Goal: Task Accomplishment & Management: Use online tool/utility

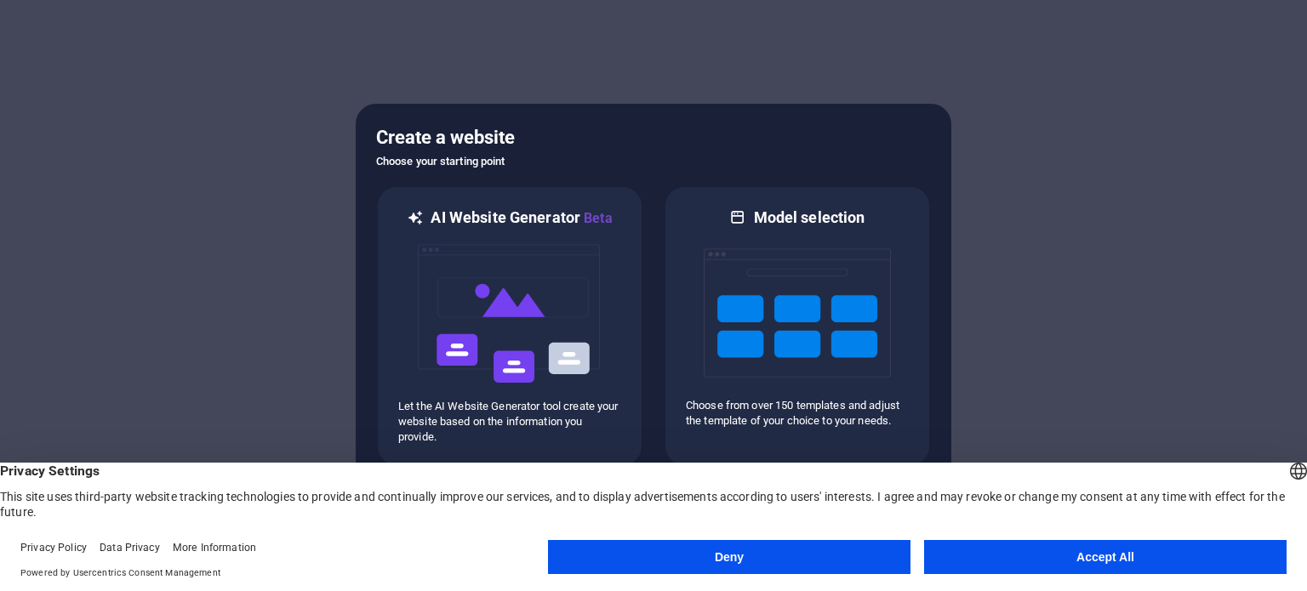
click at [1096, 558] on font "Accept All" at bounding box center [1106, 558] width 58 height 14
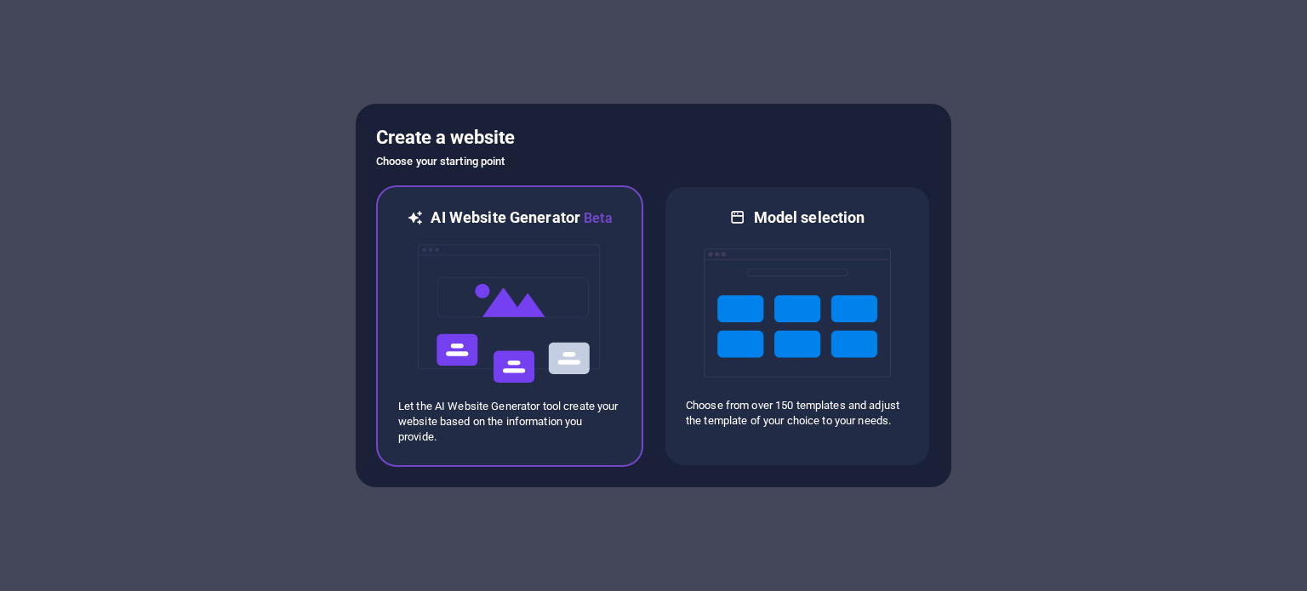
click at [612, 308] on div at bounding box center [509, 314] width 223 height 170
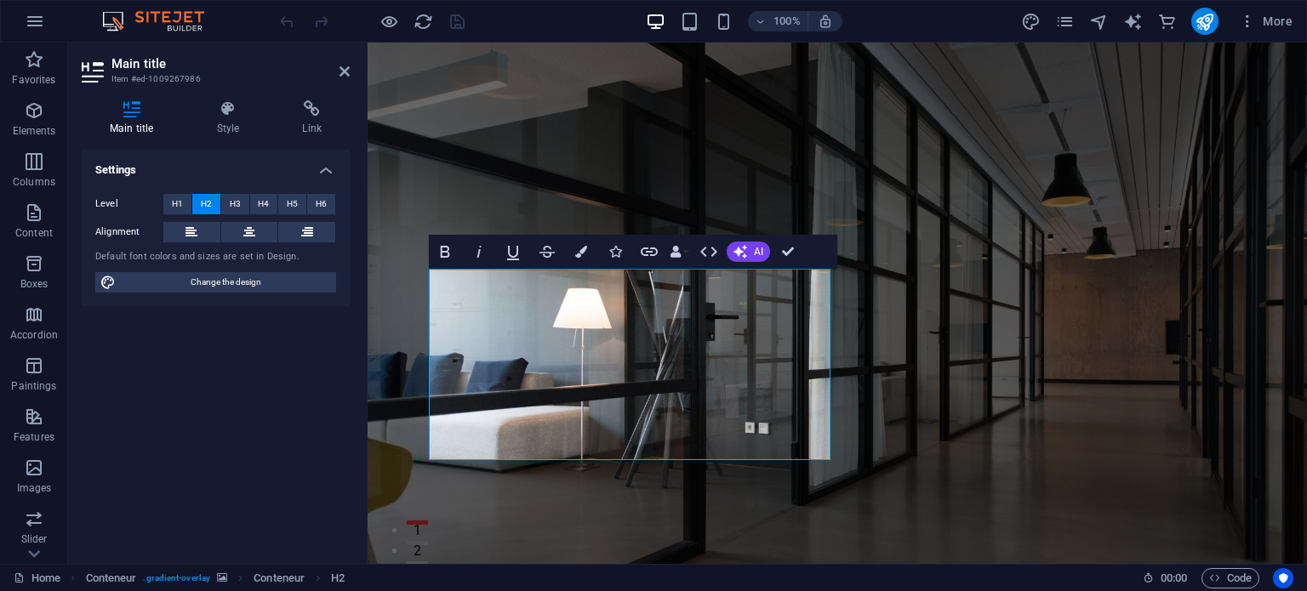
click at [950, 408] on figure at bounding box center [838, 370] width 940 height 655
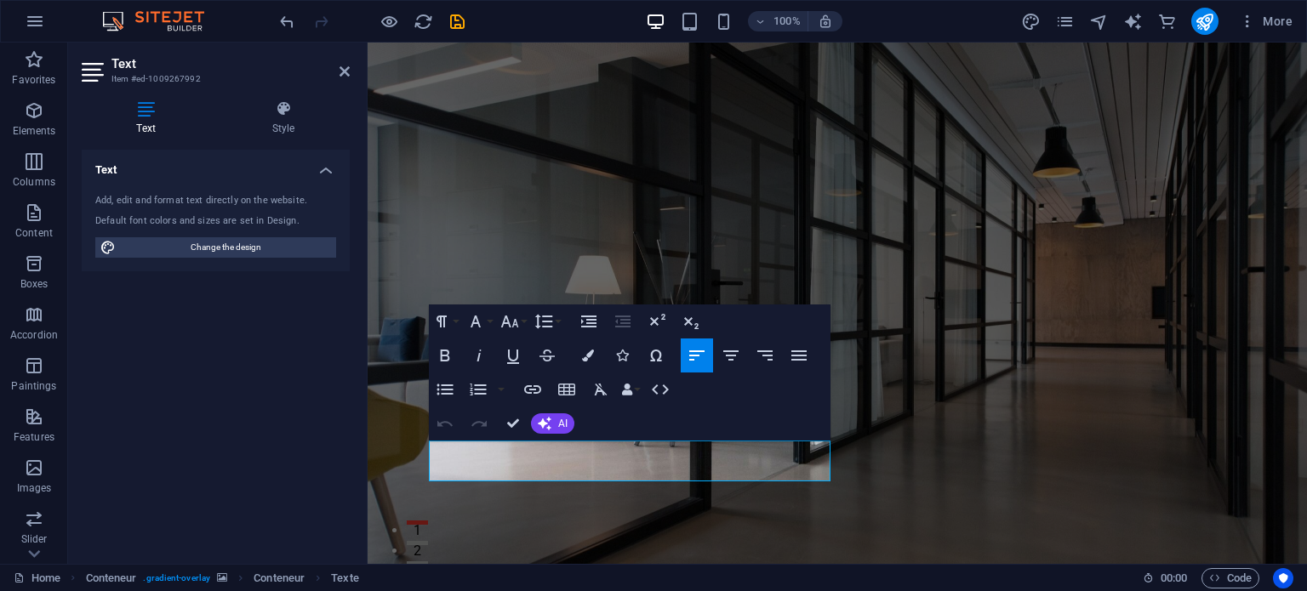
drag, startPoint x: 694, startPoint y: 465, endPoint x: 409, endPoint y: 450, distance: 286.3
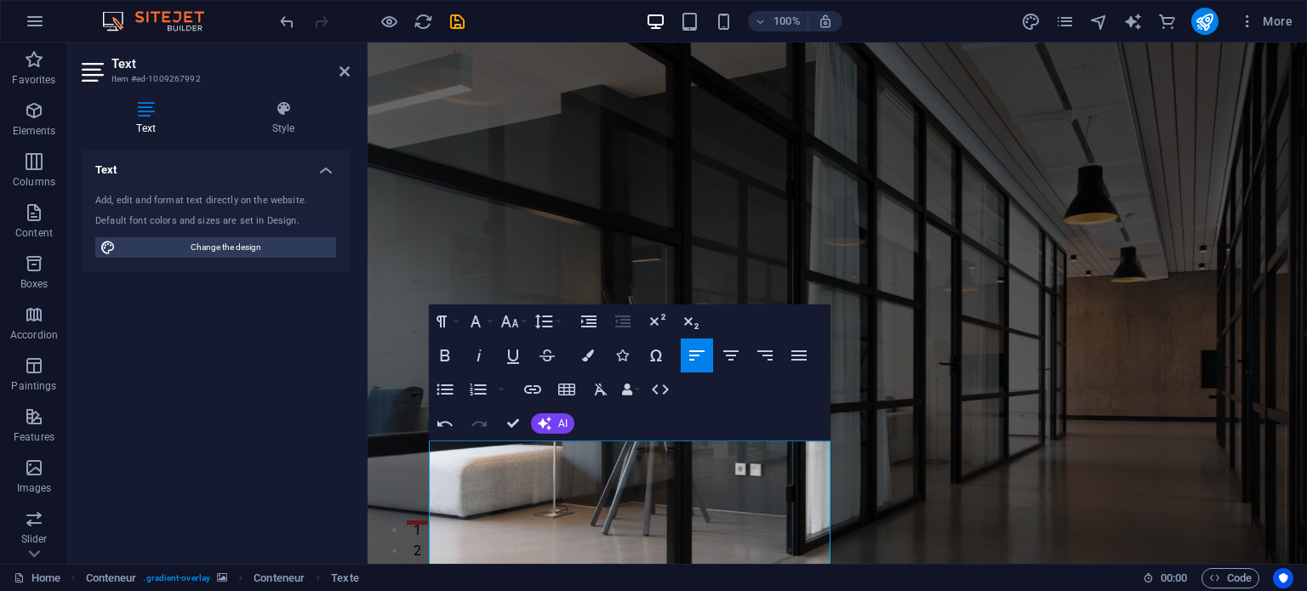
drag, startPoint x: 504, startPoint y: 452, endPoint x: 400, endPoint y: 453, distance: 103.8
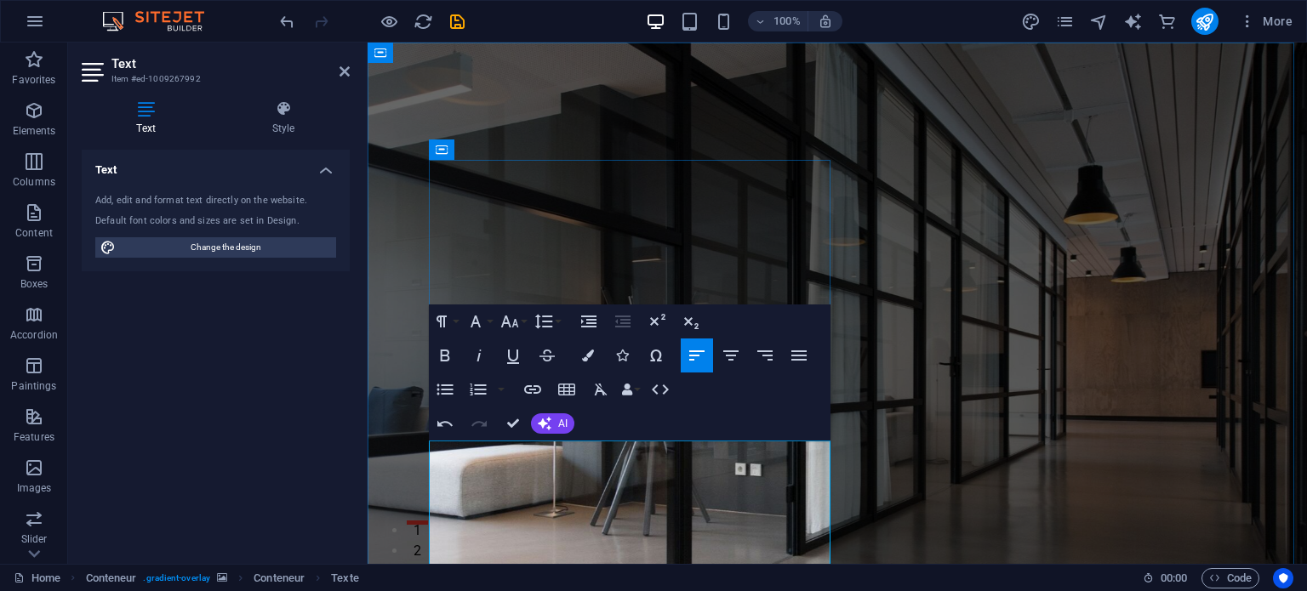
click at [426, 451] on figure at bounding box center [838, 406] width 940 height 726
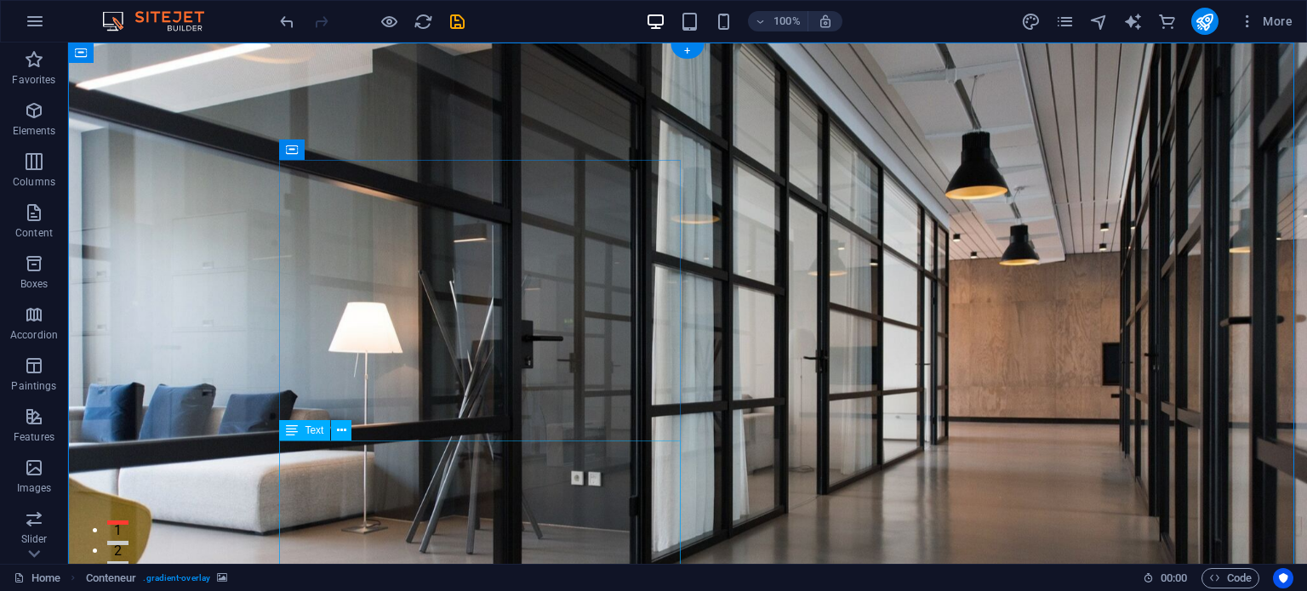
click at [701, 444] on figure at bounding box center [687, 406] width 1239 height 726
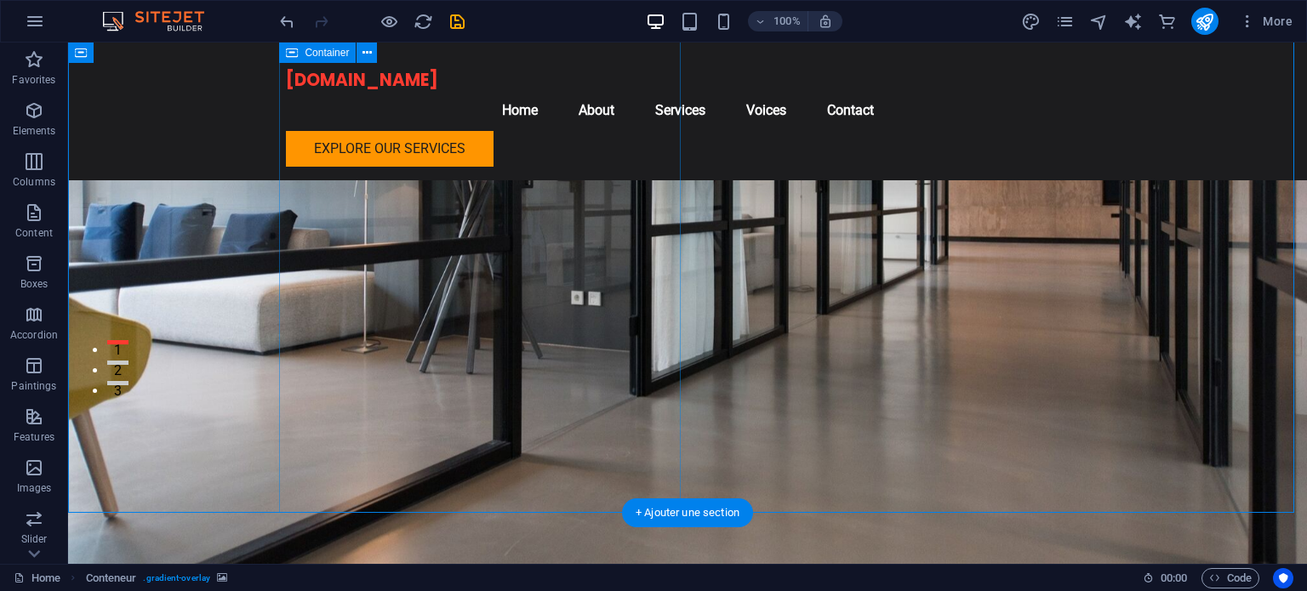
scroll to position [255, 0]
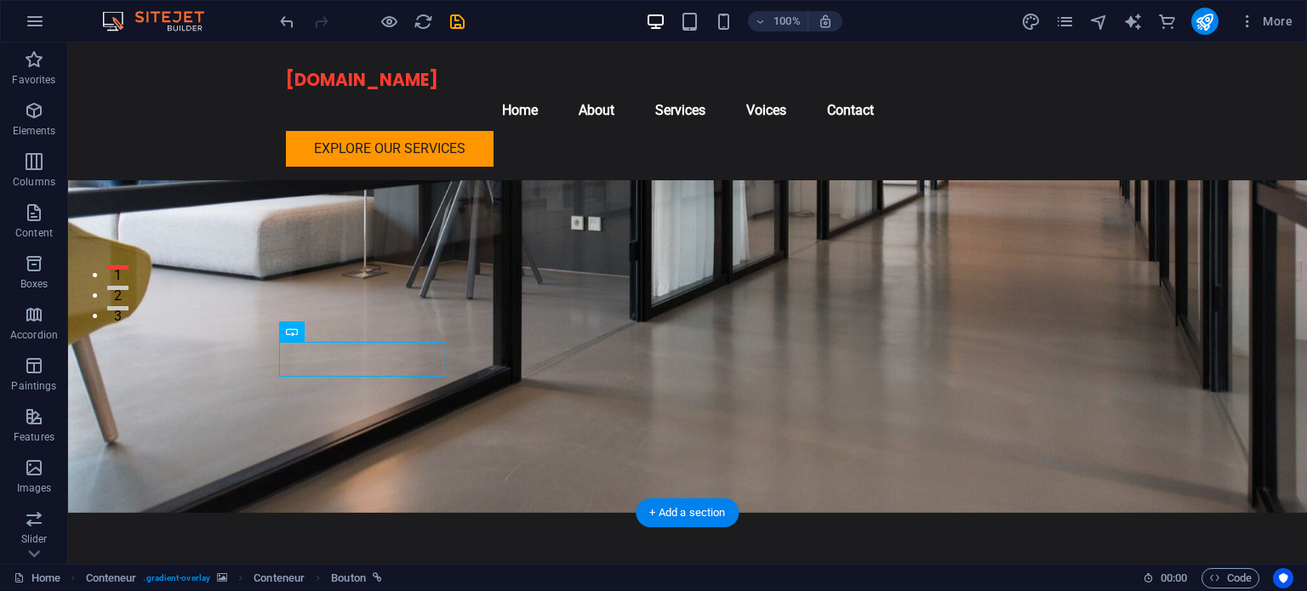
click at [865, 382] on figure at bounding box center [687, 150] width 1239 height 726
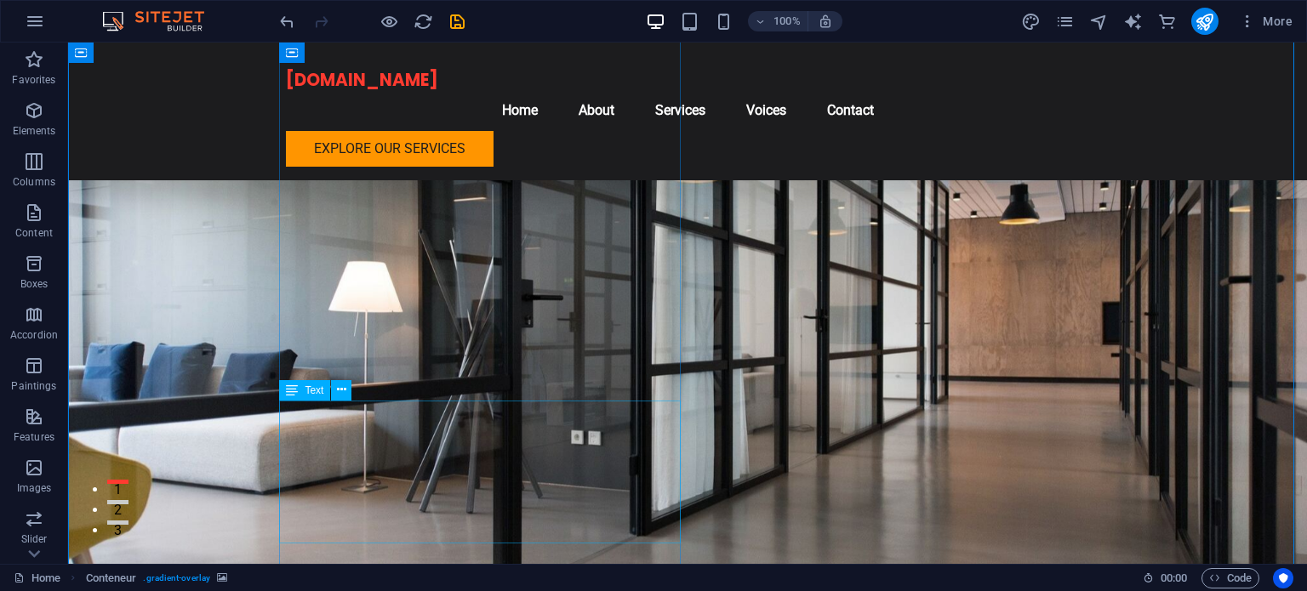
scroll to position [0, 0]
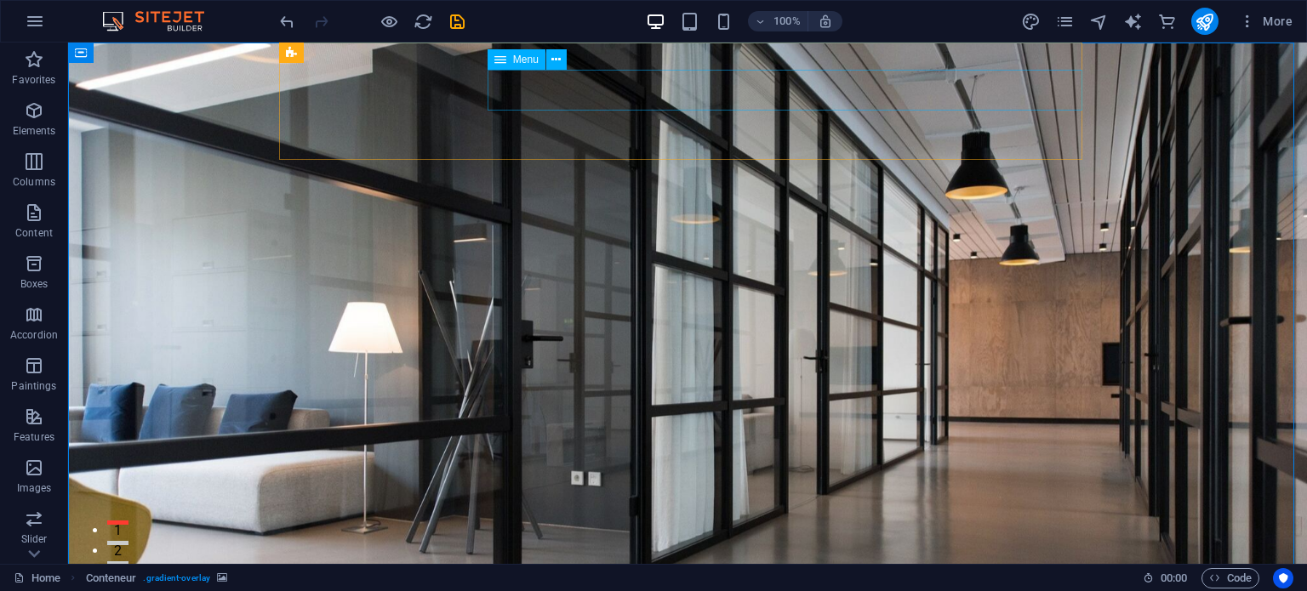
click at [511, 61] on div "Menu" at bounding box center [517, 59] width 58 height 20
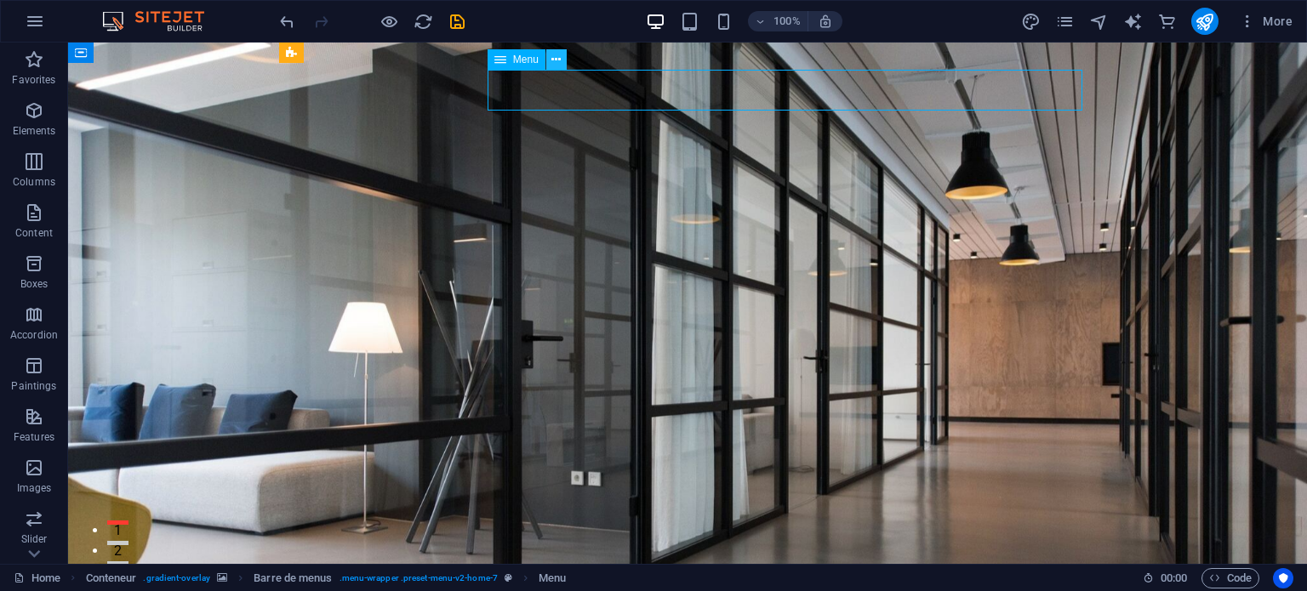
click at [556, 66] on icon at bounding box center [555, 60] width 9 height 18
click at [1068, 292] on figure at bounding box center [687, 406] width 1239 height 726
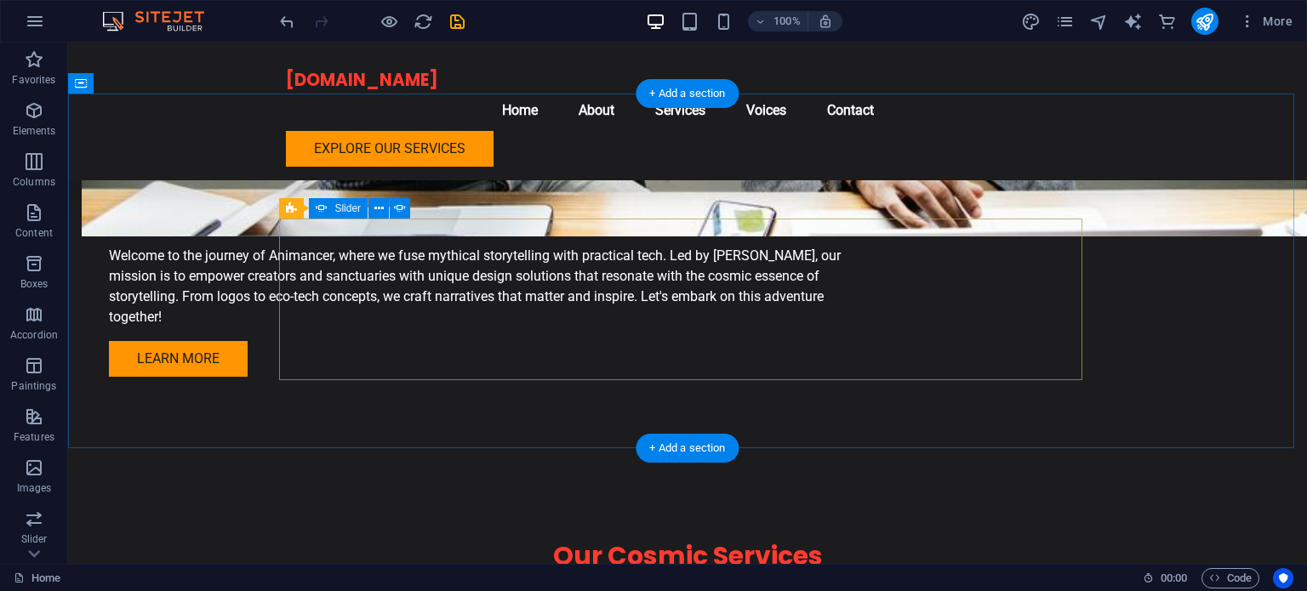
scroll to position [1702, 0]
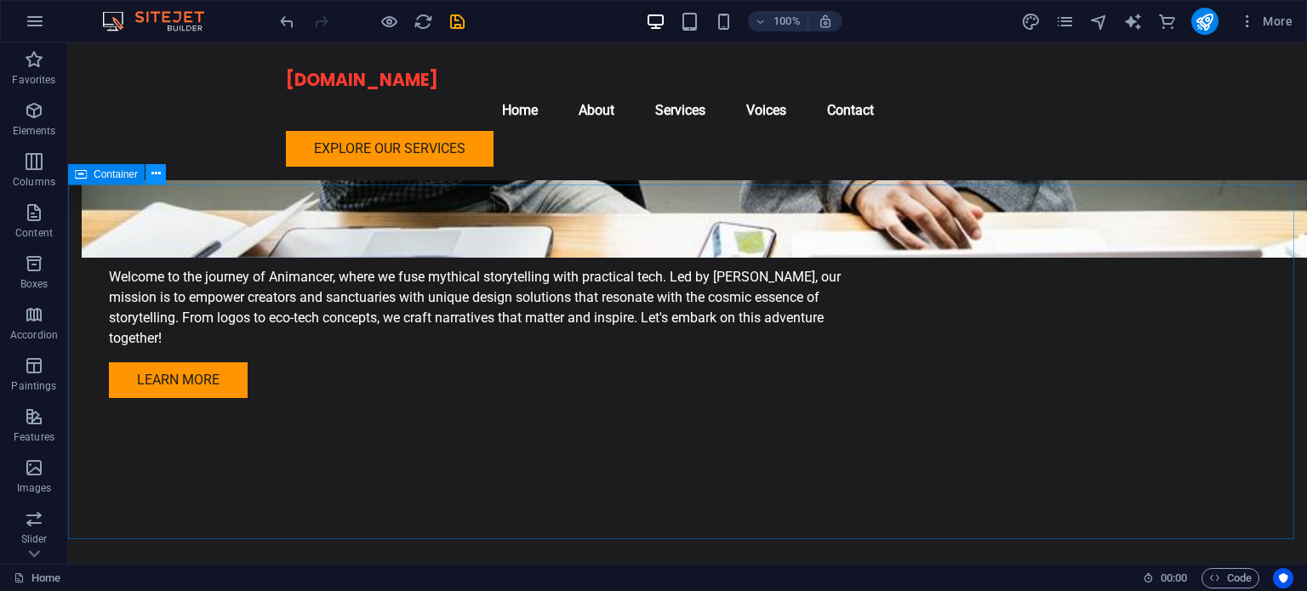
click at [159, 174] on icon at bounding box center [155, 174] width 9 height 18
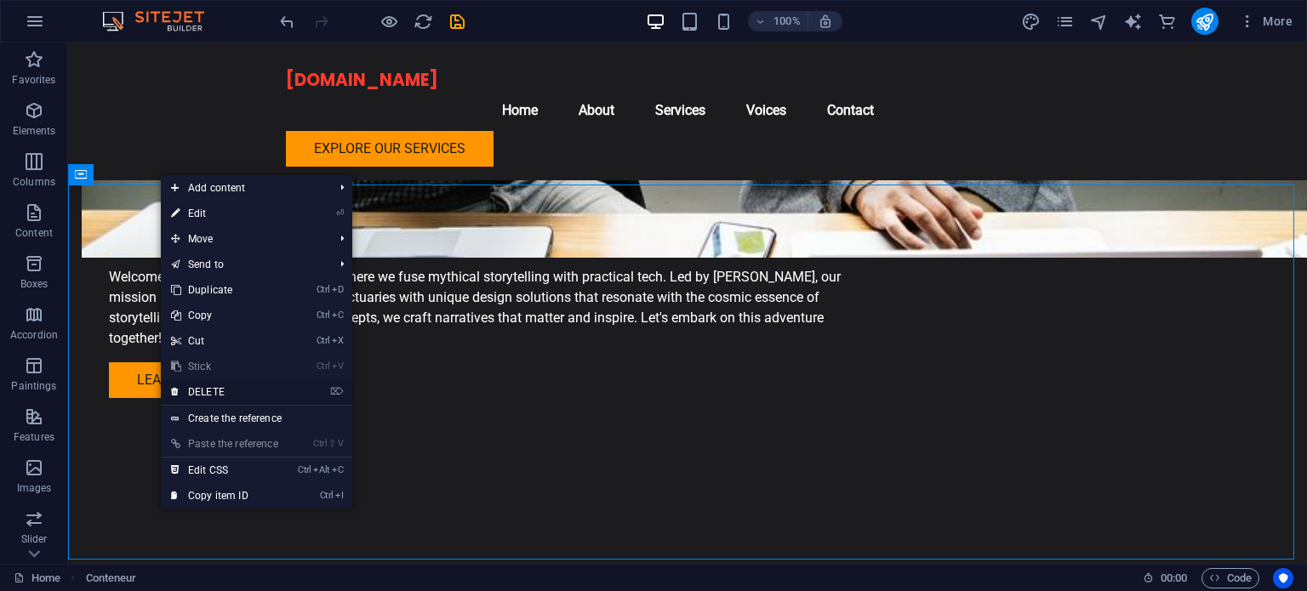
click at [231, 392] on link "⌦ DELETE" at bounding box center [225, 393] width 128 height 26
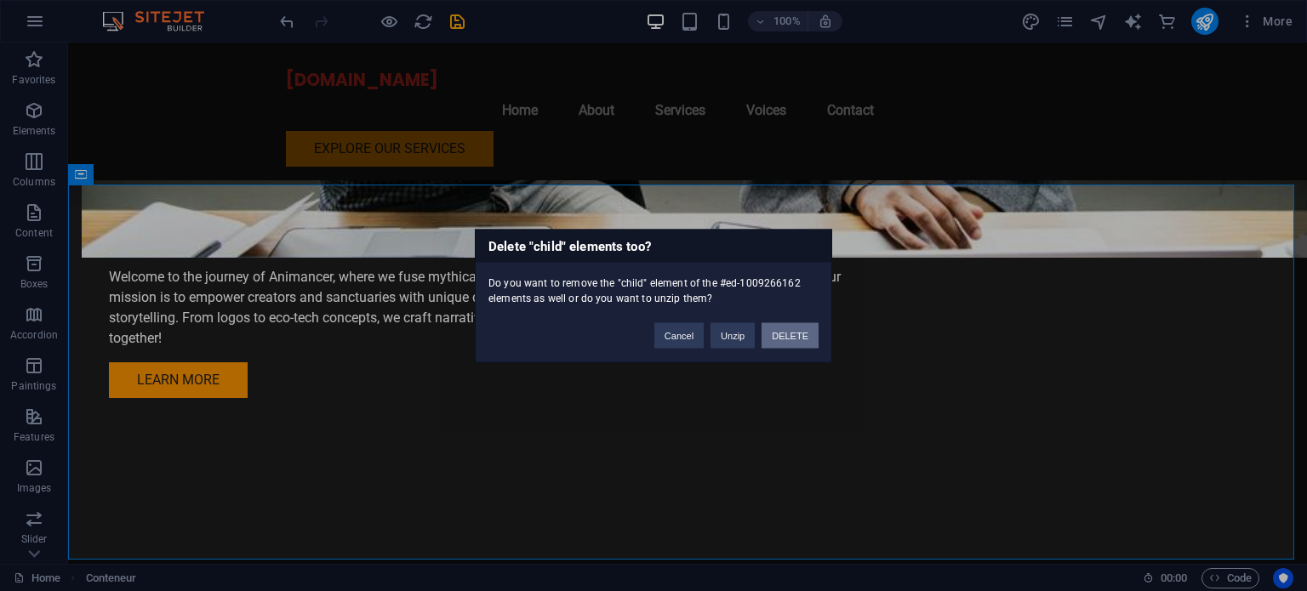
click at [795, 335] on font "DELETE" at bounding box center [790, 335] width 37 height 10
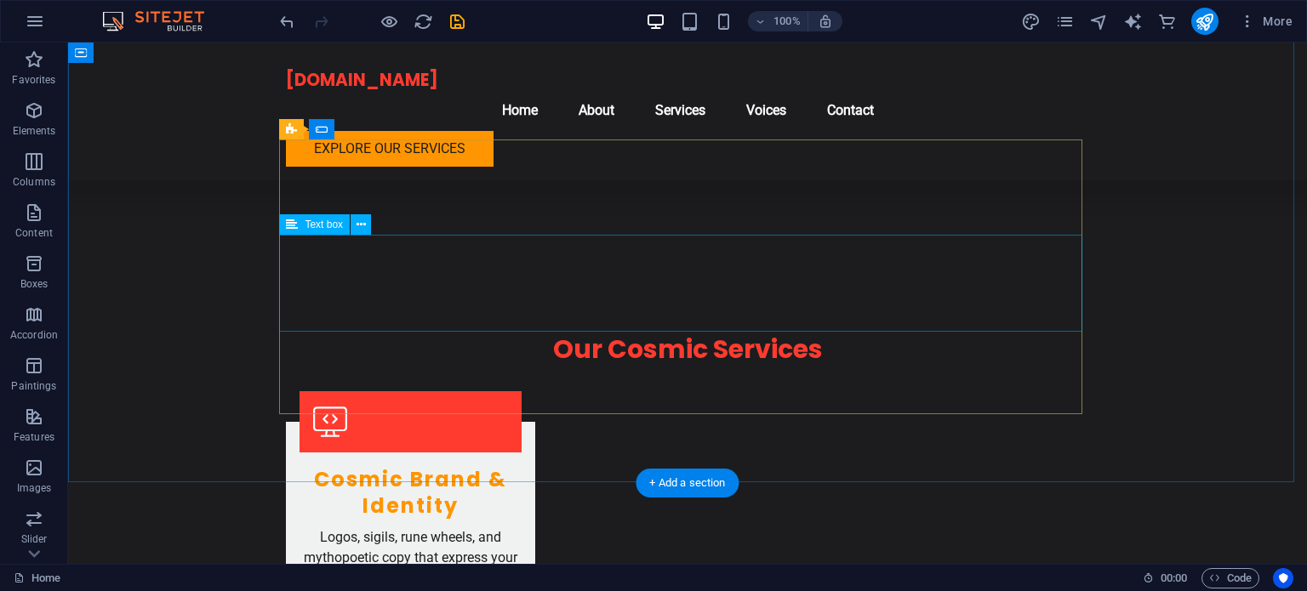
scroll to position [1872, 0]
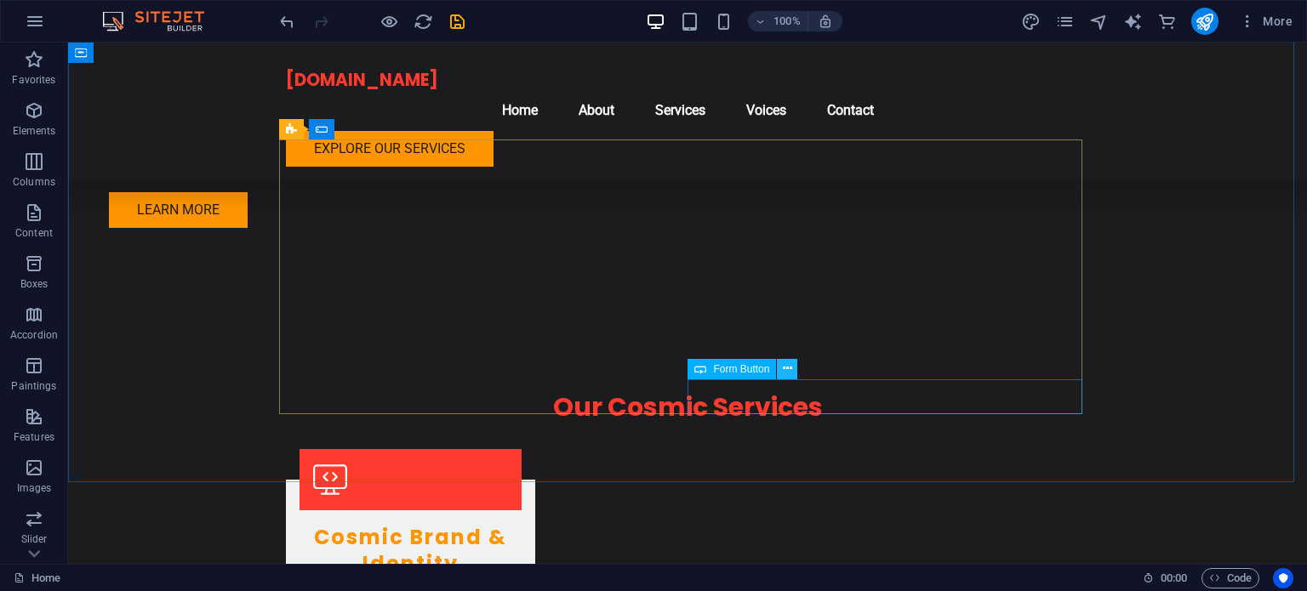
click at [786, 367] on icon at bounding box center [787, 369] width 9 height 18
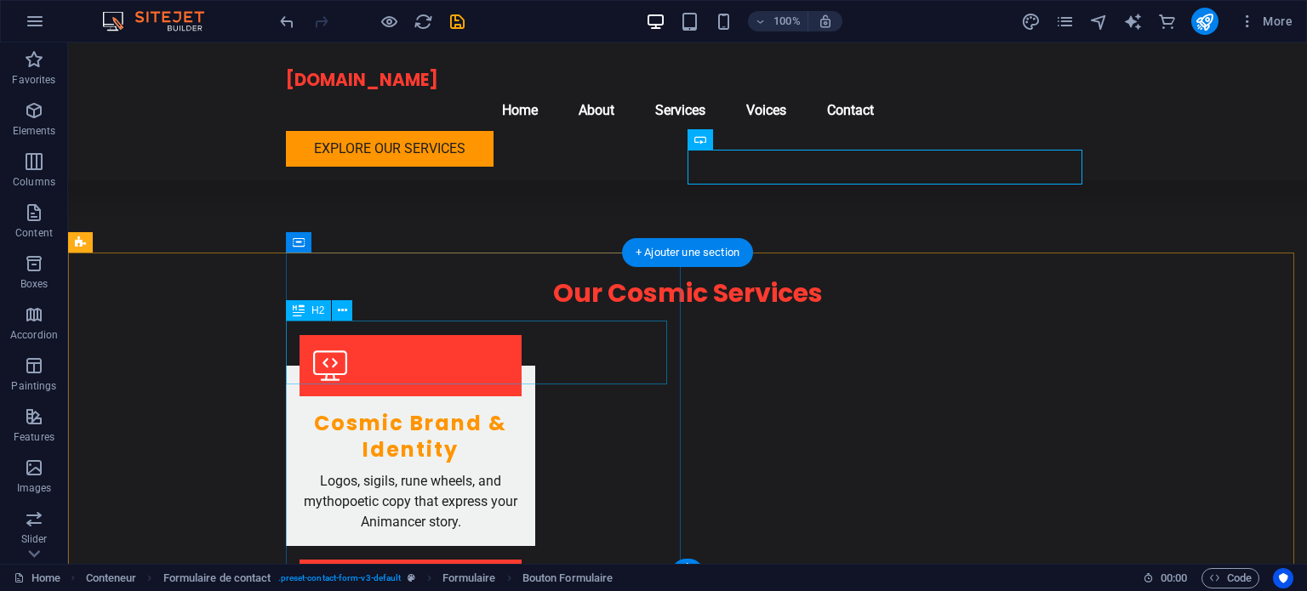
scroll to position [2113, 0]
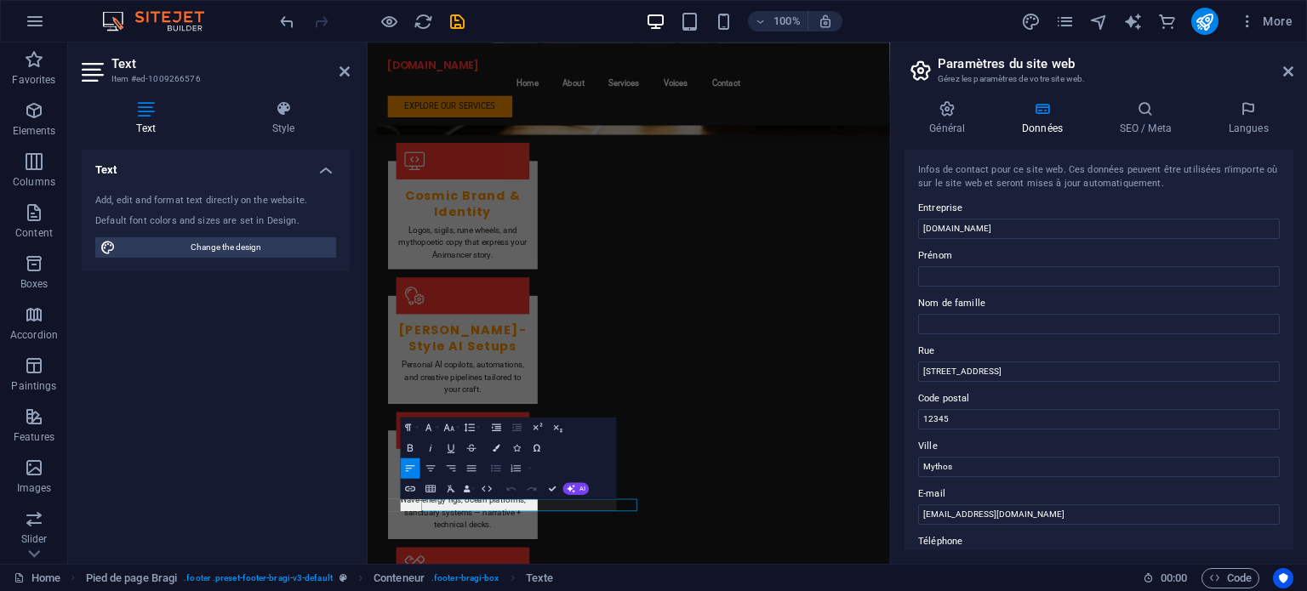
scroll to position [1765, 0]
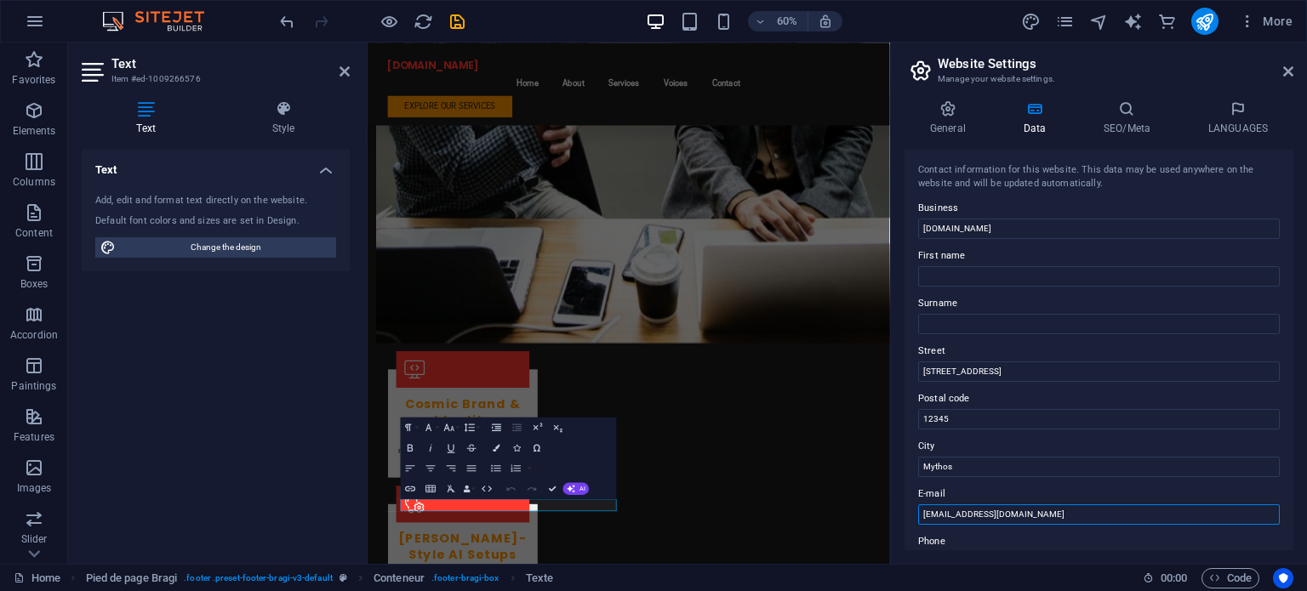
drag, startPoint x: 951, startPoint y: 513, endPoint x: 907, endPoint y: 510, distance: 43.5
click at [907, 510] on div "Contact information for this website. This data may be used anywhere on the web…" at bounding box center [1099, 350] width 389 height 401
type input "[EMAIL_ADDRESS][DOMAIN_NAME]"
click at [987, 466] on input "Mythos" at bounding box center [1099, 467] width 362 height 20
drag, startPoint x: 949, startPoint y: 419, endPoint x: 914, endPoint y: 418, distance: 34.9
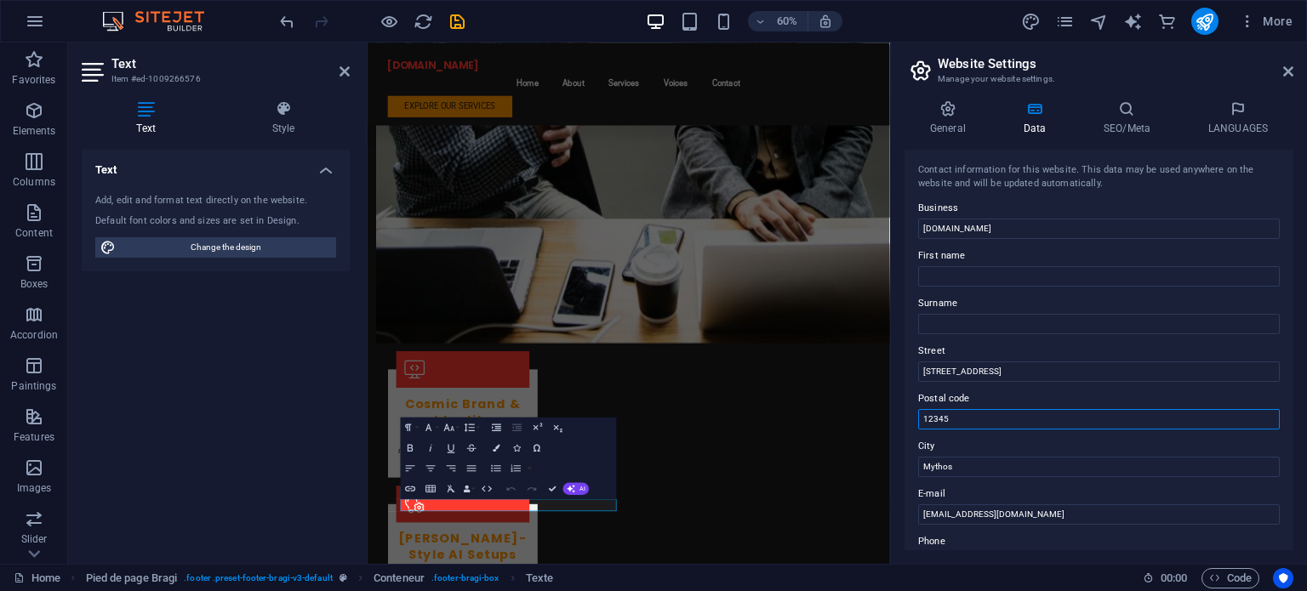
click at [914, 418] on div "Contact information for this website. This data may be used anywhere on the web…" at bounding box center [1099, 350] width 389 height 401
click at [985, 374] on input "[STREET_ADDRESS]" at bounding box center [1099, 372] width 362 height 20
drag, startPoint x: 994, startPoint y: 367, endPoint x: 902, endPoint y: 377, distance: 92.5
click at [902, 377] on div "General Data SEO/Meta LANGUAGES Website Name [DOMAIN_NAME] Logo Drag files here…" at bounding box center [1099, 325] width 416 height 477
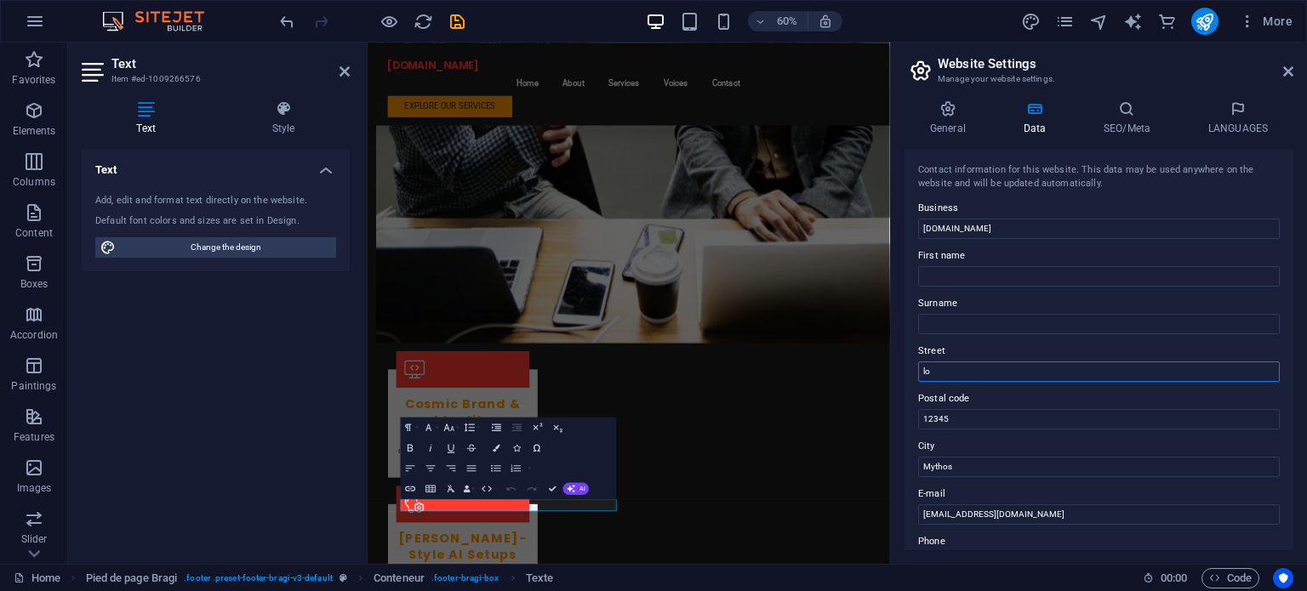
type input "l"
type input "[GEOGRAPHIC_DATA],Ont"
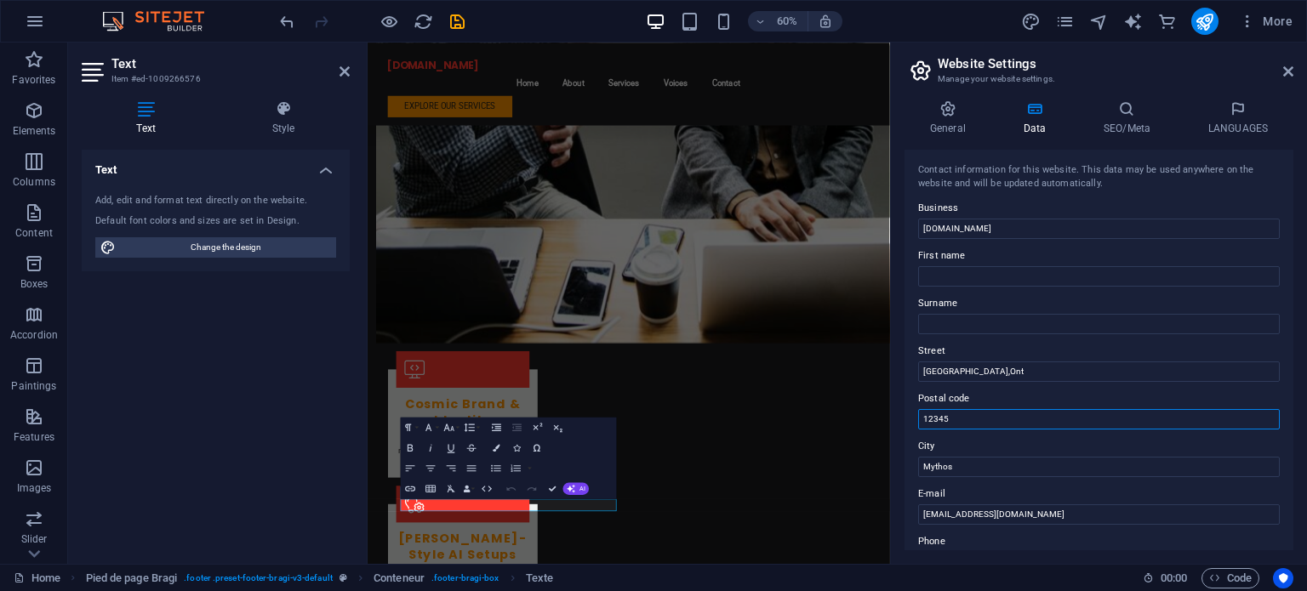
click at [982, 421] on input "12345" at bounding box center [1099, 419] width 362 height 20
click at [960, 275] on input "First name" at bounding box center [1099, 276] width 362 height 20
type input "Caleb"
type input "[PERSON_NAME]"
drag, startPoint x: 1333, startPoint y: 510, endPoint x: 1203, endPoint y: 743, distance: 266.7
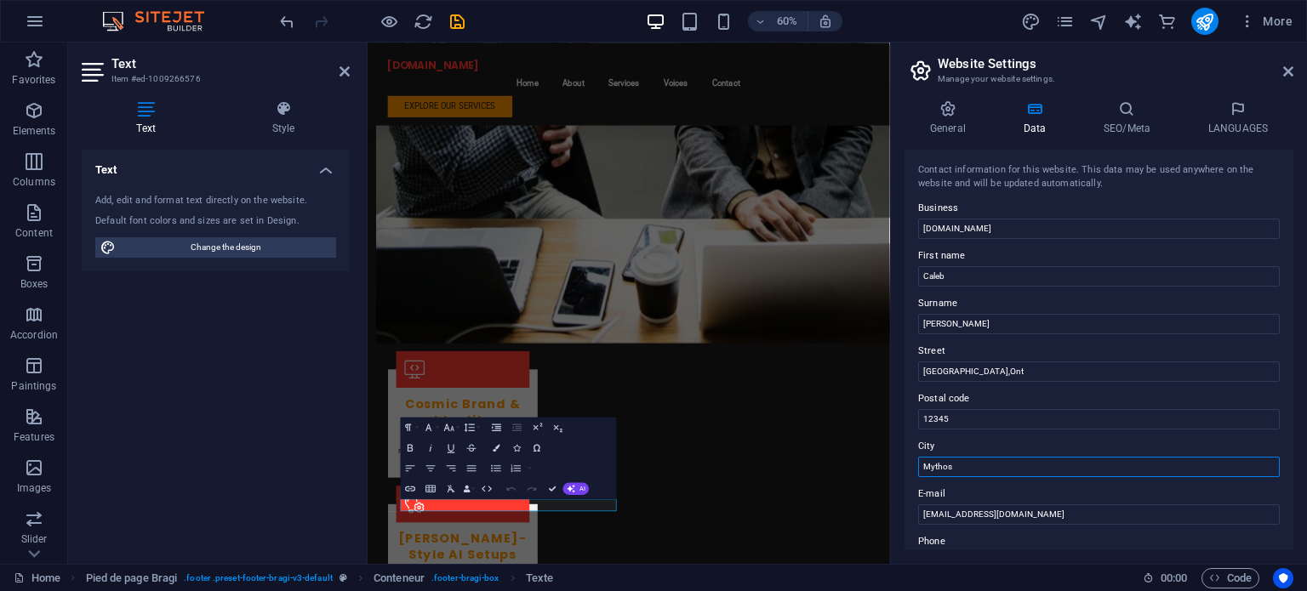
drag, startPoint x: 982, startPoint y: 468, endPoint x: 906, endPoint y: 461, distance: 76.9
click at [906, 461] on div "Contact information for this website. This data may be used anywhere on the web…" at bounding box center [1099, 350] width 389 height 401
type input "[GEOGRAPHIC_DATA]"
drag, startPoint x: 989, startPoint y: 380, endPoint x: 910, endPoint y: 378, distance: 79.2
click at [910, 378] on div "Contact information for this website. This data may be used anywhere on the web…" at bounding box center [1099, 350] width 389 height 401
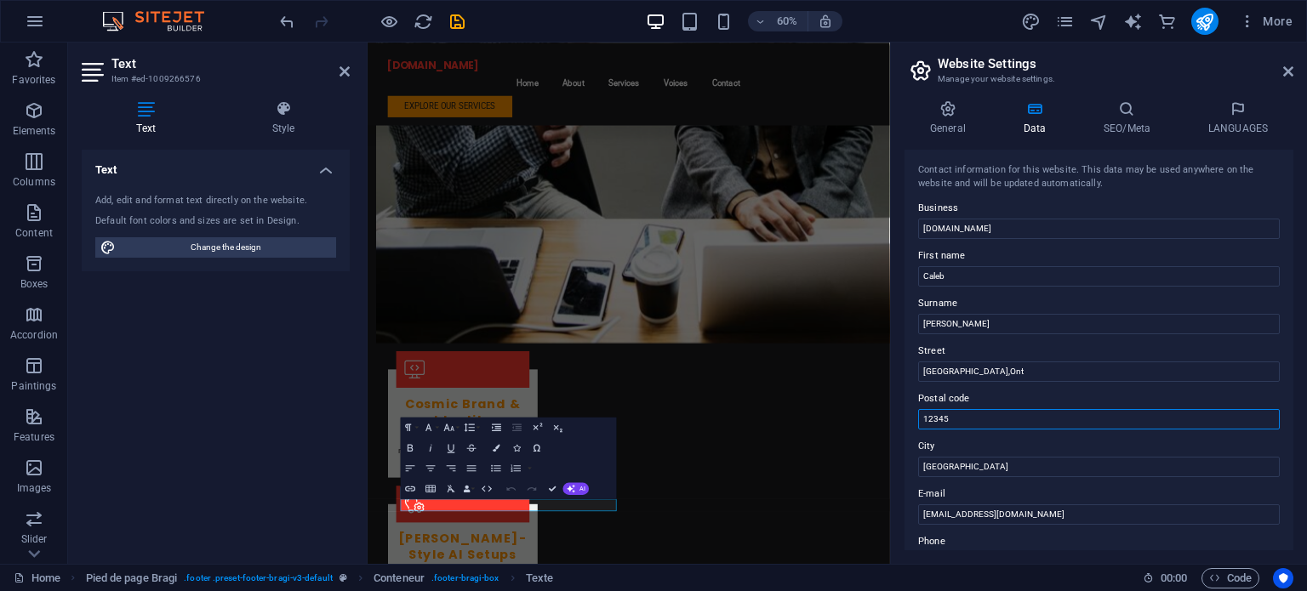
drag, startPoint x: 960, startPoint y: 418, endPoint x: 911, endPoint y: 418, distance: 48.5
click at [911, 418] on div "Contact information for this website. This data may be used anywhere on the web…" at bounding box center [1099, 350] width 389 height 401
drag, startPoint x: 1347, startPoint y: 412, endPoint x: 1203, endPoint y: 600, distance: 237.3
drag, startPoint x: 984, startPoint y: 373, endPoint x: 909, endPoint y: 374, distance: 74.9
click at [909, 374] on div "Contact information for this website. This data may be used anywhere on the web…" at bounding box center [1099, 350] width 389 height 401
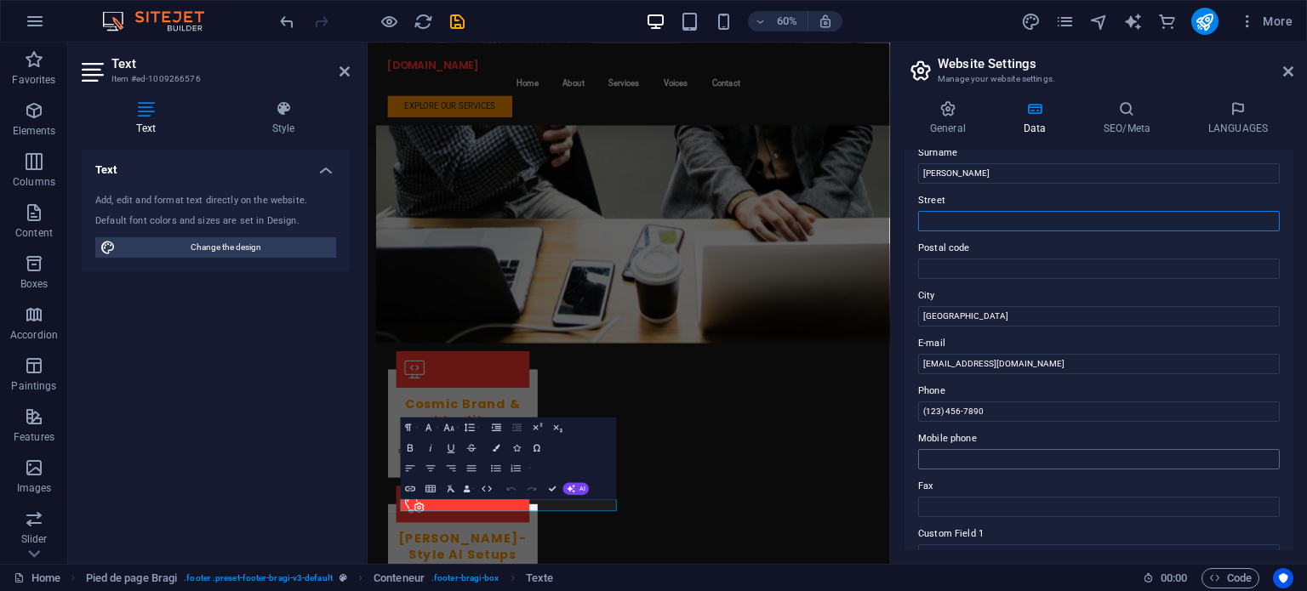
scroll to position [170, 0]
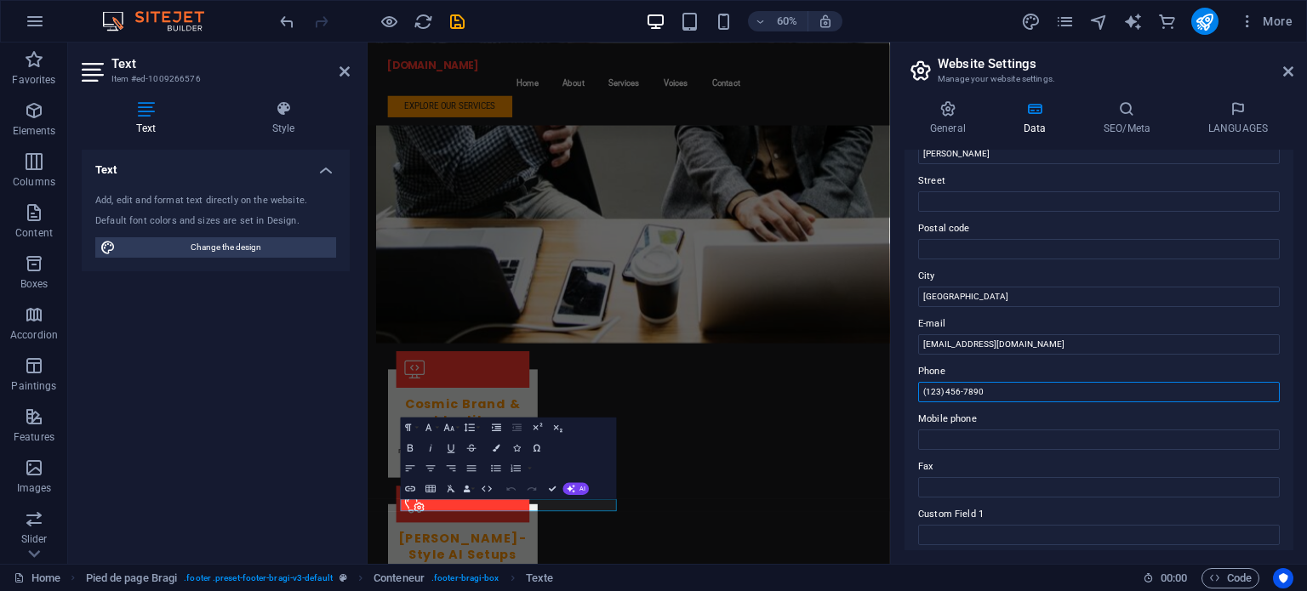
drag, startPoint x: 994, startPoint y: 384, endPoint x: 910, endPoint y: 390, distance: 84.5
click at [910, 390] on div "Contact information for this website. This data may be used anywhere on the web…" at bounding box center [1099, 350] width 389 height 401
type input "5195219121"
drag, startPoint x: 980, startPoint y: 391, endPoint x: 906, endPoint y: 390, distance: 73.2
click at [906, 390] on div "Contact information for this website. This data may be used anywhere on the web…" at bounding box center [1099, 350] width 389 height 401
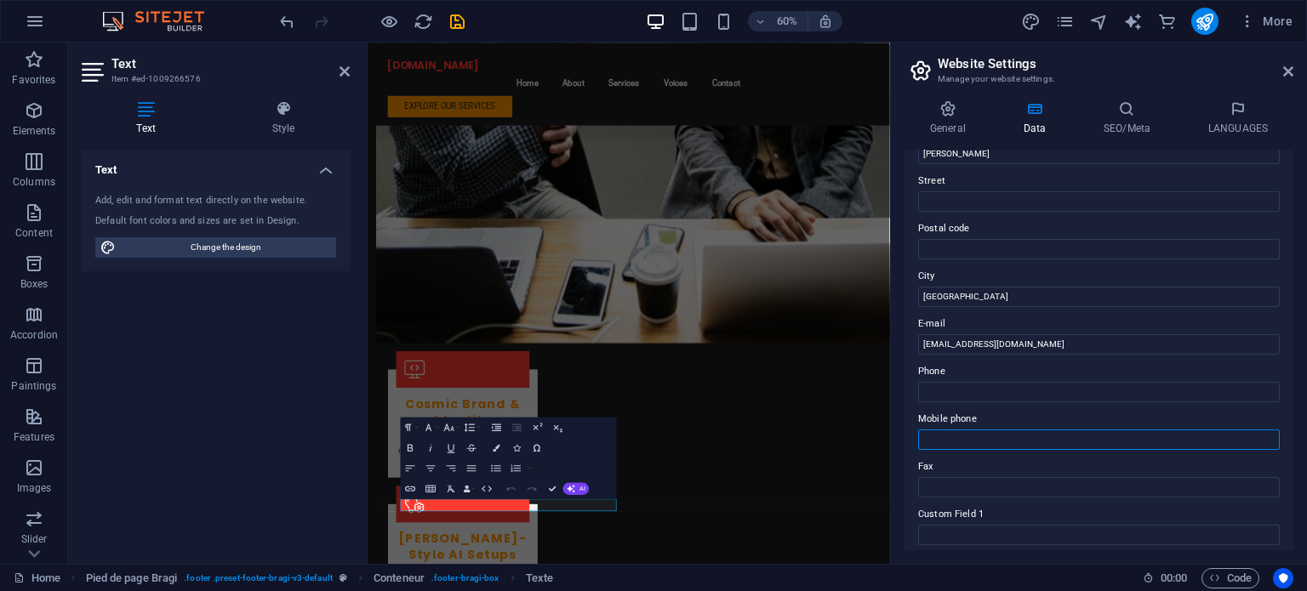
click at [943, 439] on input "Mobile phone" at bounding box center [1099, 440] width 362 height 20
paste input "5195219121"
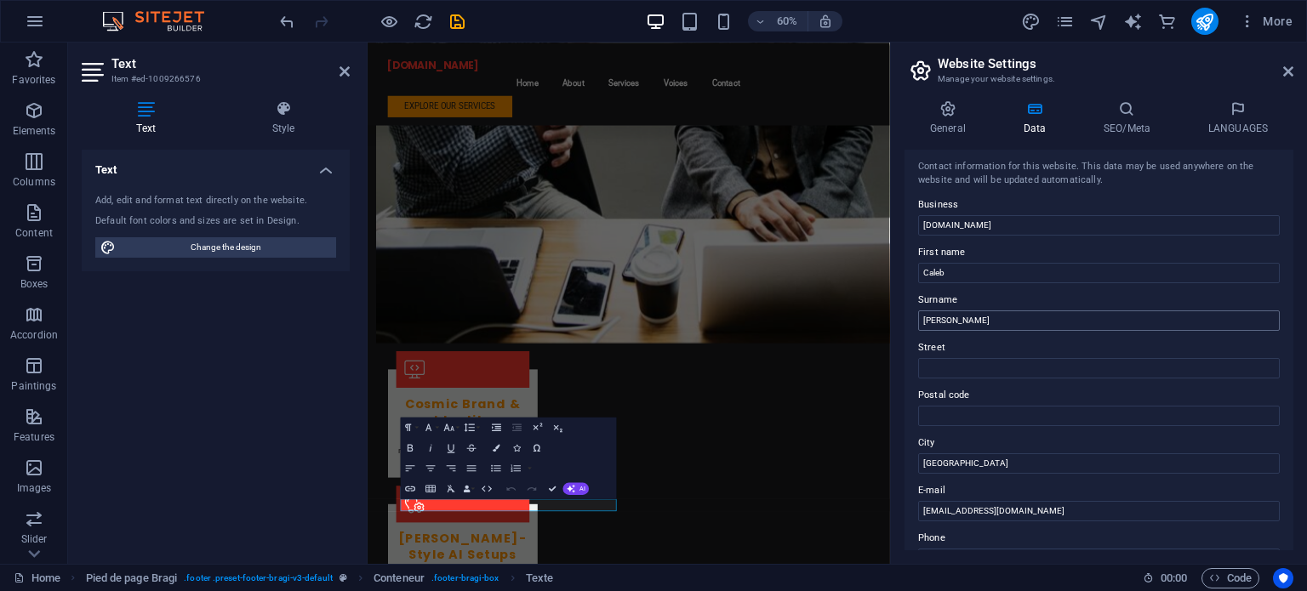
scroll to position [0, 0]
type input "5195219121"
click at [1283, 66] on icon at bounding box center [1288, 72] width 10 height 14
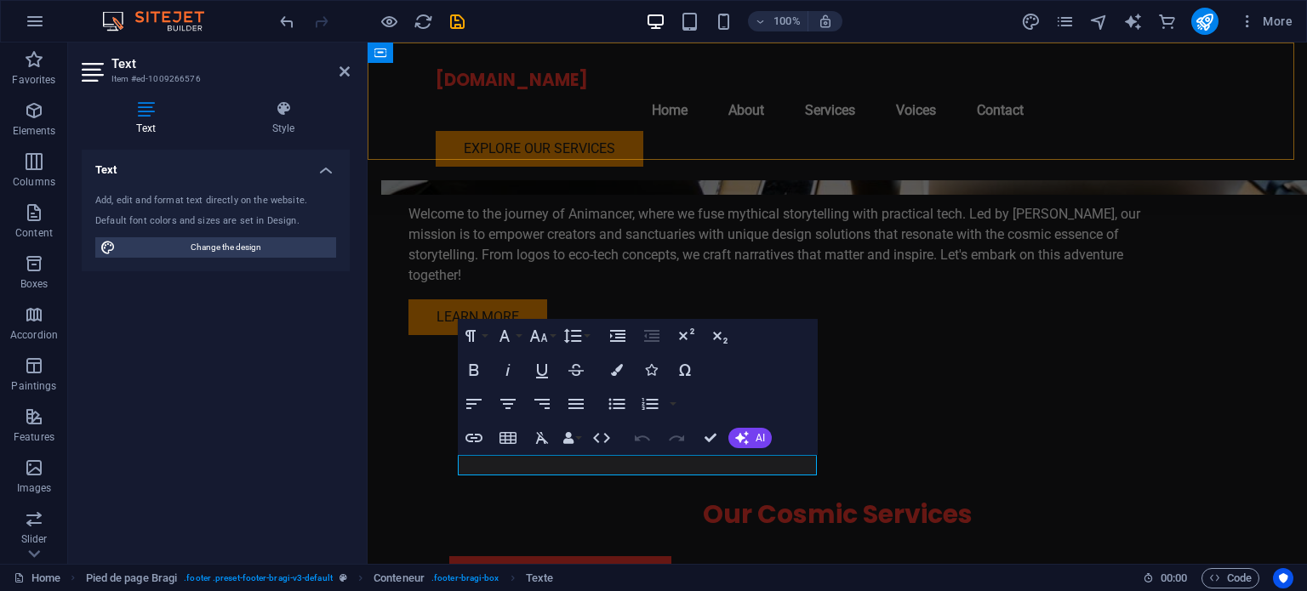
scroll to position [2113, 0]
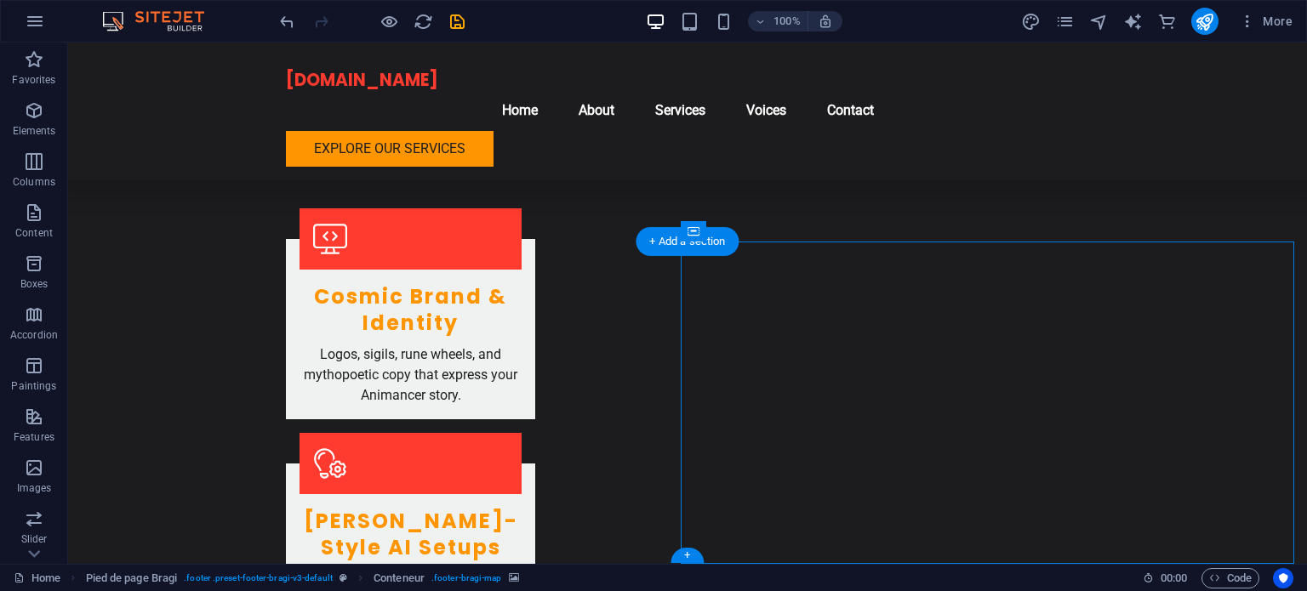
select select "px"
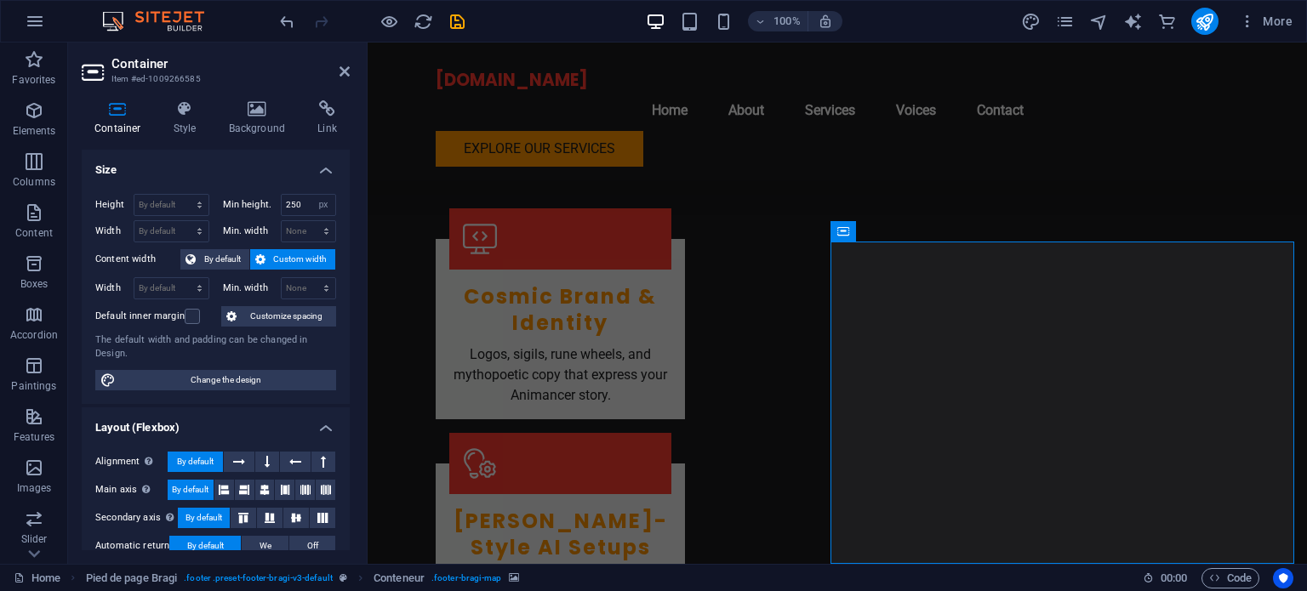
click at [938, 229] on icon at bounding box center [940, 232] width 13 height 18
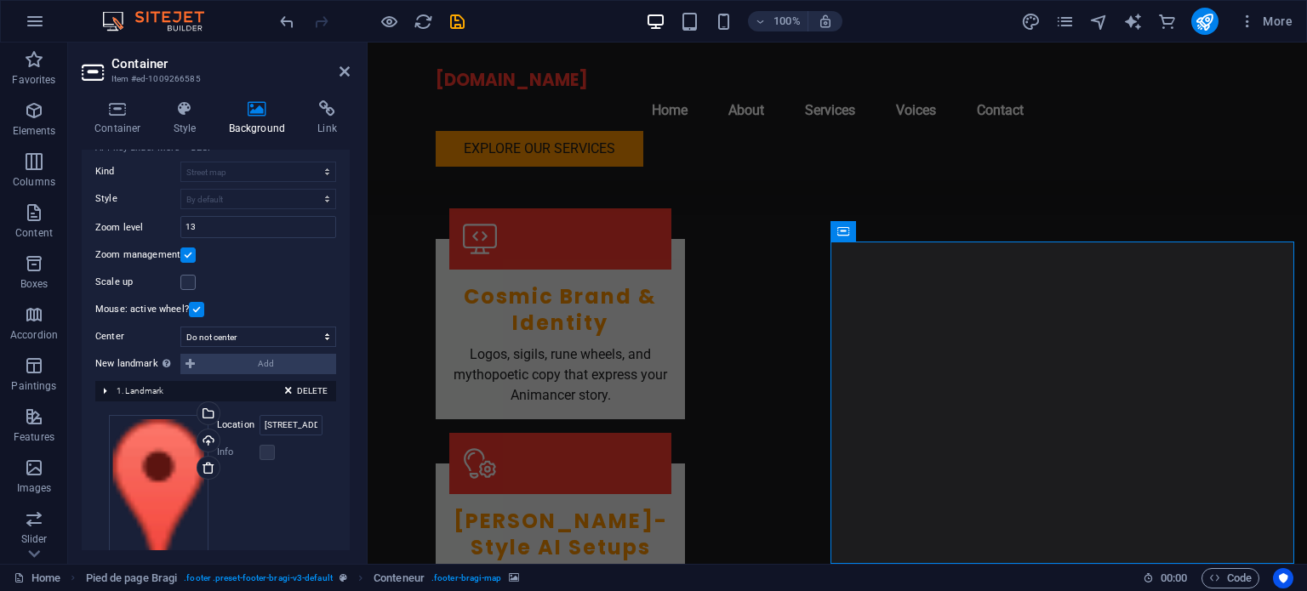
scroll to position [276, 0]
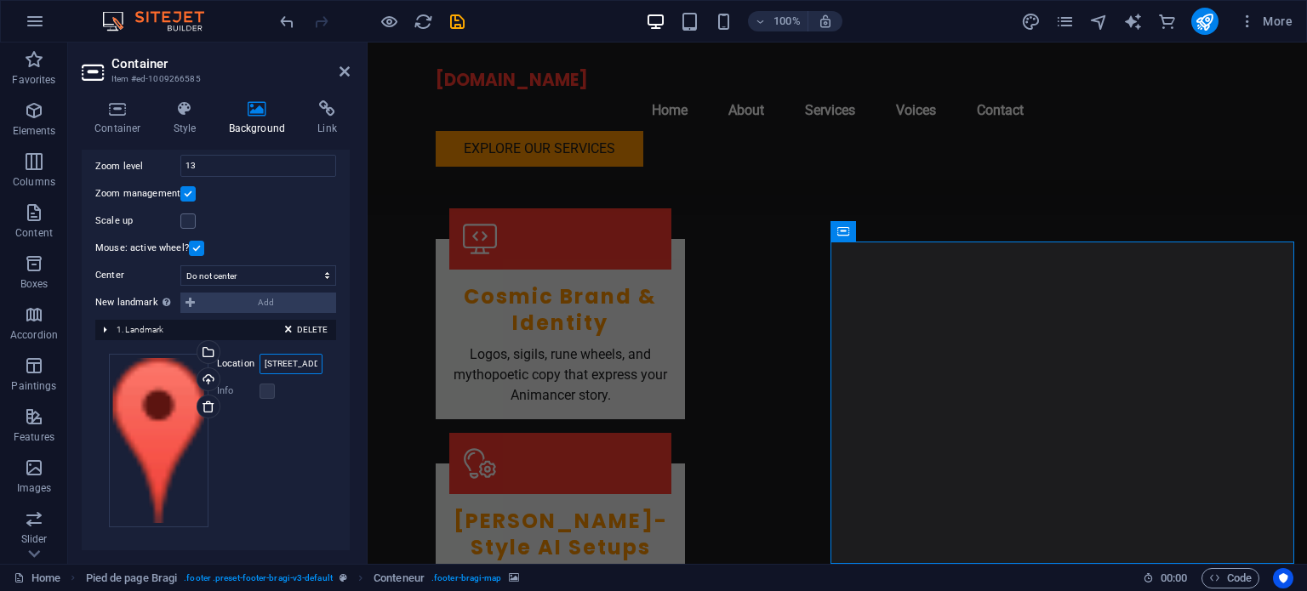
click at [290, 363] on input "[STREET_ADDRESS]" at bounding box center [291, 364] width 63 height 20
click at [305, 363] on input "[STREET_ADDRESS]" at bounding box center [291, 364] width 63 height 20
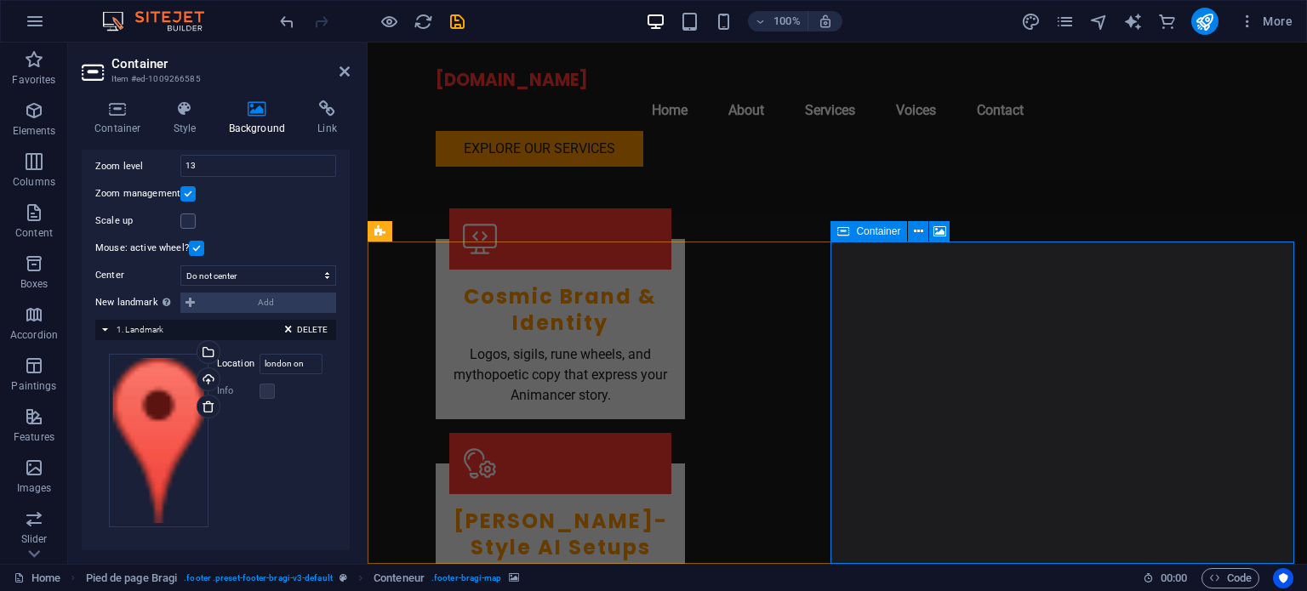
click at [301, 364] on input "london on" at bounding box center [291, 364] width 63 height 20
type input "l"
type input "[GEOGRAPHIC_DATA],On lhsc"
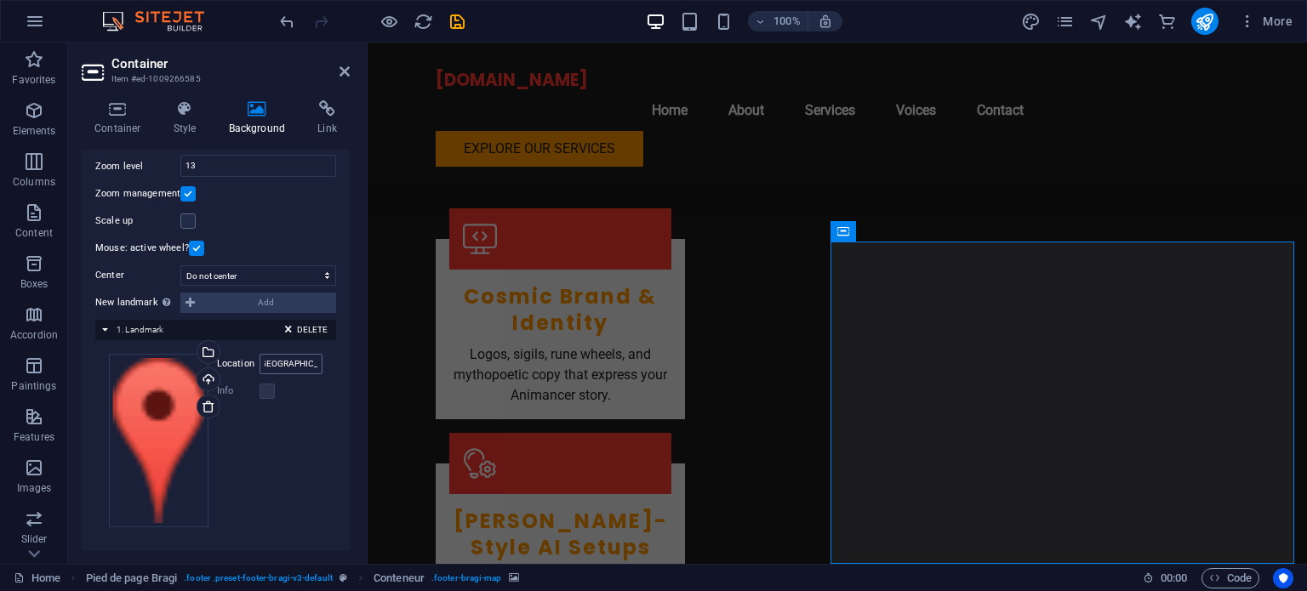
scroll to position [0, 0]
click at [204, 379] on div "Upload" at bounding box center [207, 382] width 26 height 26
click at [266, 424] on div "Drag files here, click to choose files, or select files from Files or from our …" at bounding box center [216, 441] width 214 height 174
click at [340, 71] on icon at bounding box center [345, 72] width 10 height 14
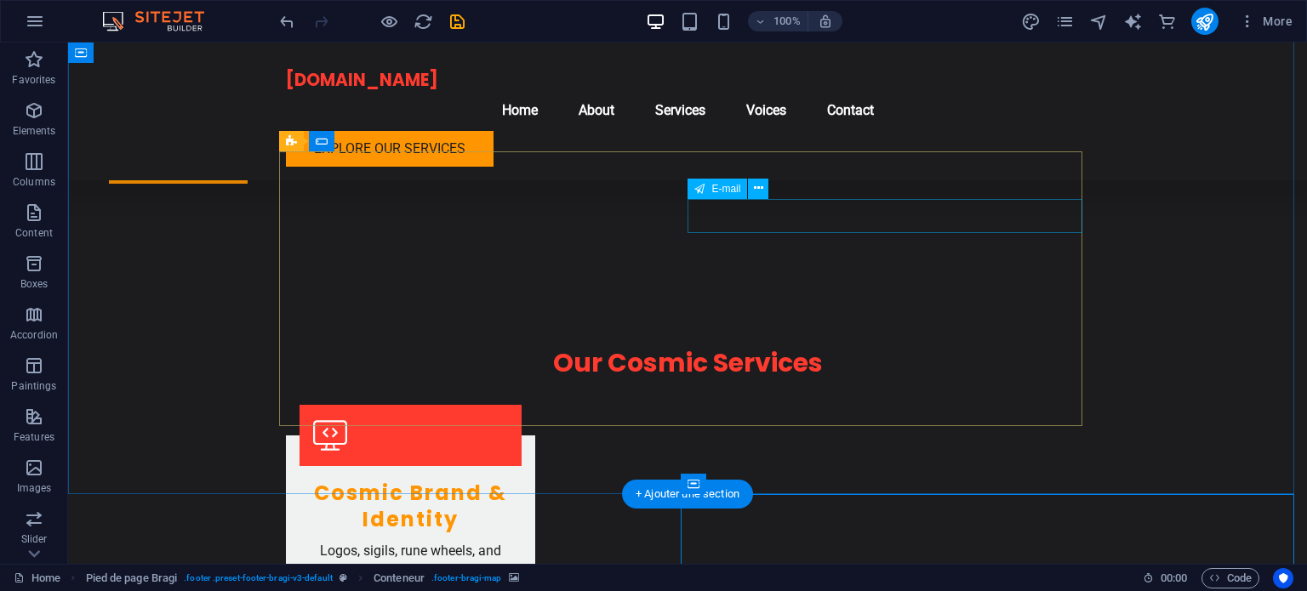
scroll to position [1858, 0]
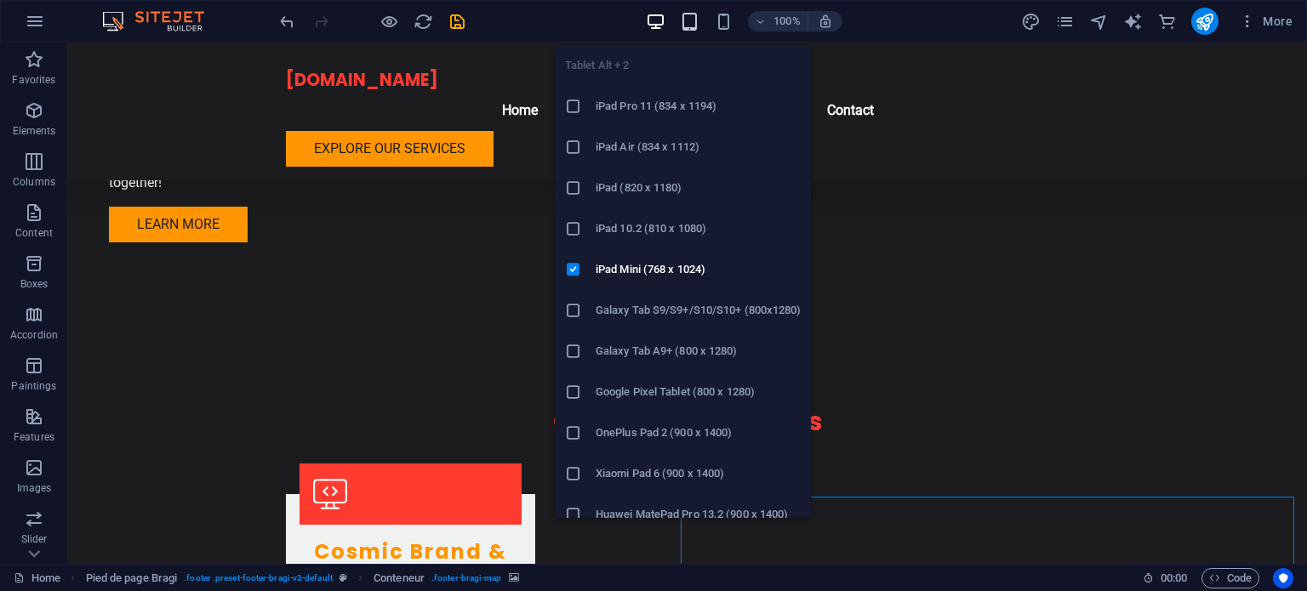
click at [688, 20] on icon "button" at bounding box center [690, 22] width 20 height 20
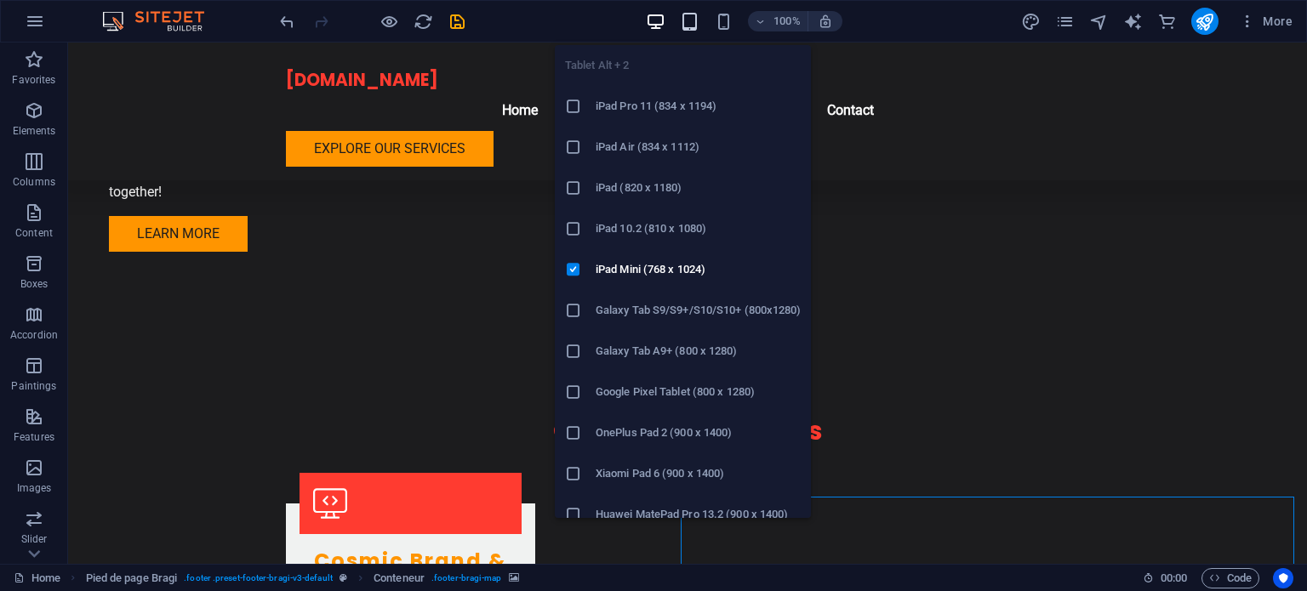
scroll to position [1951, 0]
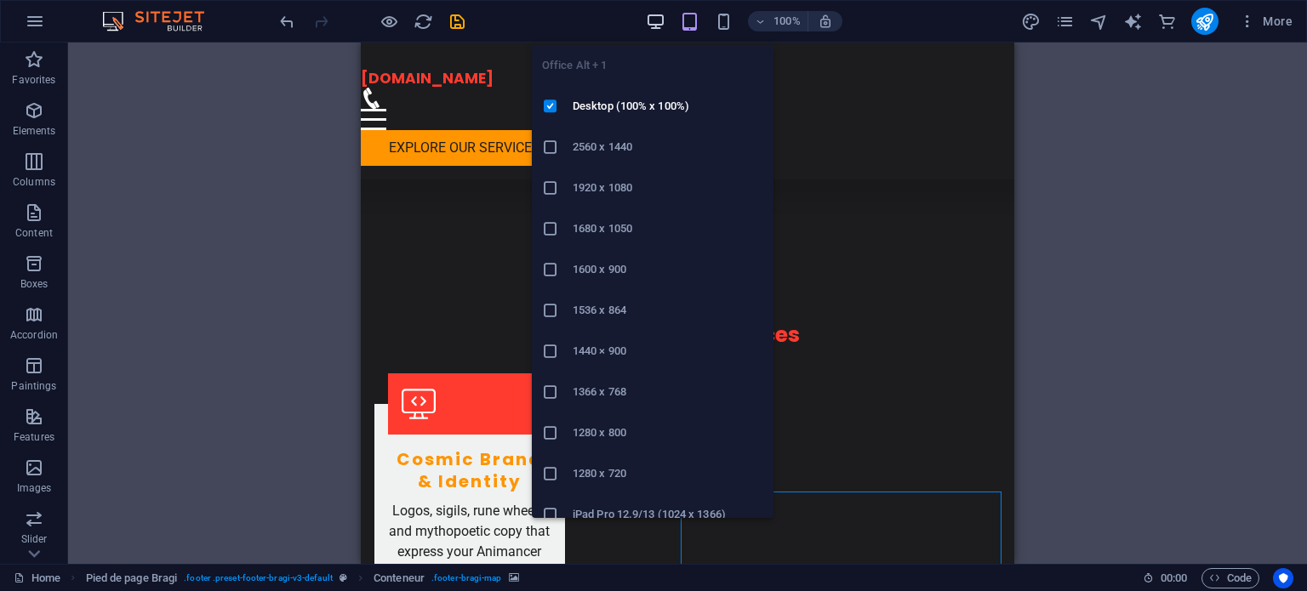
click at [651, 18] on icon "button" at bounding box center [656, 22] width 20 height 20
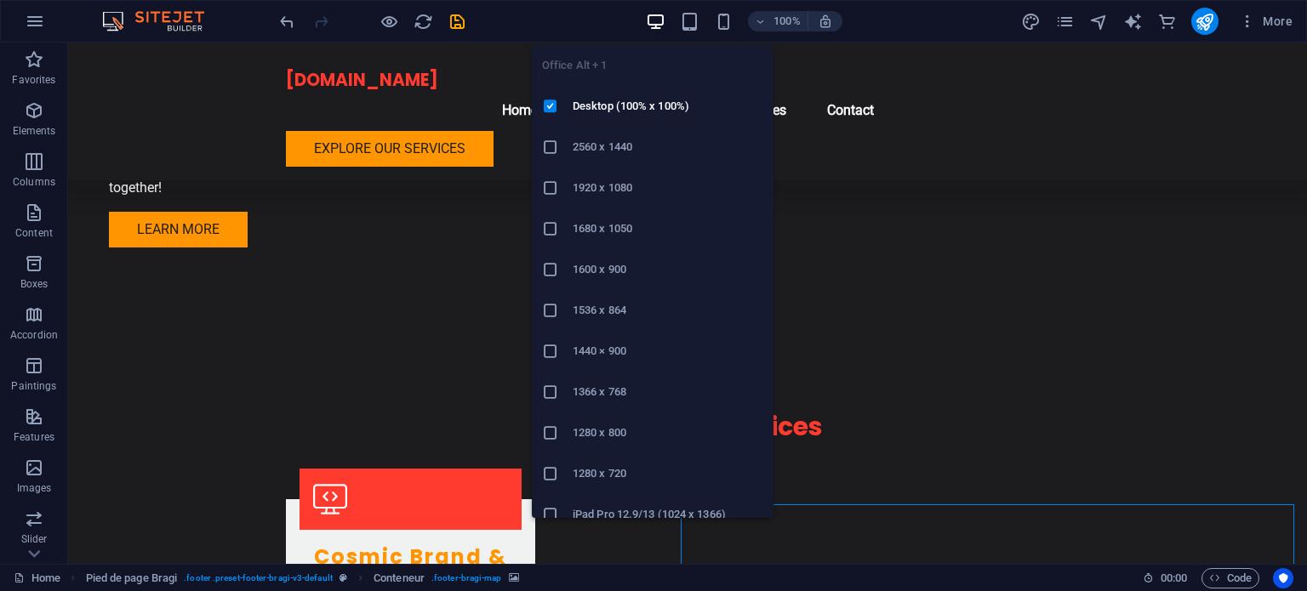
scroll to position [1858, 0]
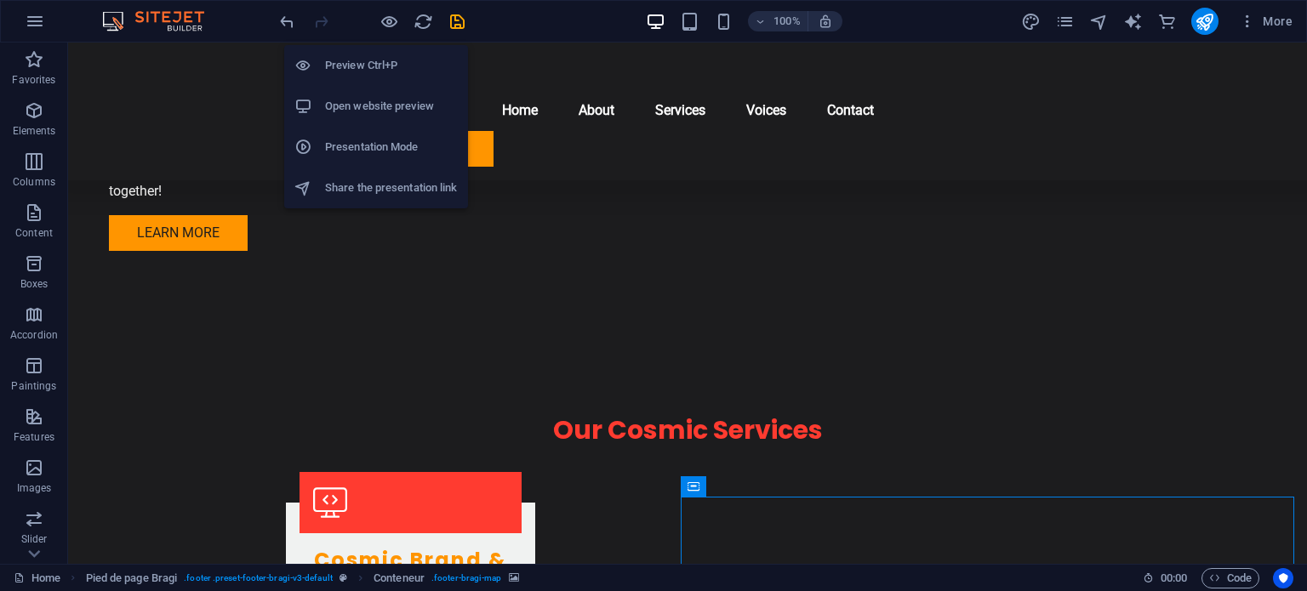
click at [371, 59] on font "Preview Ctrl+P" at bounding box center [361, 65] width 72 height 13
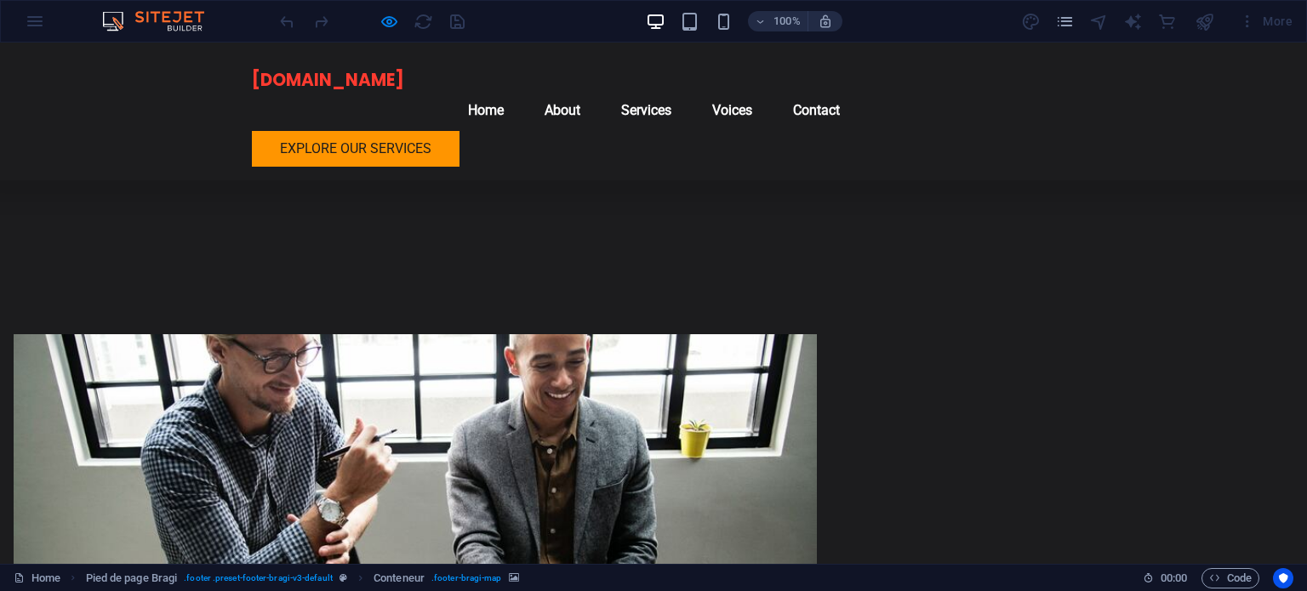
scroll to position [1092, 0]
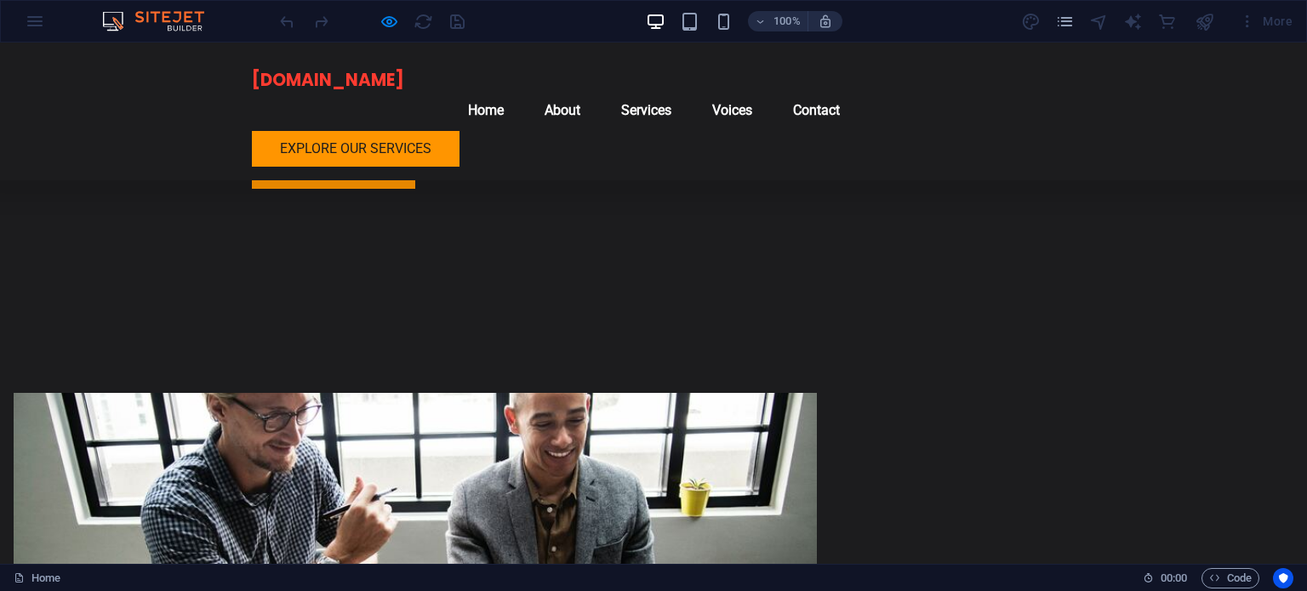
scroll to position [751, 0]
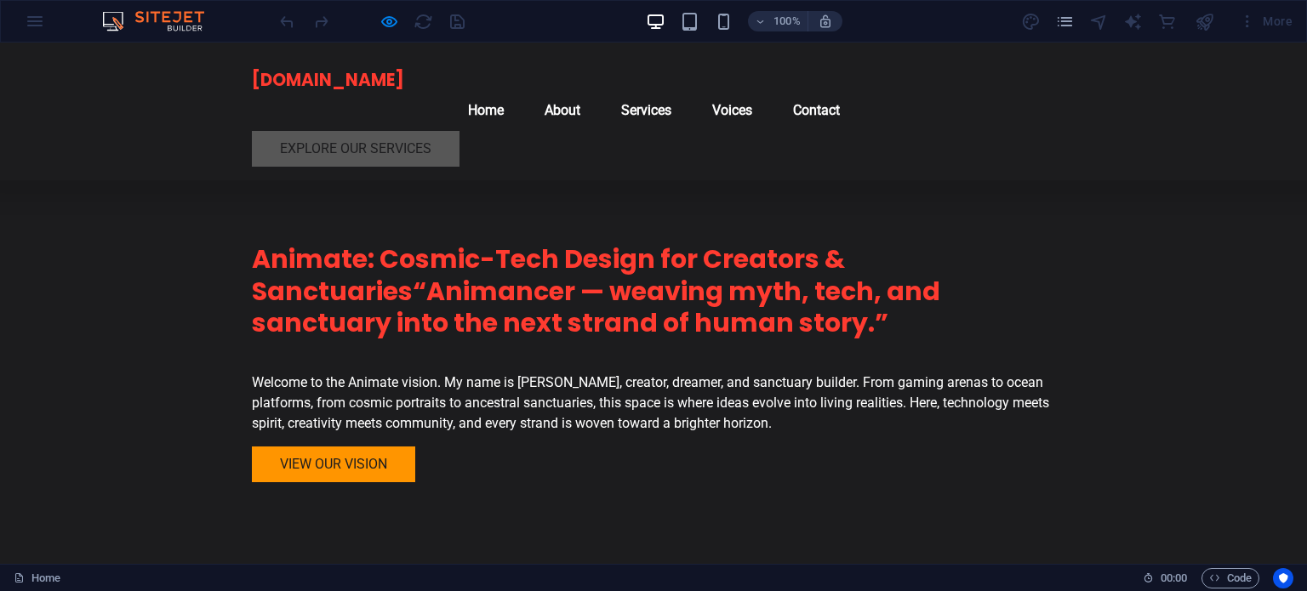
click at [370, 140] on font "Explore Our Services" at bounding box center [355, 148] width 151 height 16
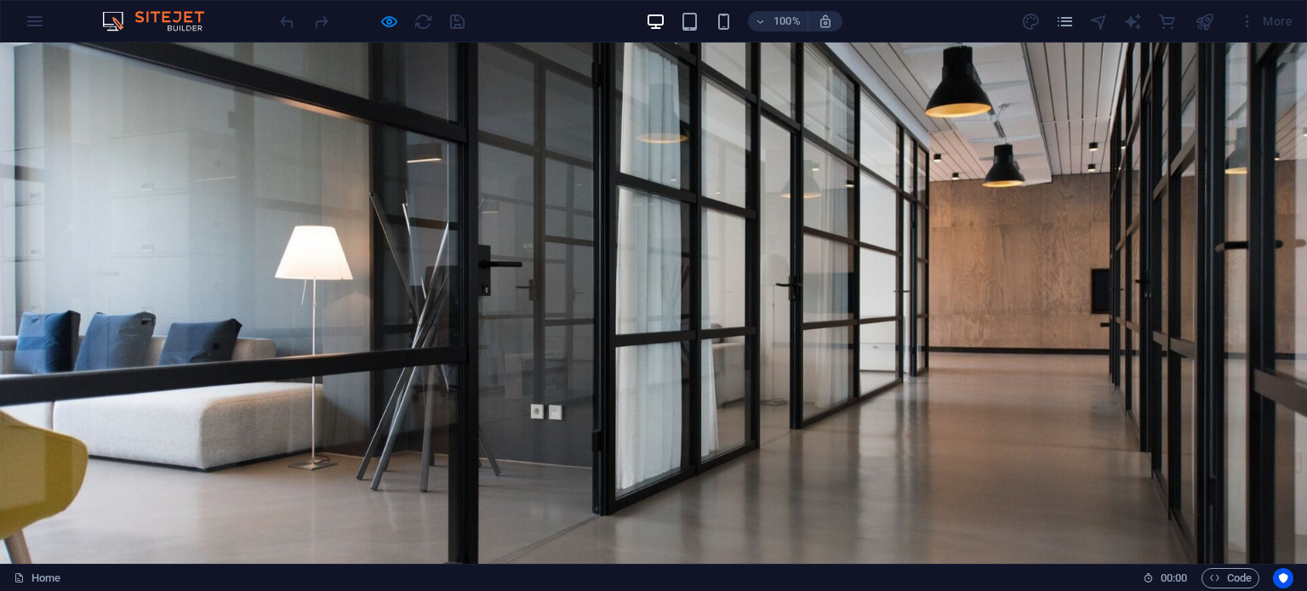
scroll to position [117, 0]
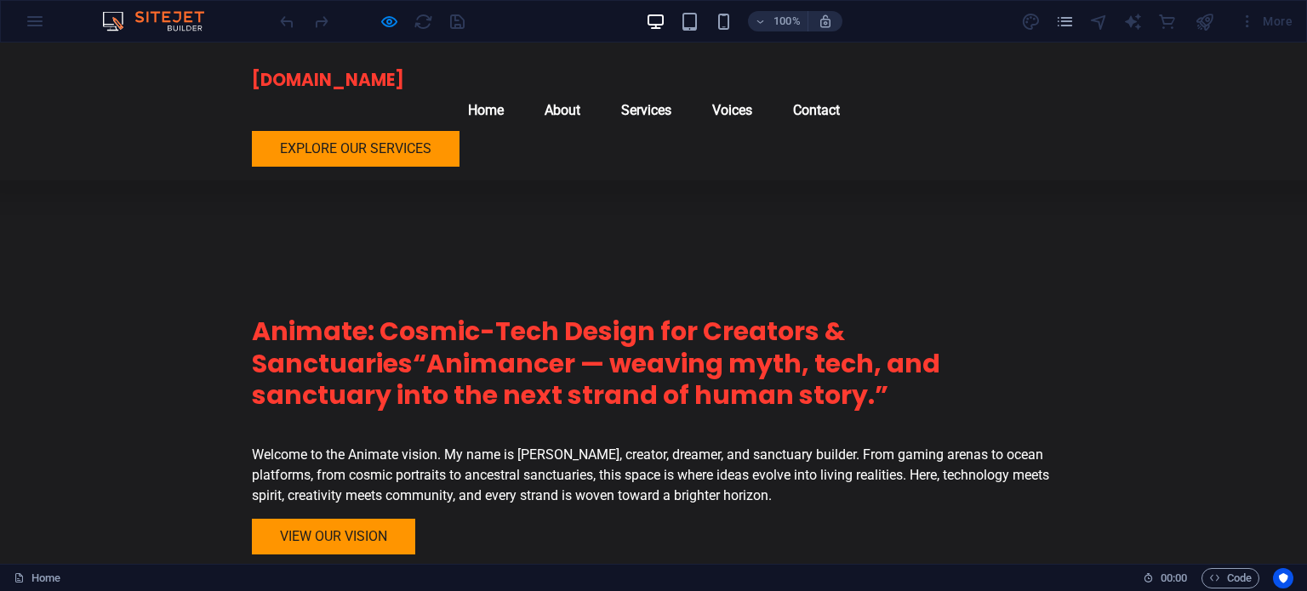
scroll to position [609, 0]
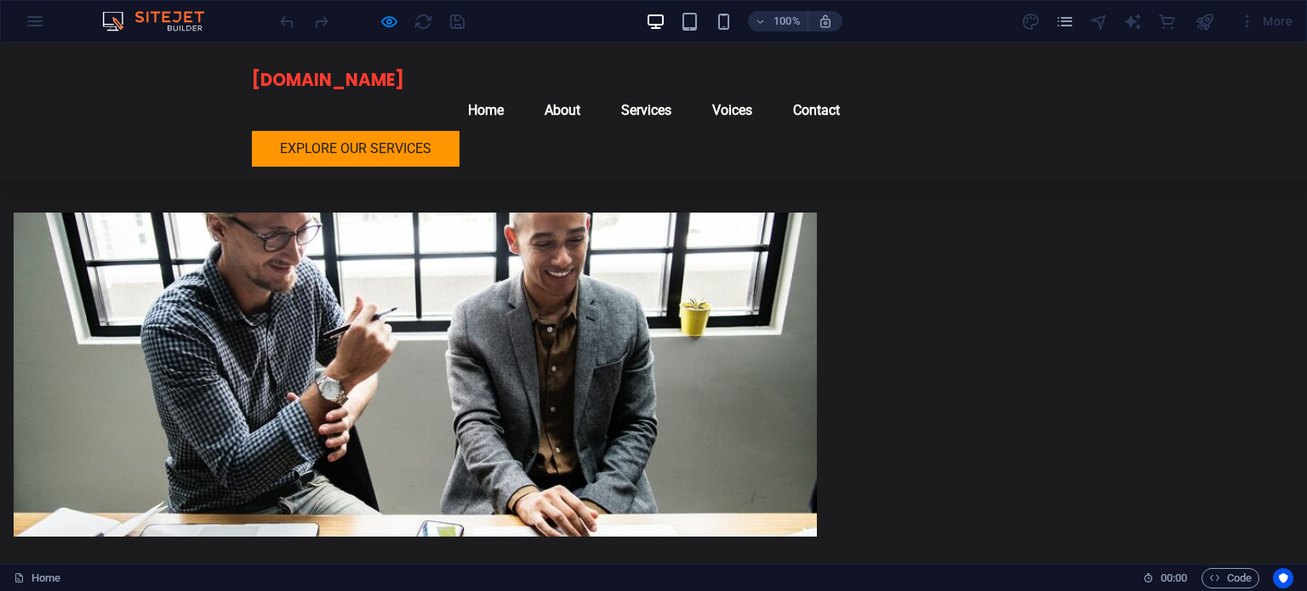
scroll to position [1239, 0]
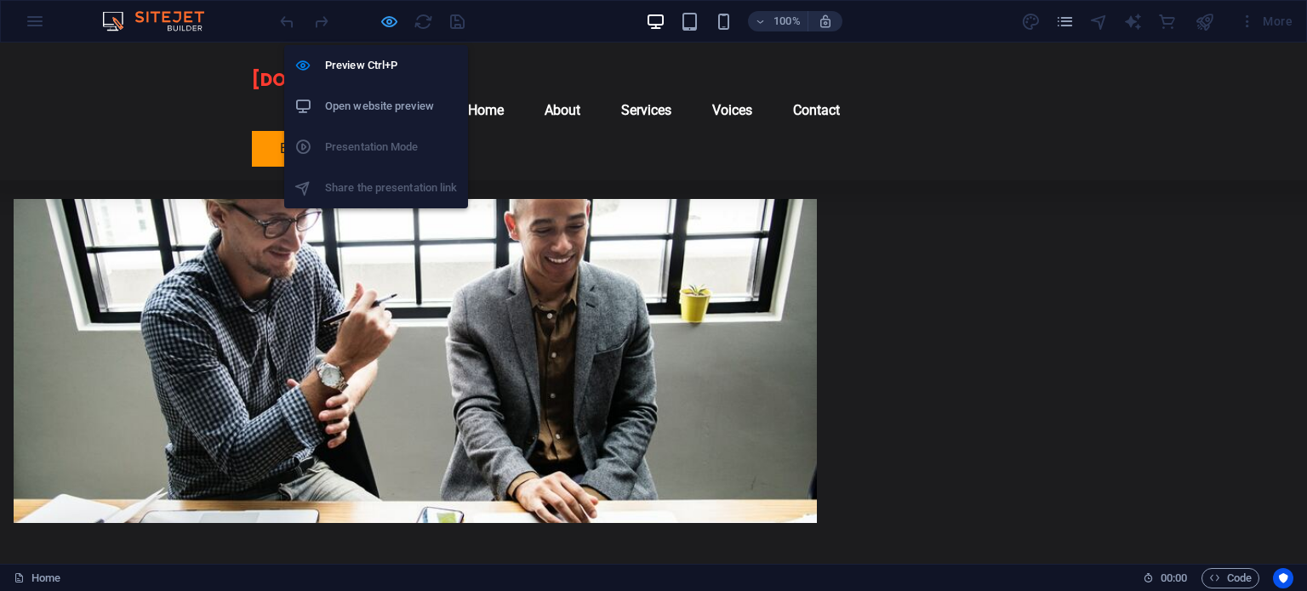
click at [391, 14] on icon "button" at bounding box center [390, 22] width 20 height 20
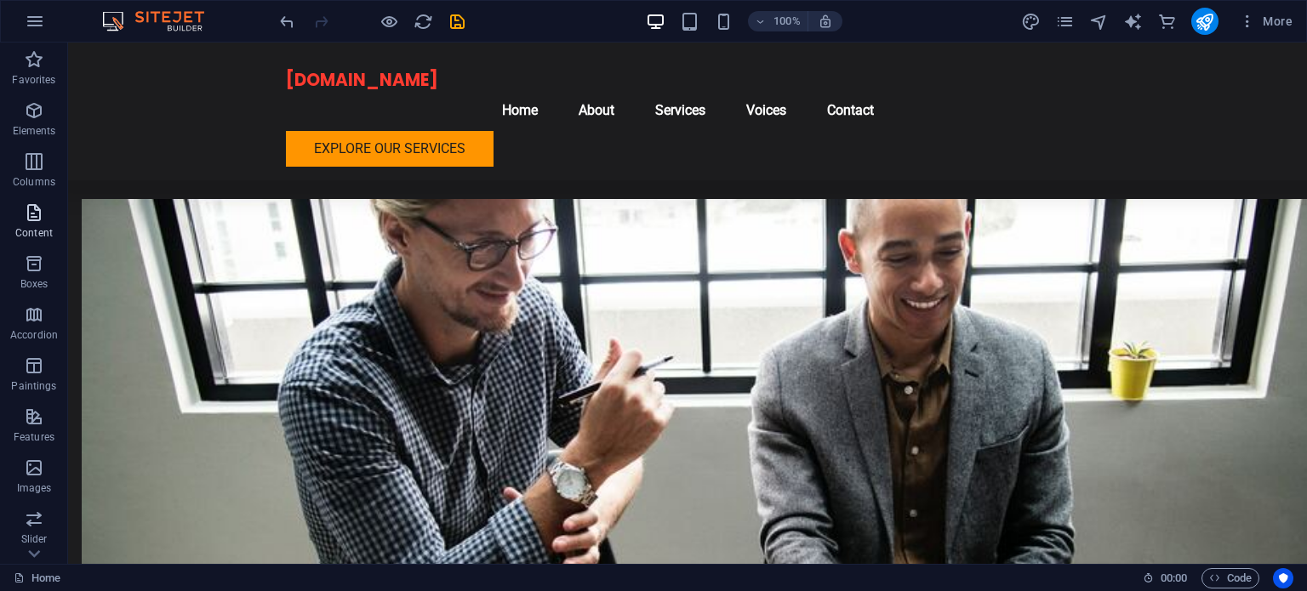
click at [30, 226] on p "Content" at bounding box center [33, 233] width 37 height 14
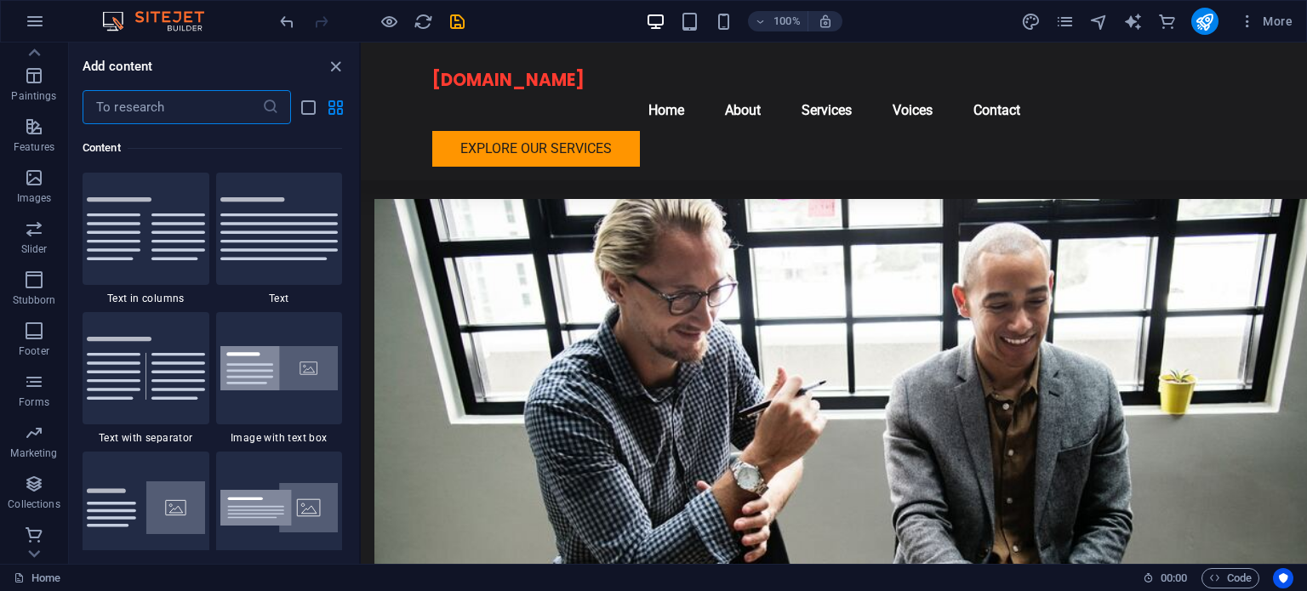
scroll to position [294, 0]
click at [455, 21] on icon "save" at bounding box center [458, 22] width 20 height 20
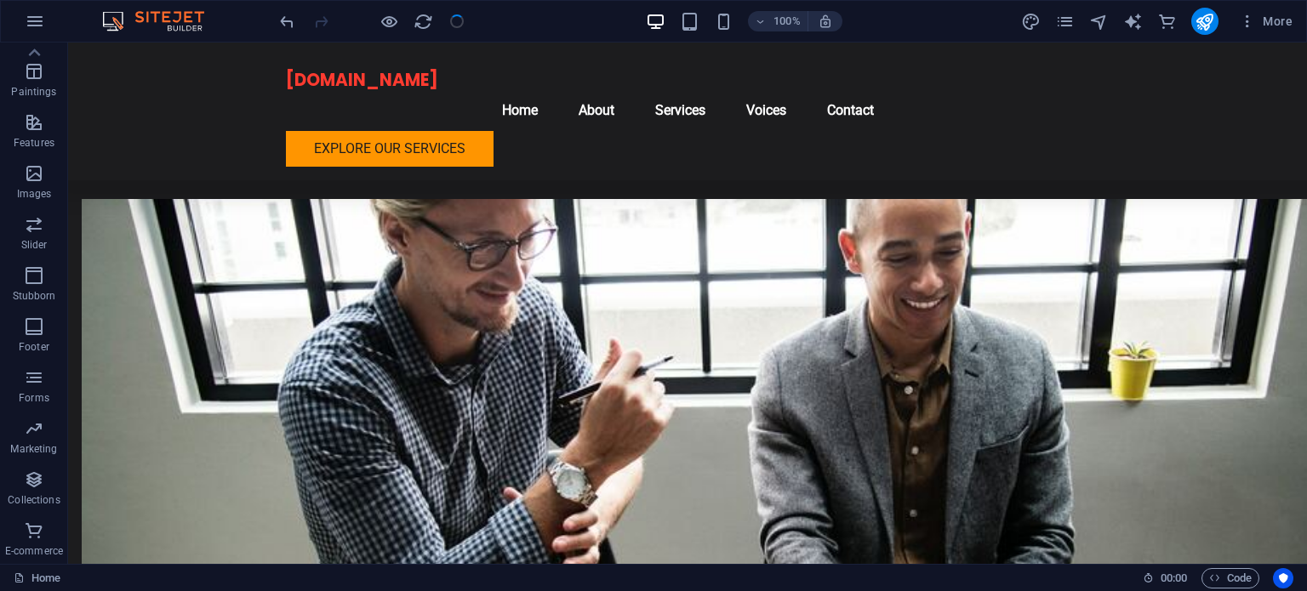
checkbox input "false"
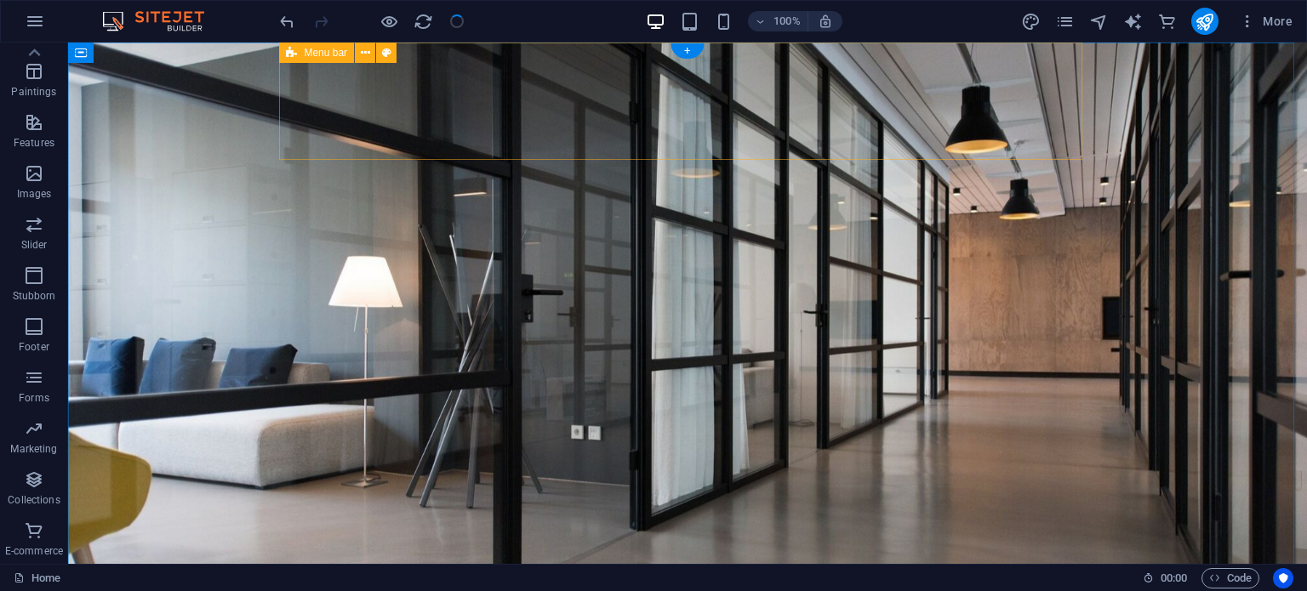
scroll to position [0, 0]
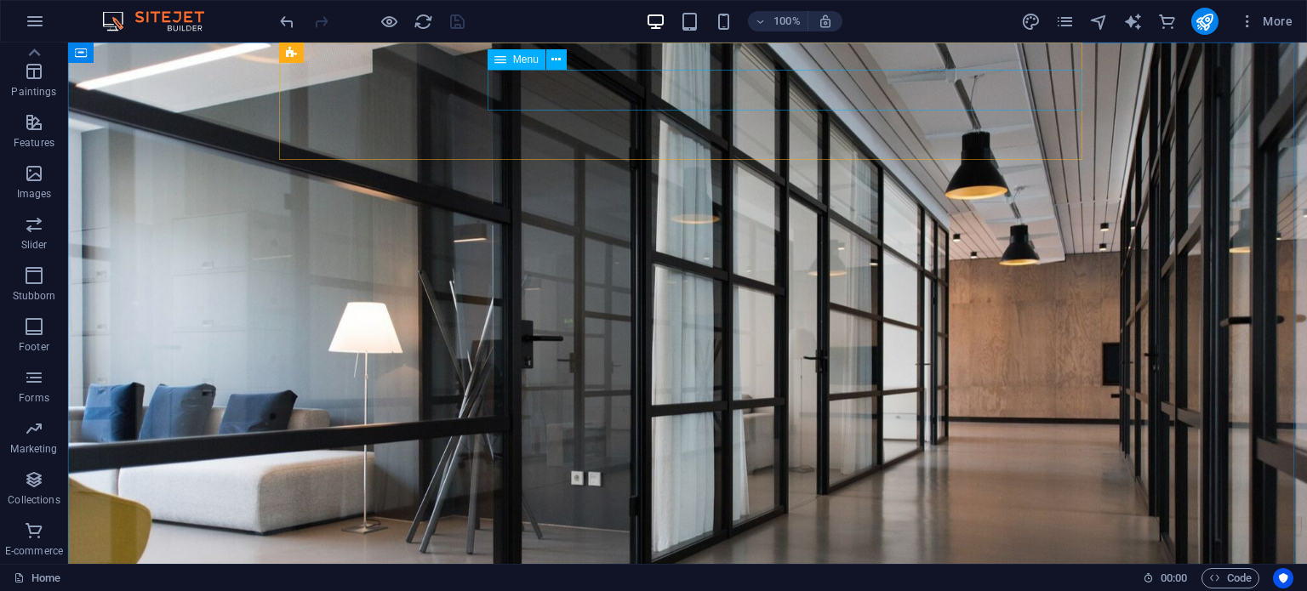
click at [528, 63] on font "Menu" at bounding box center [526, 60] width 26 height 12
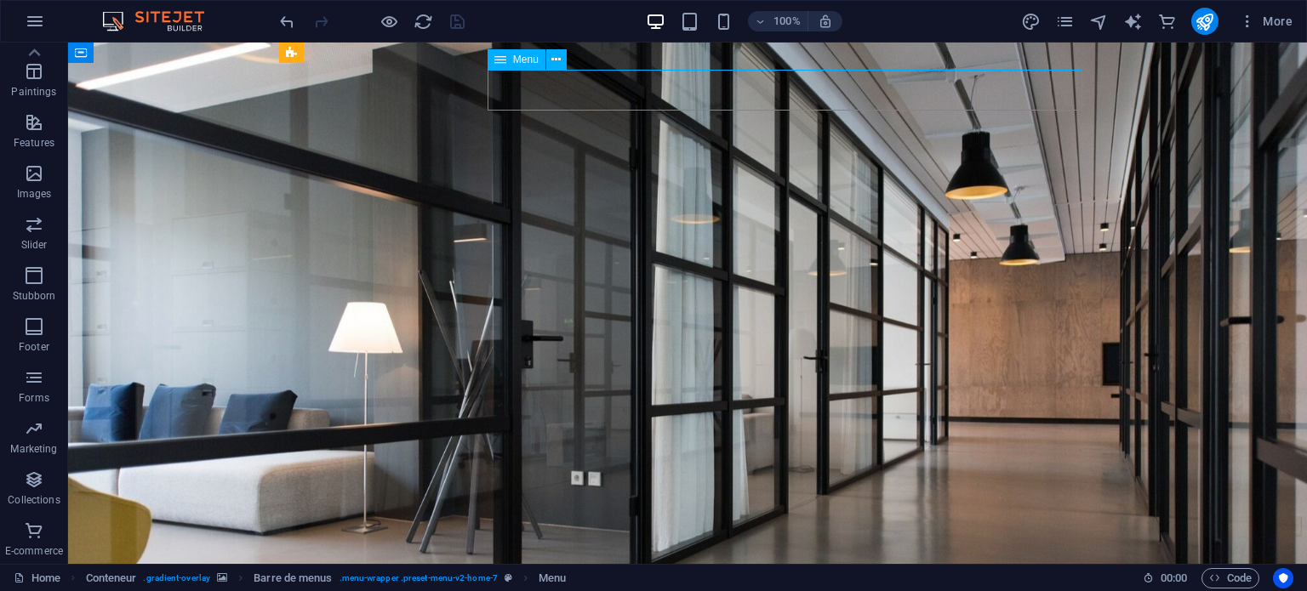
click at [528, 60] on font "Menu" at bounding box center [526, 60] width 26 height 12
select select
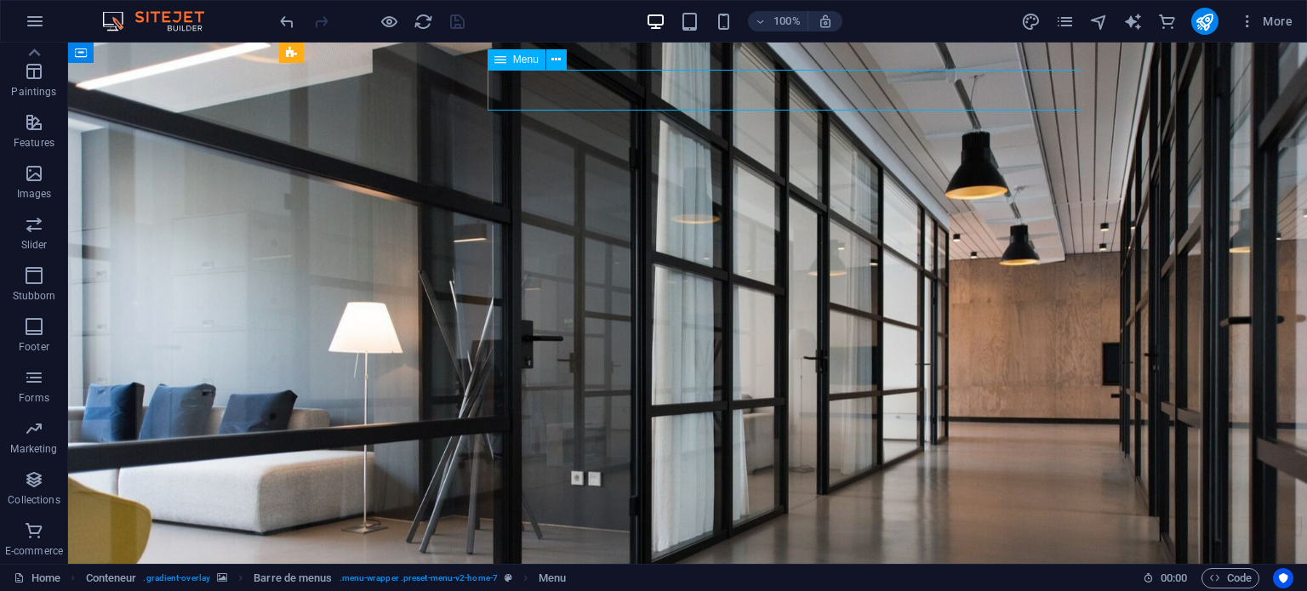
select select
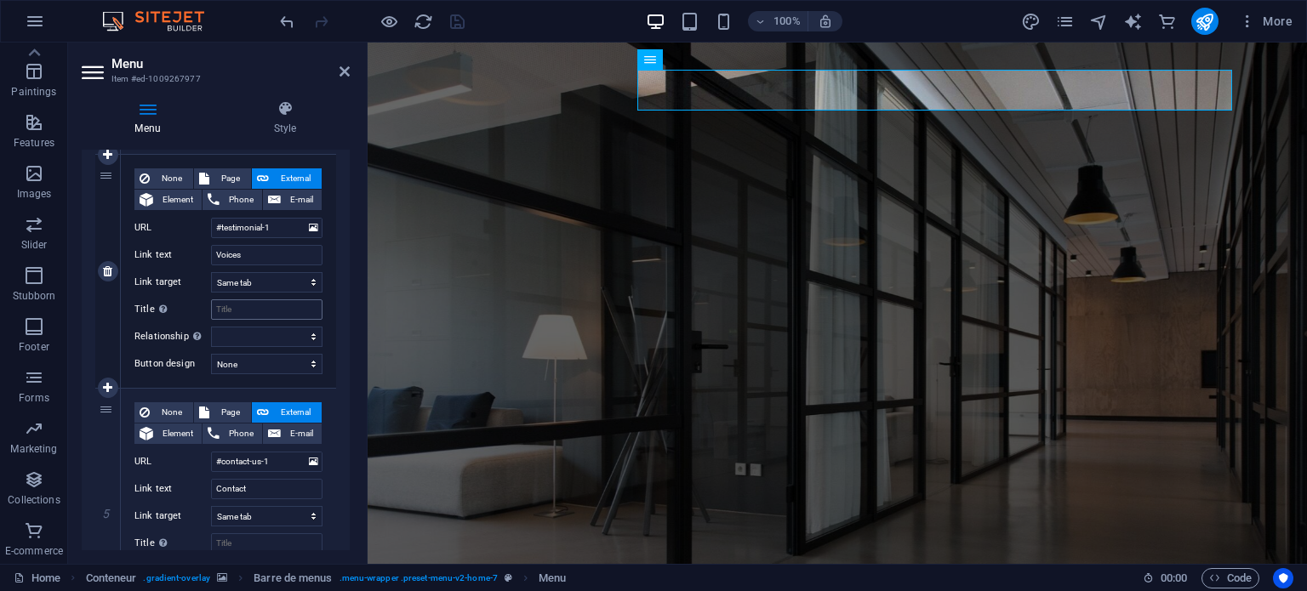
scroll to position [851, 0]
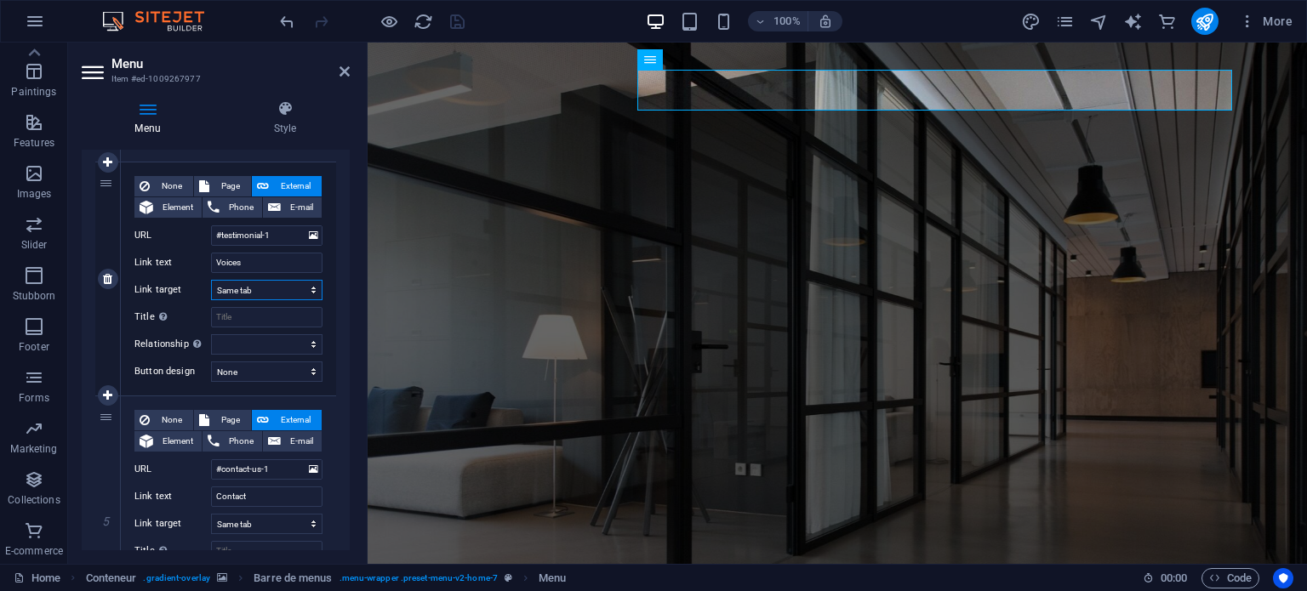
click at [276, 285] on select "New tab Same tab Overlay" at bounding box center [266, 290] width 111 height 20
click at [211, 280] on select "New tab Same tab Overlay" at bounding box center [266, 290] width 111 height 20
click at [351, 283] on div "Menu Style Menu Car Personalized Create custom menu items for this menu. This p…" at bounding box center [215, 325] width 295 height 477
click at [1272, 19] on font "More" at bounding box center [1278, 21] width 30 height 14
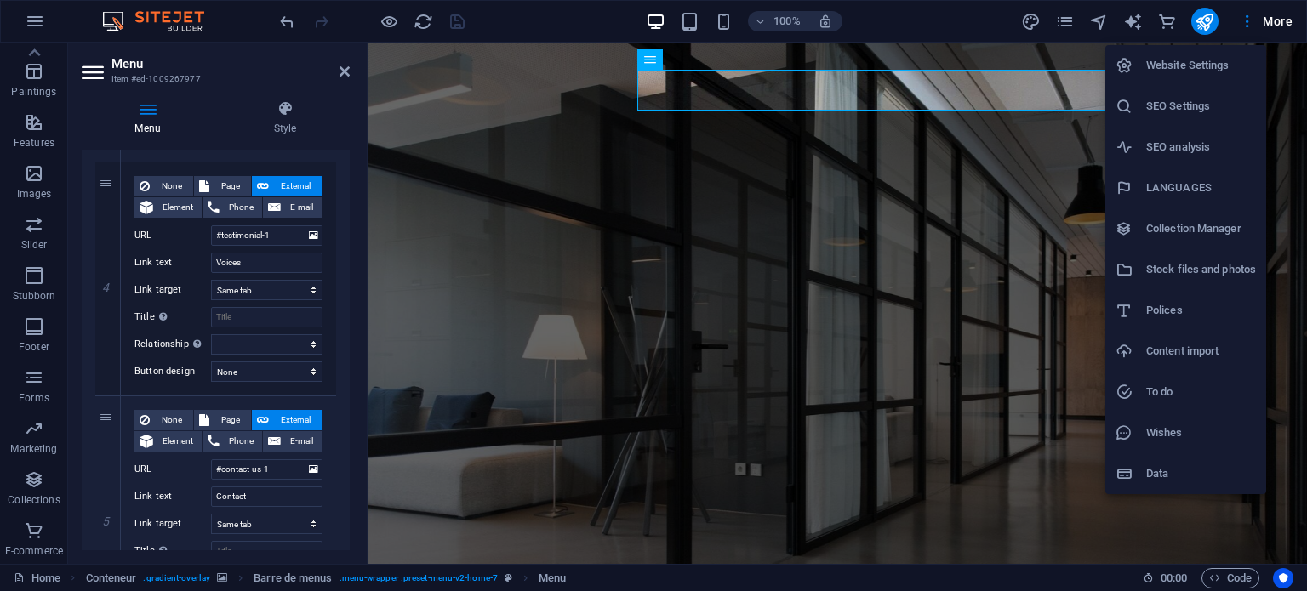
click at [1209, 273] on font "Stock files and photos" at bounding box center [1201, 269] width 110 height 13
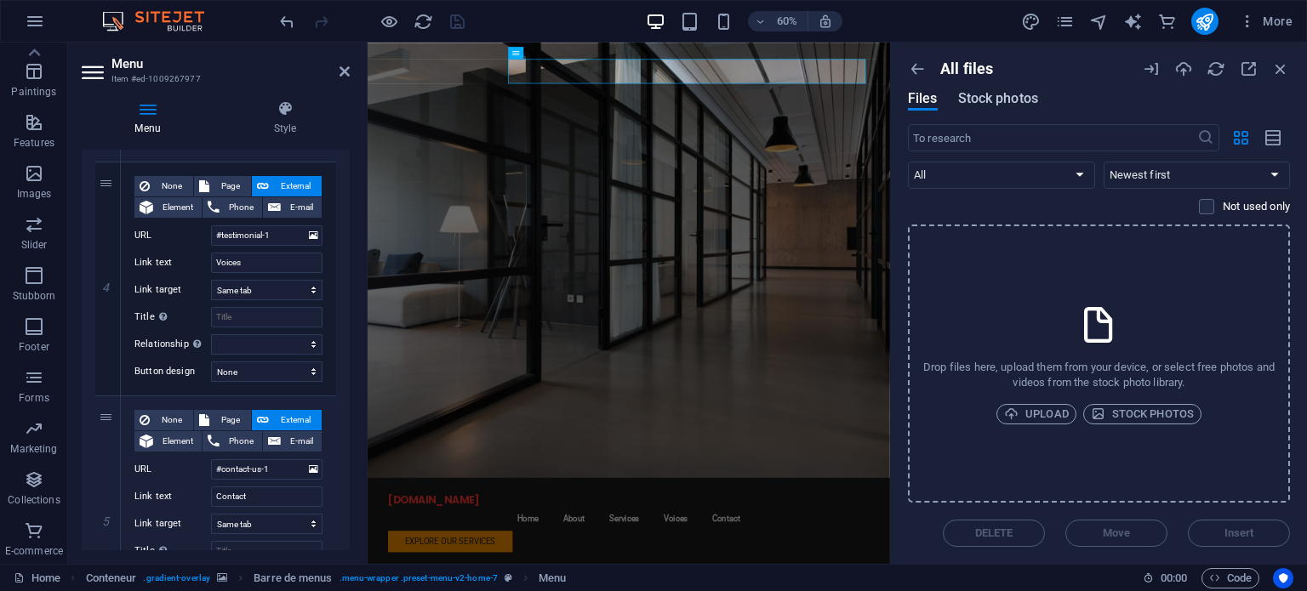
drag, startPoint x: 990, startPoint y: 87, endPoint x: 989, endPoint y: 96, distance: 9.4
click at [990, 89] on div "All files Files Stock photos" at bounding box center [1099, 92] width 382 height 65
click at [989, 96] on font "Stock photos" at bounding box center [998, 98] width 80 height 16
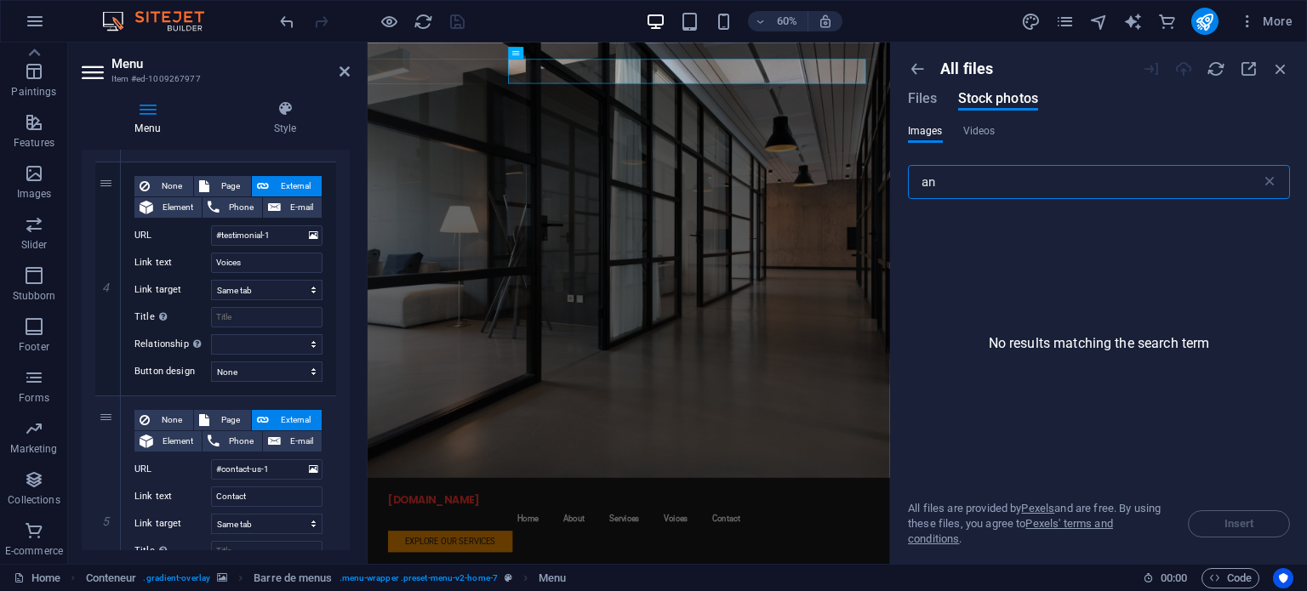
type input "a"
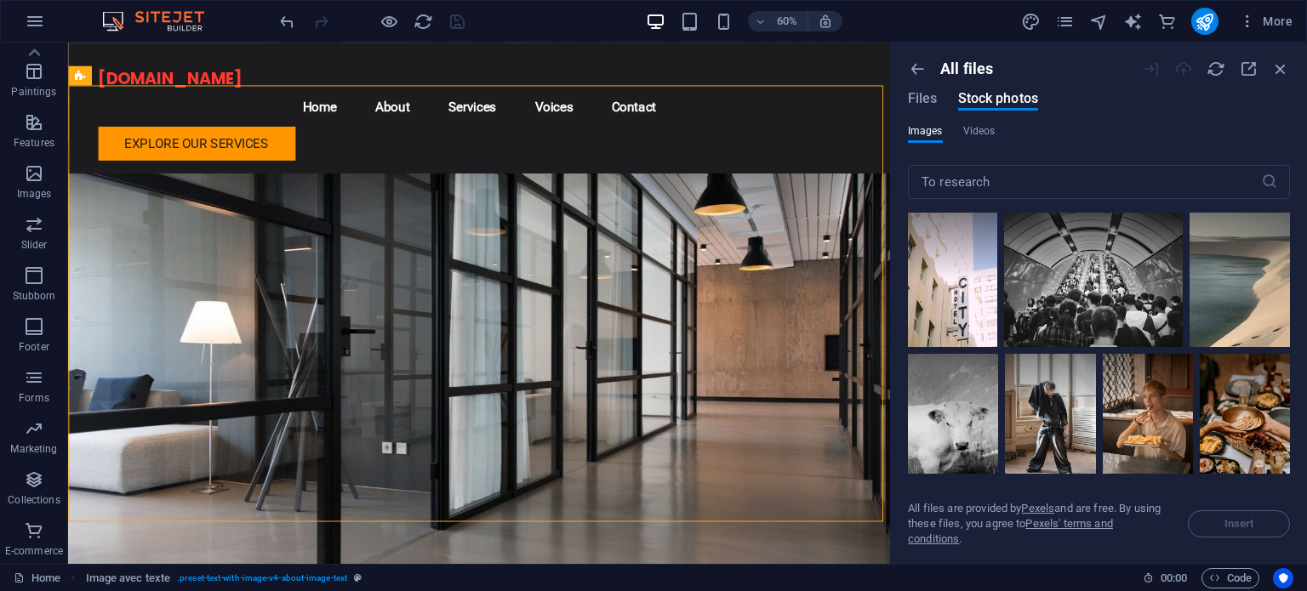
scroll to position [681, 0]
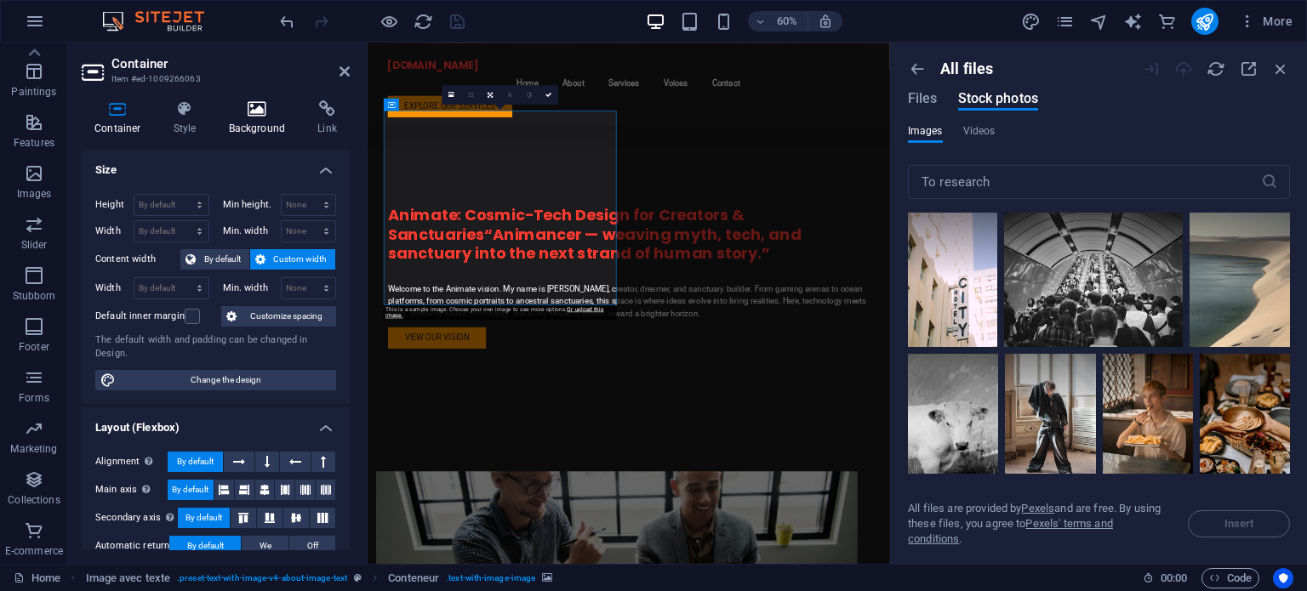
click at [259, 106] on icon at bounding box center [257, 108] width 83 height 17
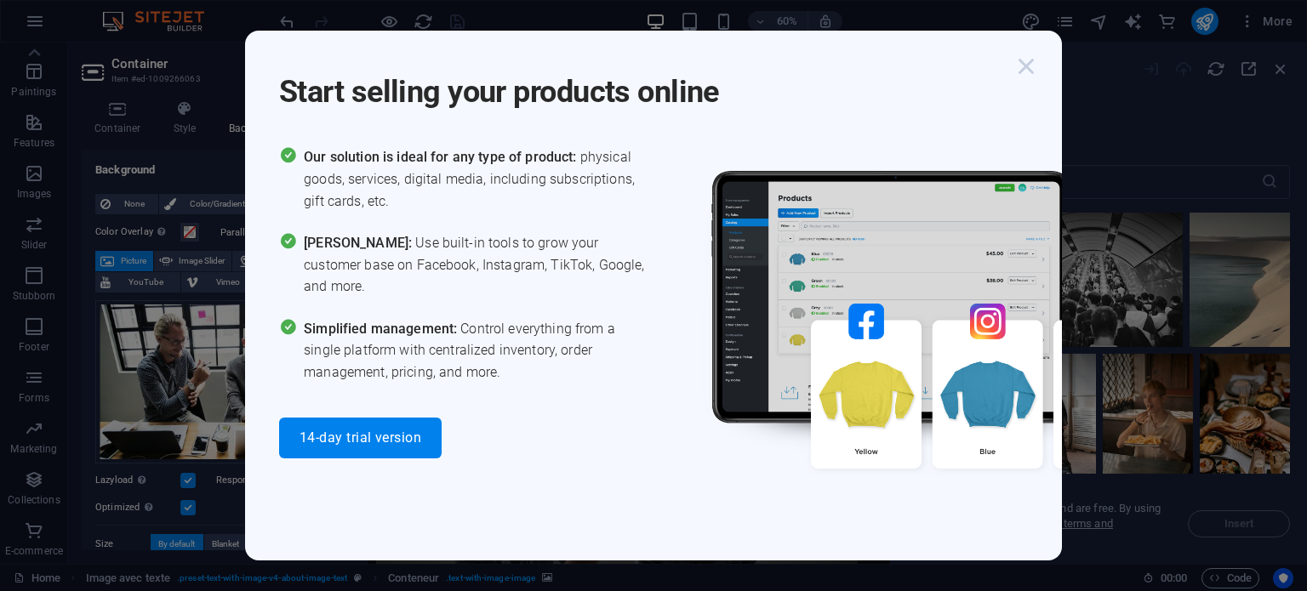
click at [1023, 64] on icon "button" at bounding box center [1026, 66] width 31 height 31
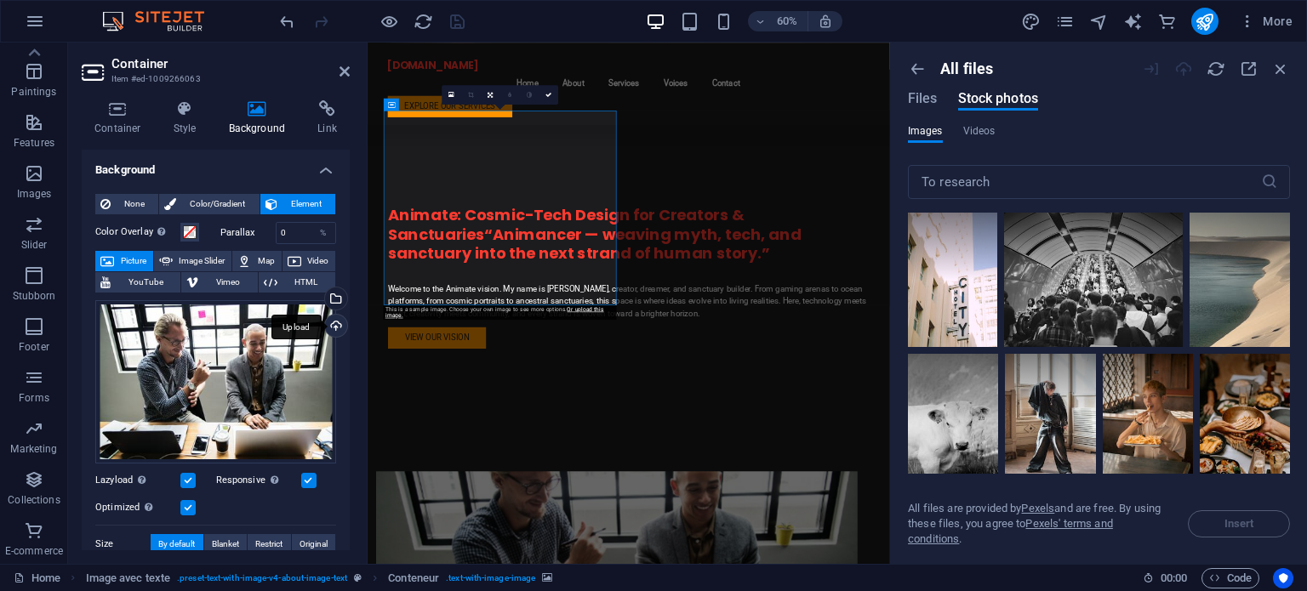
click at [334, 321] on div "Upload" at bounding box center [335, 328] width 26 height 26
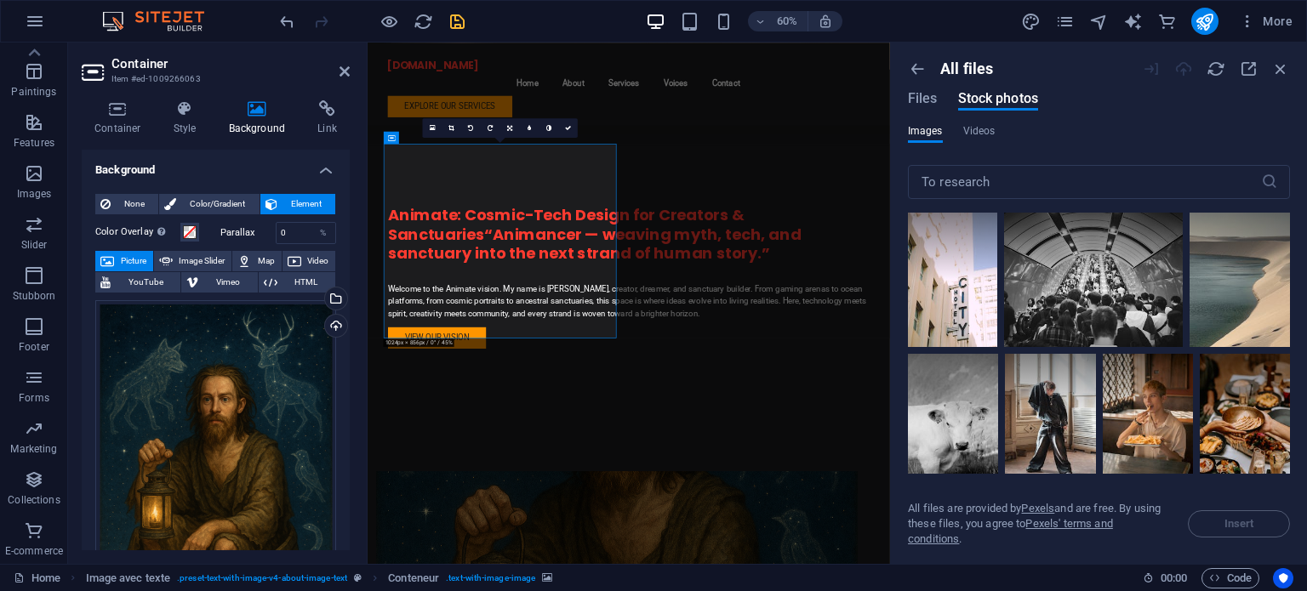
scroll to position [596, 0]
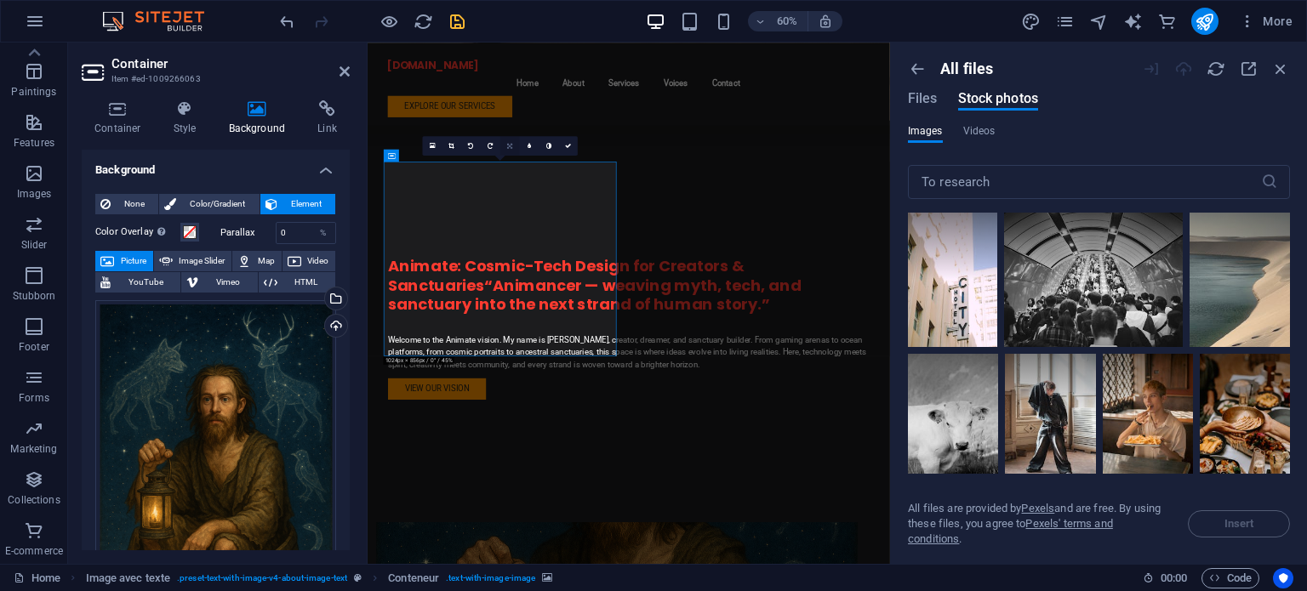
click at [506, 147] on link at bounding box center [510, 146] width 20 height 20
click at [507, 125] on icon at bounding box center [510, 126] width 6 height 6
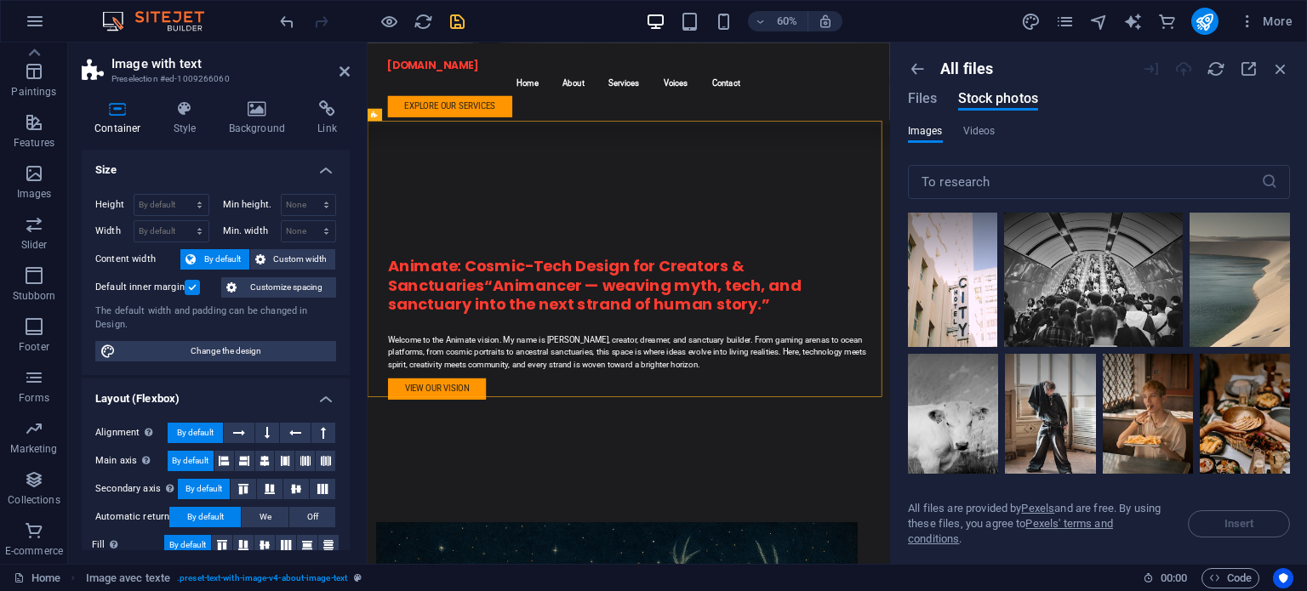
click at [561, 6] on div "60% More" at bounding box center [654, 21] width 1306 height 41
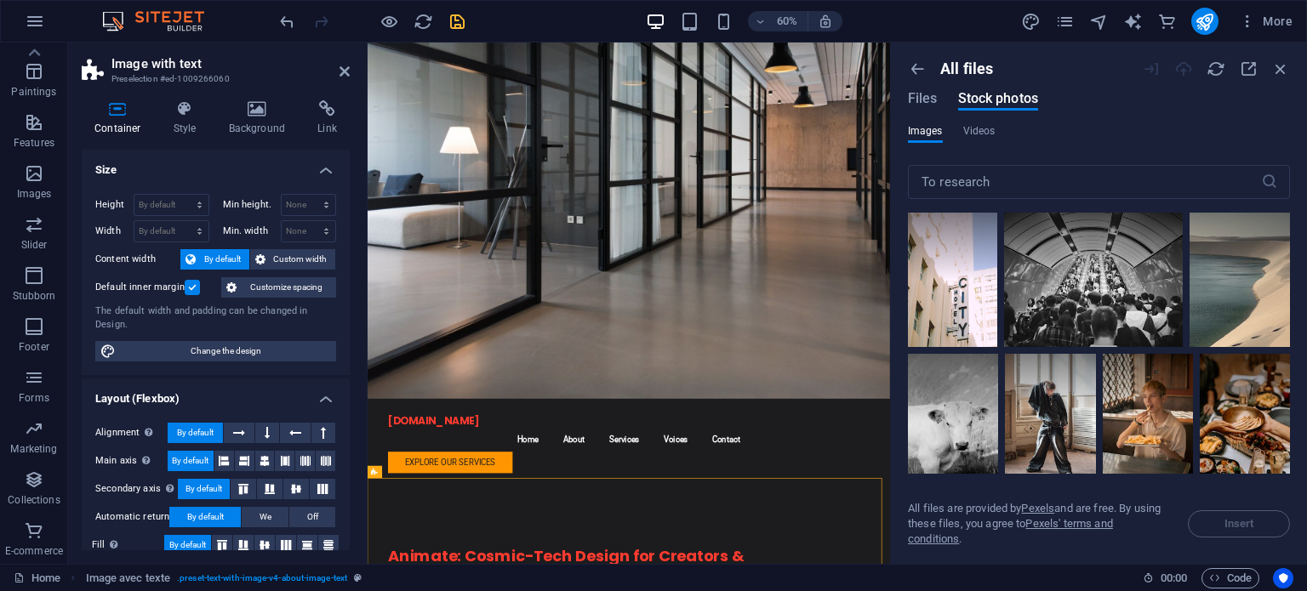
scroll to position [0, 0]
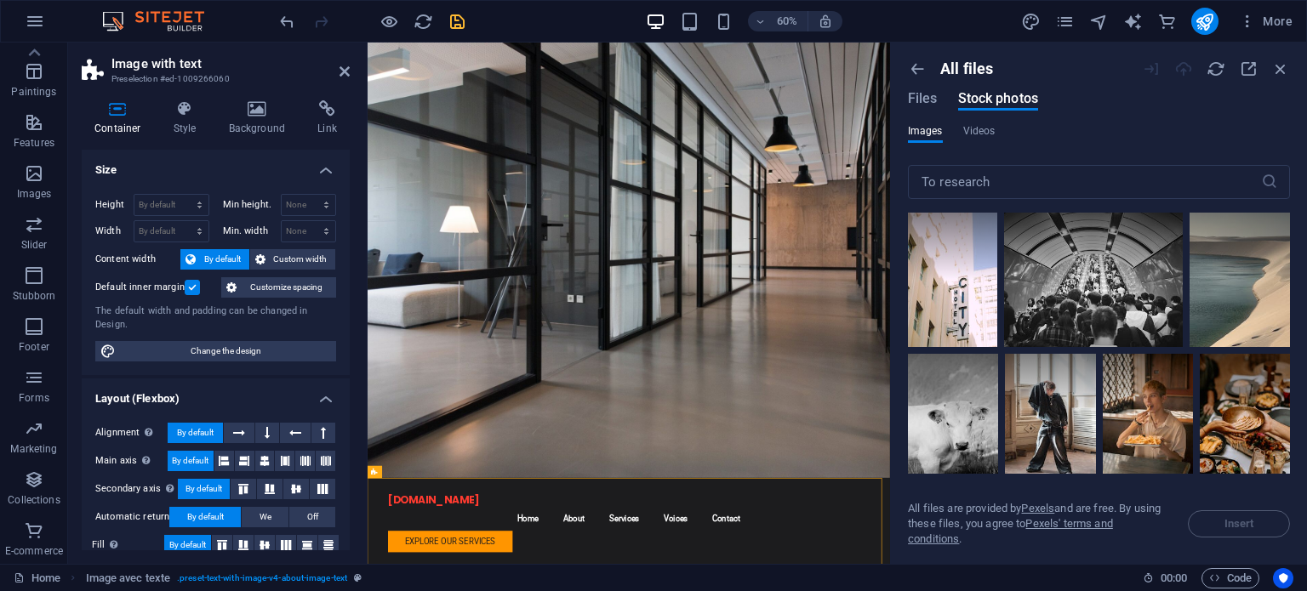
click at [1013, 362] on figure at bounding box center [803, 406] width 871 height 726
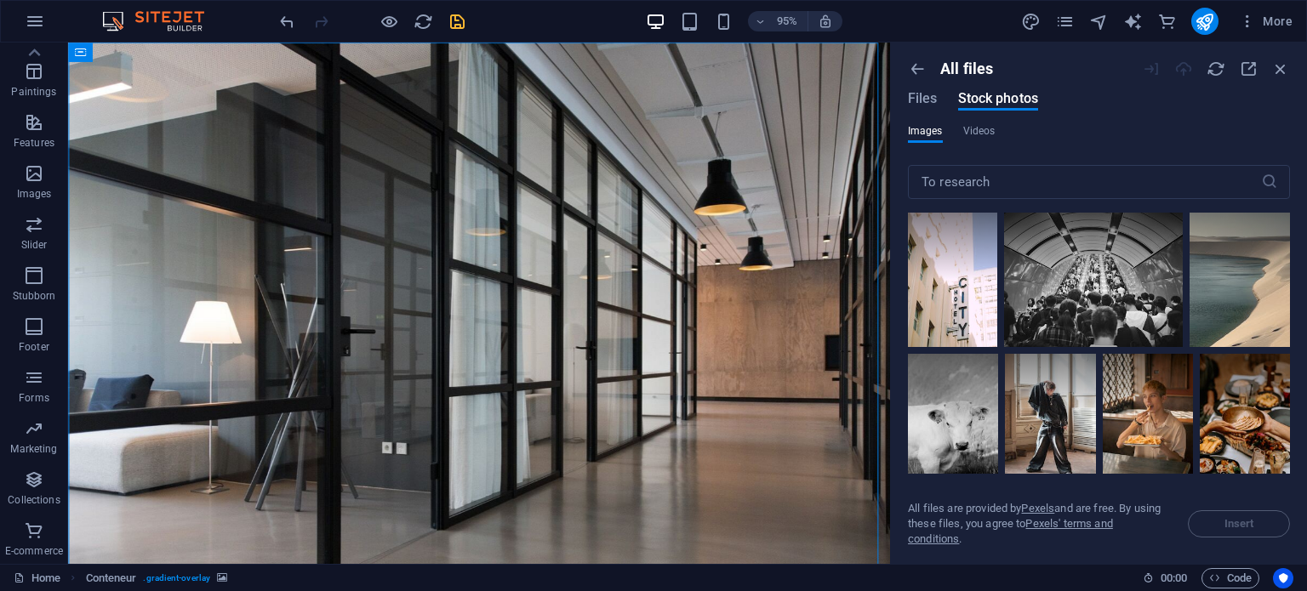
click at [671, 317] on figure at bounding box center [501, 406] width 866 height 726
click at [740, 324] on figure at bounding box center [501, 406] width 866 height 726
select select "header"
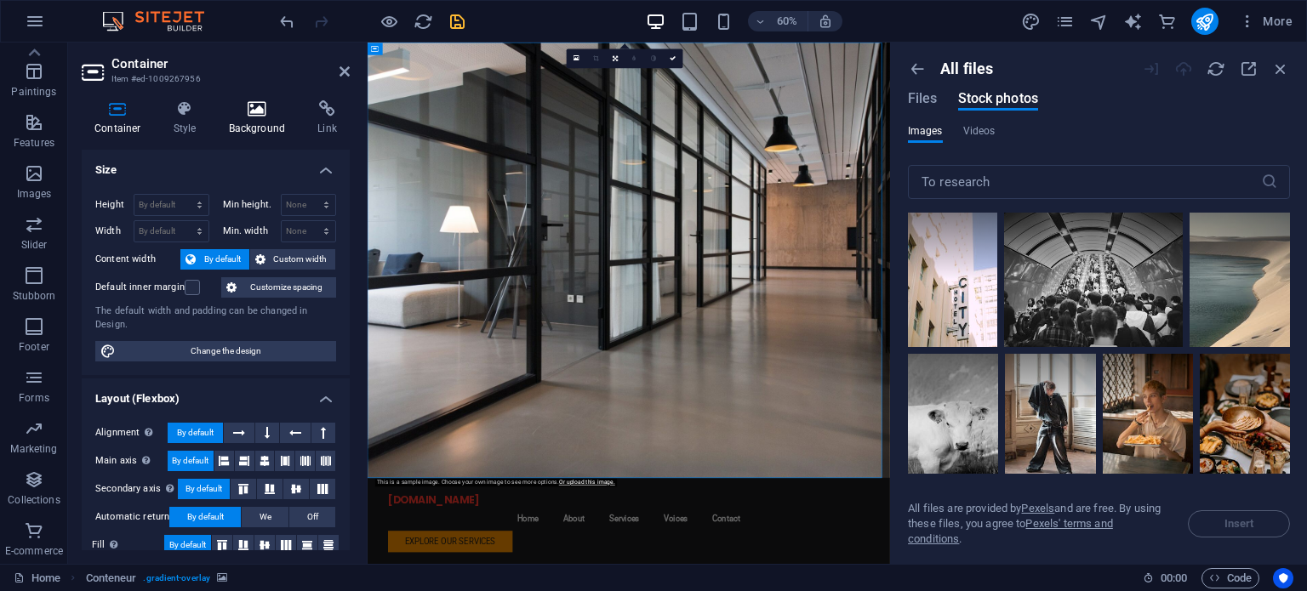
click at [263, 115] on icon at bounding box center [257, 108] width 83 height 17
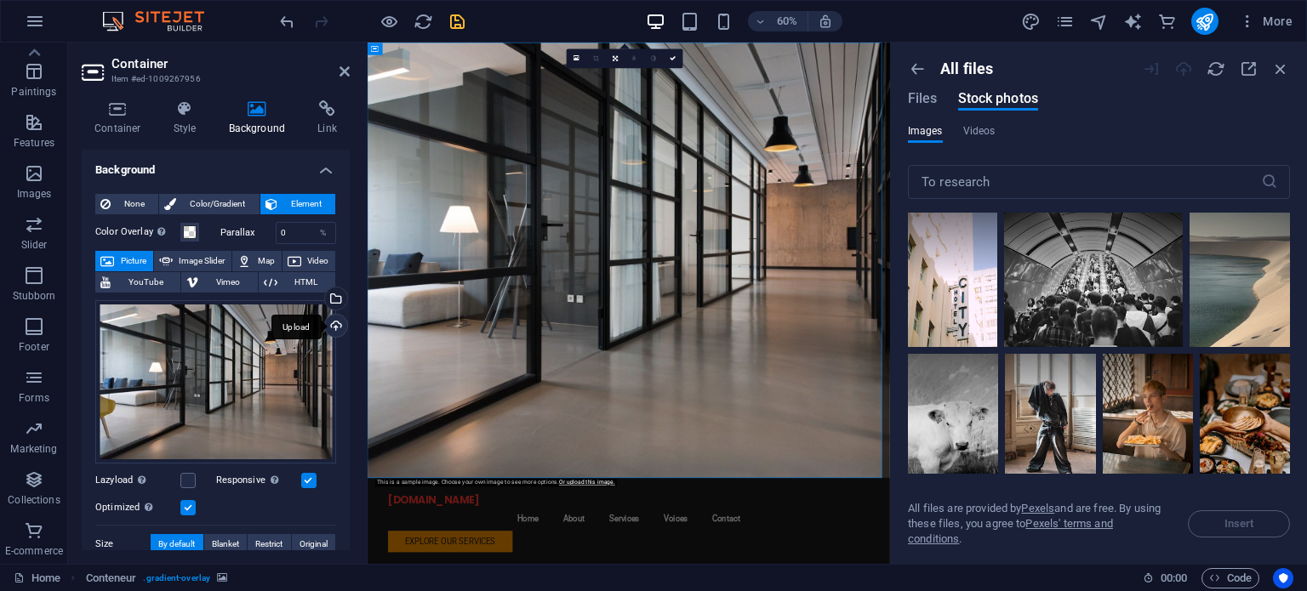
click at [327, 323] on div "Upload" at bounding box center [335, 328] width 26 height 26
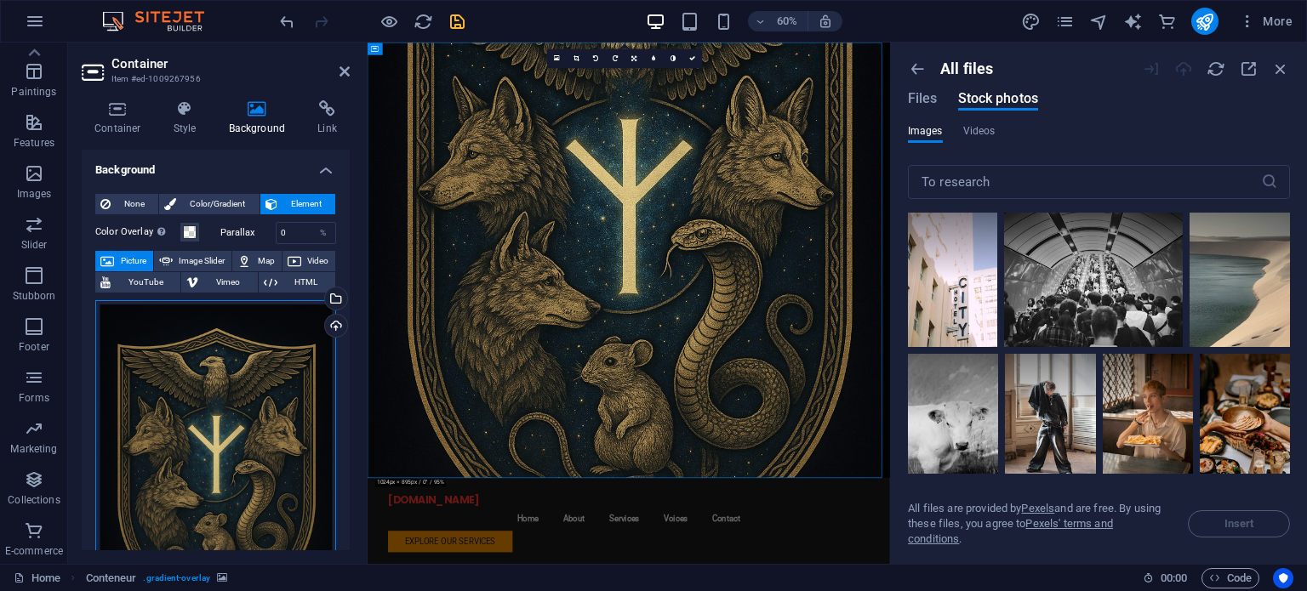
click at [264, 397] on div "Drag files here, click to choose files, or select files from Files or from our …" at bounding box center [215, 478] width 241 height 357
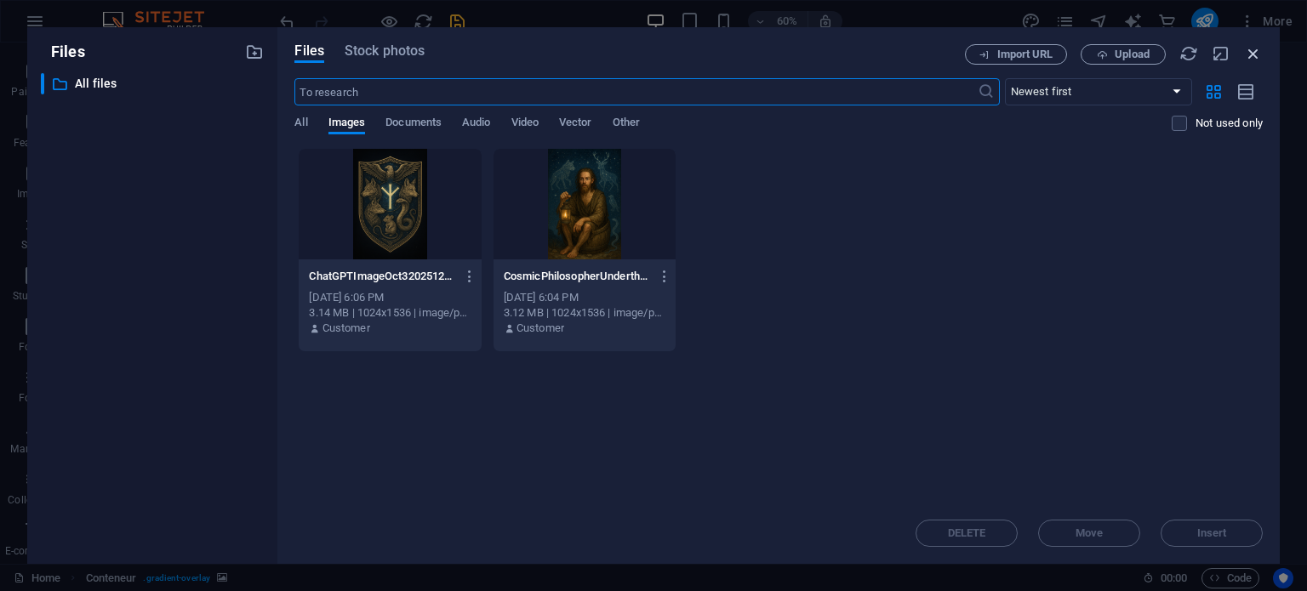
click at [1260, 54] on icon "button" at bounding box center [1253, 53] width 19 height 19
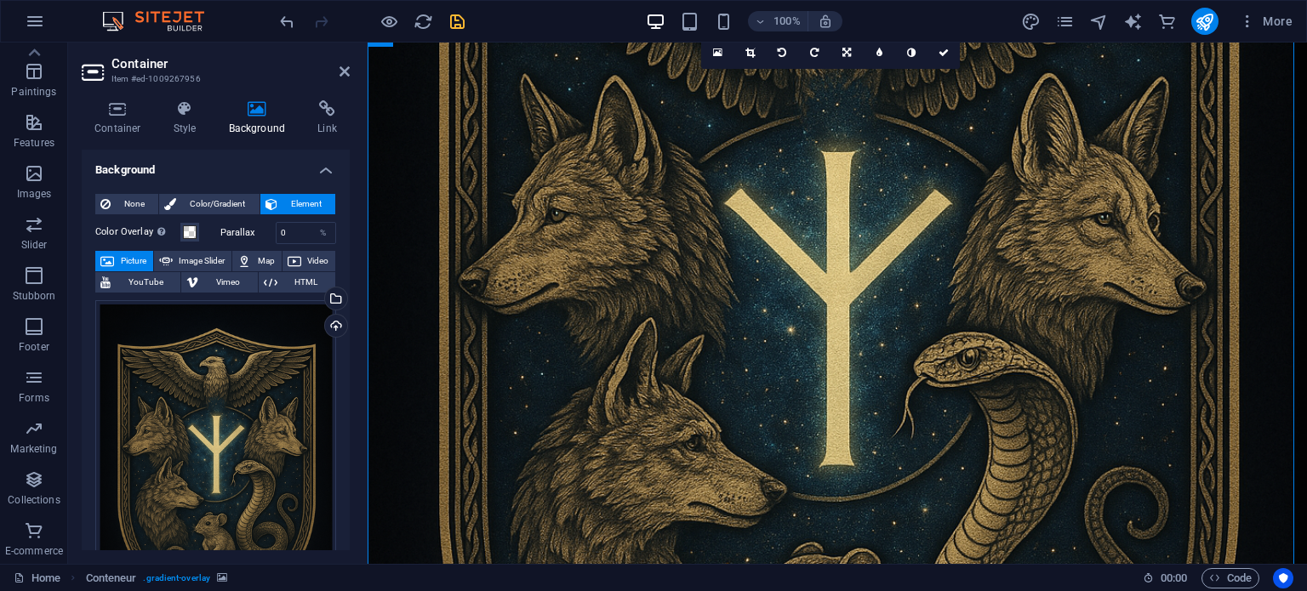
click at [997, 326] on figure at bounding box center [838, 406] width 940 height 726
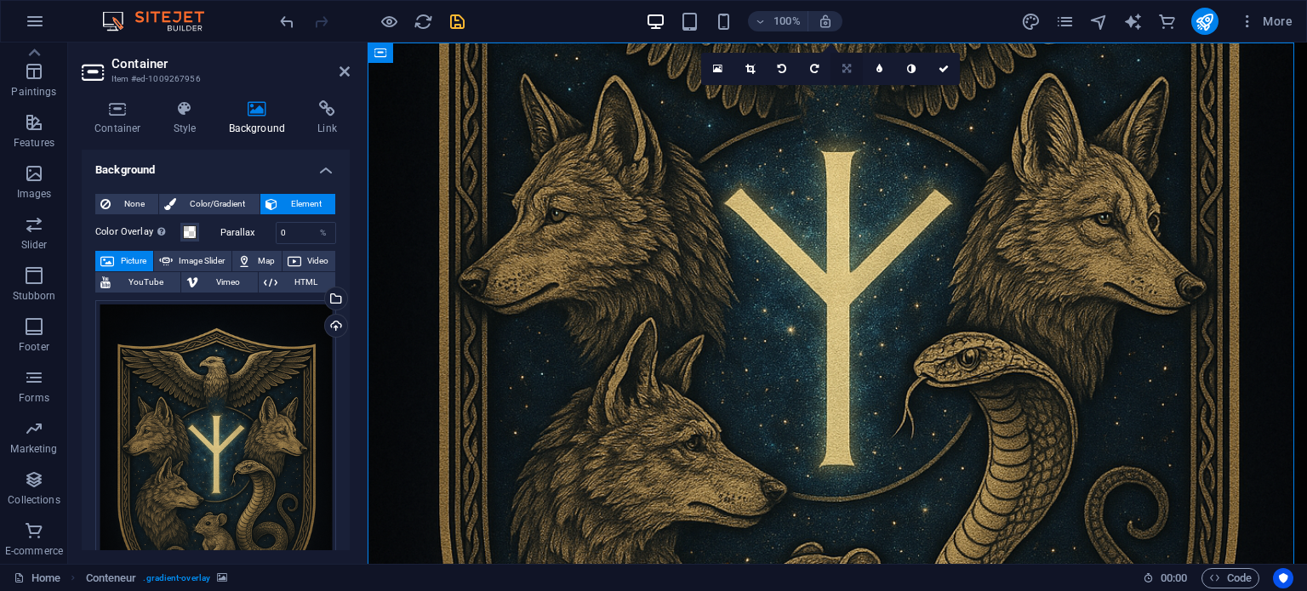
click at [852, 60] on link at bounding box center [847, 69] width 32 height 32
click at [881, 122] on icon at bounding box center [879, 127] width 14 height 14
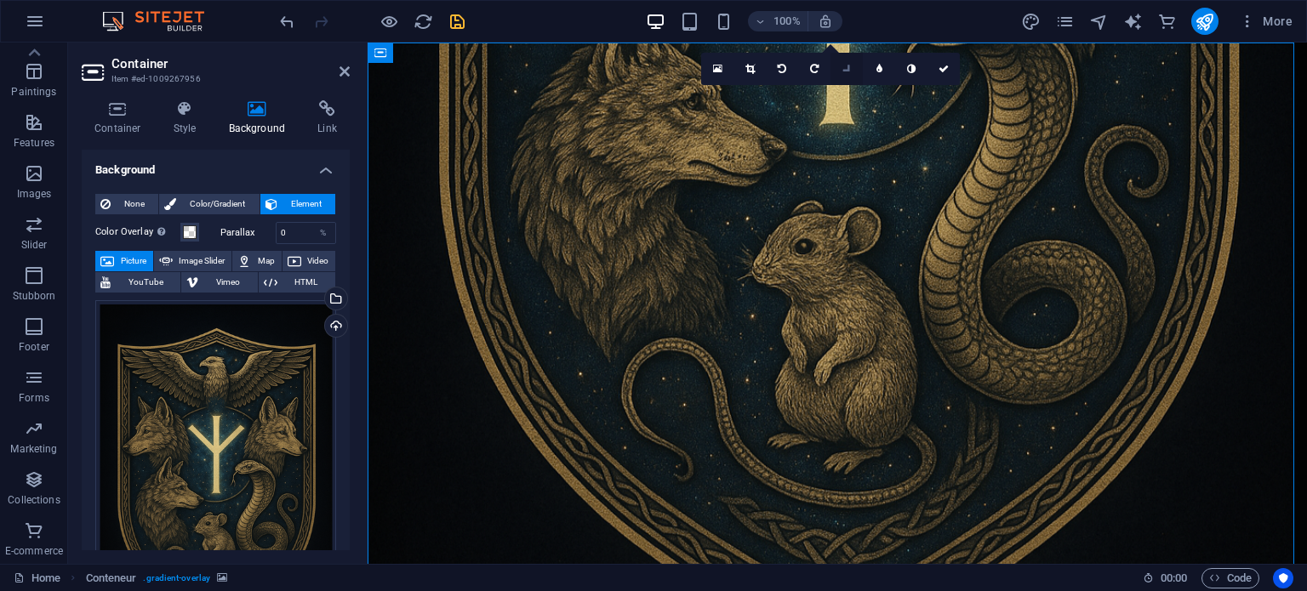
click at [843, 67] on icon at bounding box center [847, 68] width 14 height 14
click at [849, 128] on icon at bounding box center [847, 128] width 10 height 10
drag, startPoint x: 845, startPoint y: 64, endPoint x: 846, endPoint y: 74, distance: 10.2
click at [845, 65] on icon at bounding box center [847, 69] width 10 height 10
click at [820, 127] on link at bounding box center [814, 127] width 32 height 32
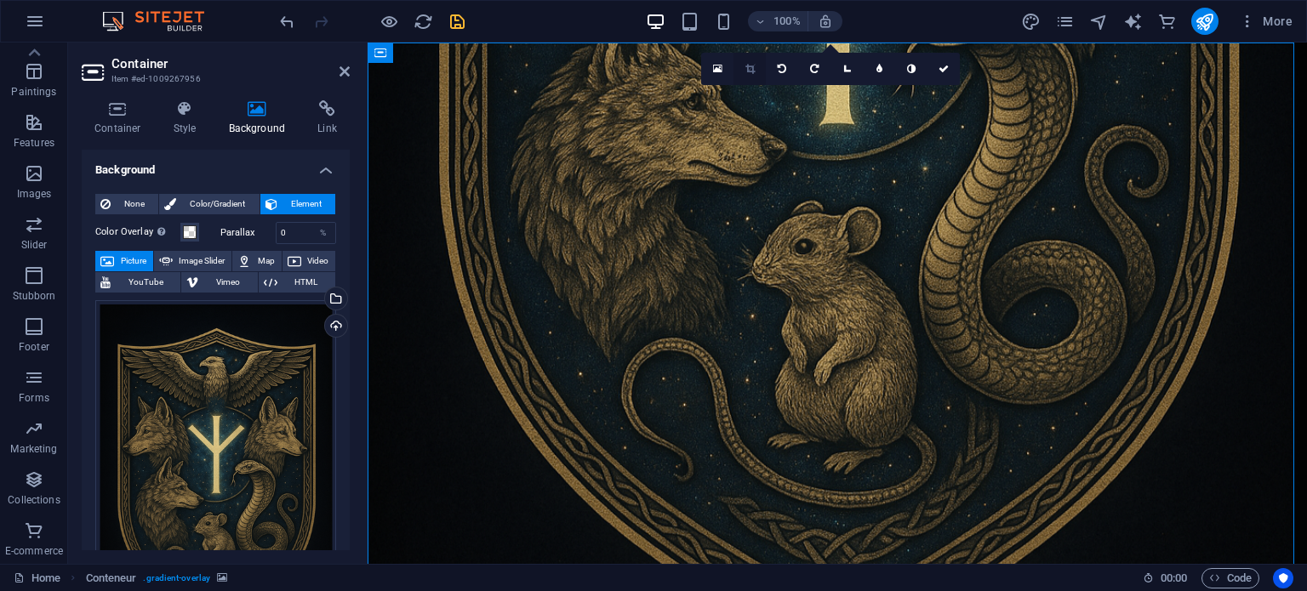
click at [749, 71] on icon at bounding box center [750, 69] width 9 height 10
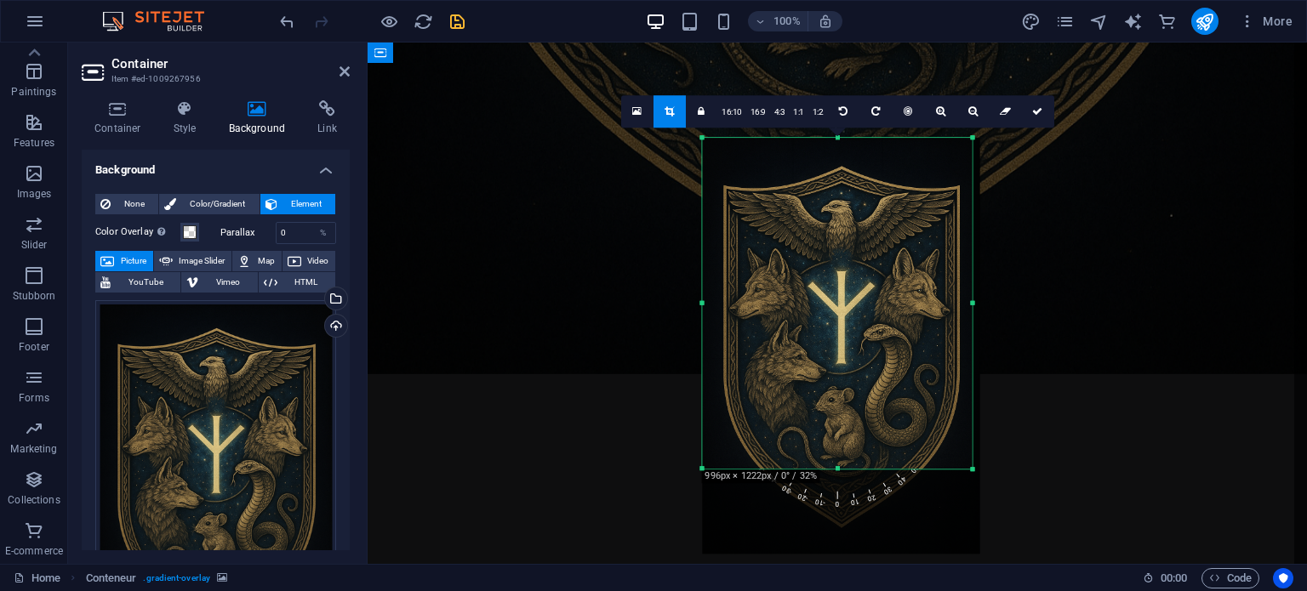
drag, startPoint x: 977, startPoint y: 516, endPoint x: 968, endPoint y: 430, distance: 86.4
click at [968, 430] on div "180 170 160 150 140 130 120 110 100 90 80 70 60 50 40 30 20 10 0 -10 -20 -30 -4…" at bounding box center [837, 304] width 270 height 332
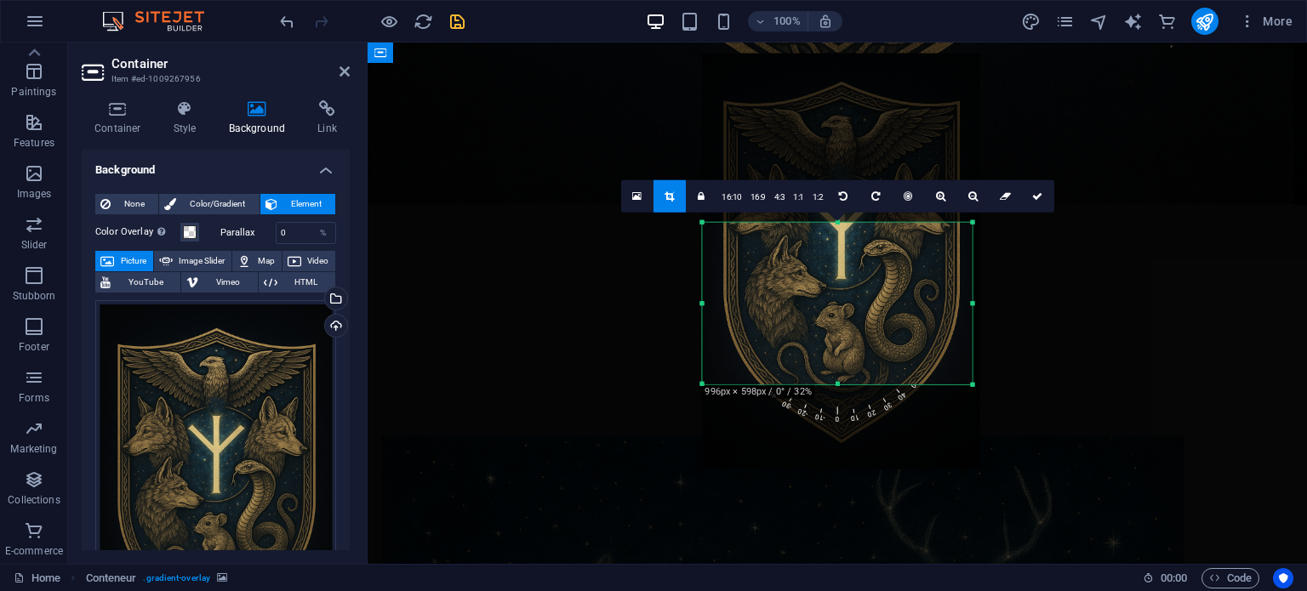
drag, startPoint x: 834, startPoint y: 138, endPoint x: 859, endPoint y: 307, distance: 171.1
click at [859, 307] on div "180 170 160 150 140 130 120 110 100 90 80 70 60 50 40 30 20 10 0 -10 -20 -30 -4…" at bounding box center [837, 303] width 270 height 163
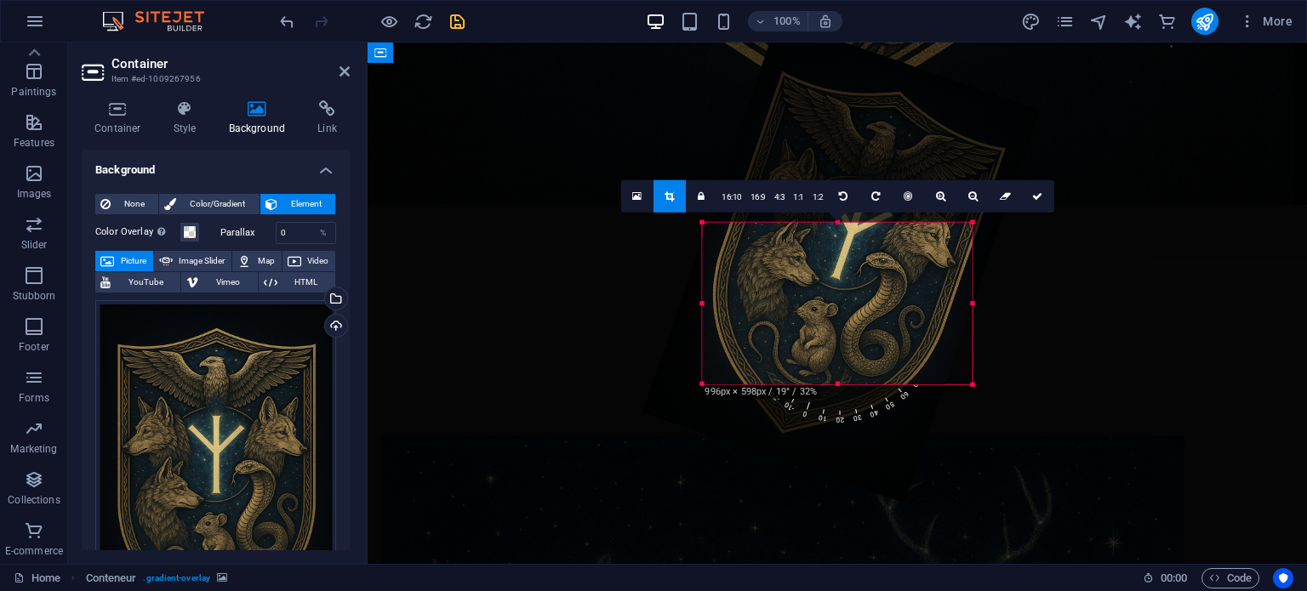
drag, startPoint x: 697, startPoint y: 300, endPoint x: 674, endPoint y: 251, distance: 54.4
click at [674, 251] on div "Drag and drop the element of your choice to replace the existing content. Press…" at bounding box center [838, 304] width 940 height 522
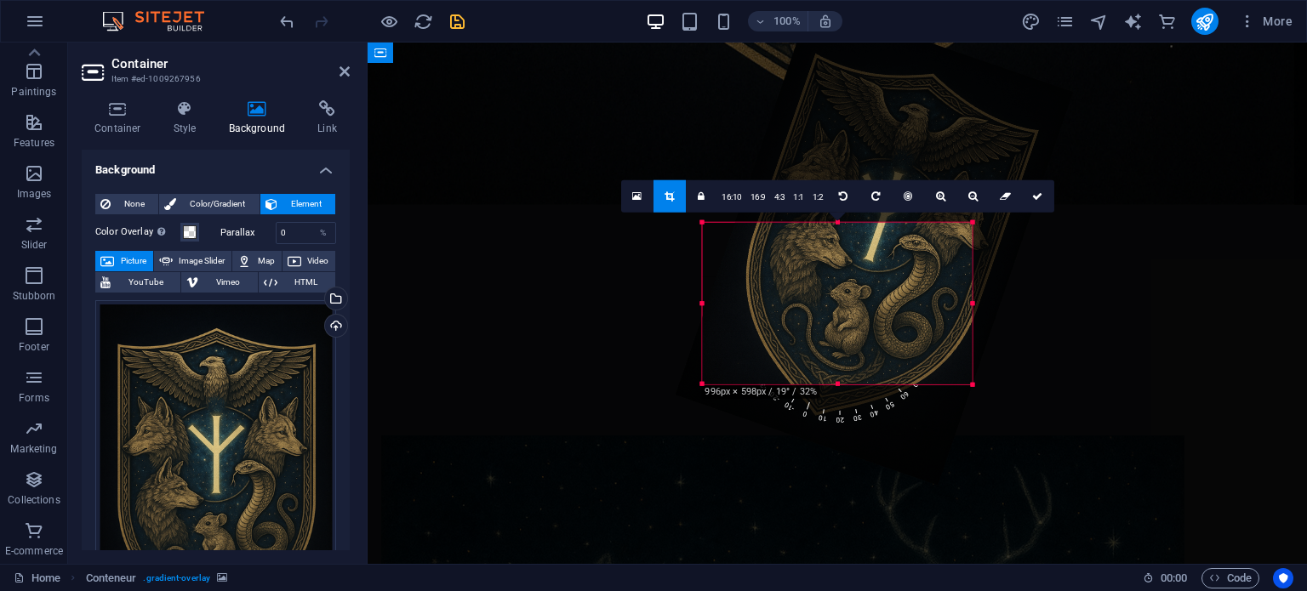
drag, startPoint x: 697, startPoint y: 303, endPoint x: 728, endPoint y: 285, distance: 36.2
click at [728, 285] on div at bounding box center [874, 243] width 397 height 484
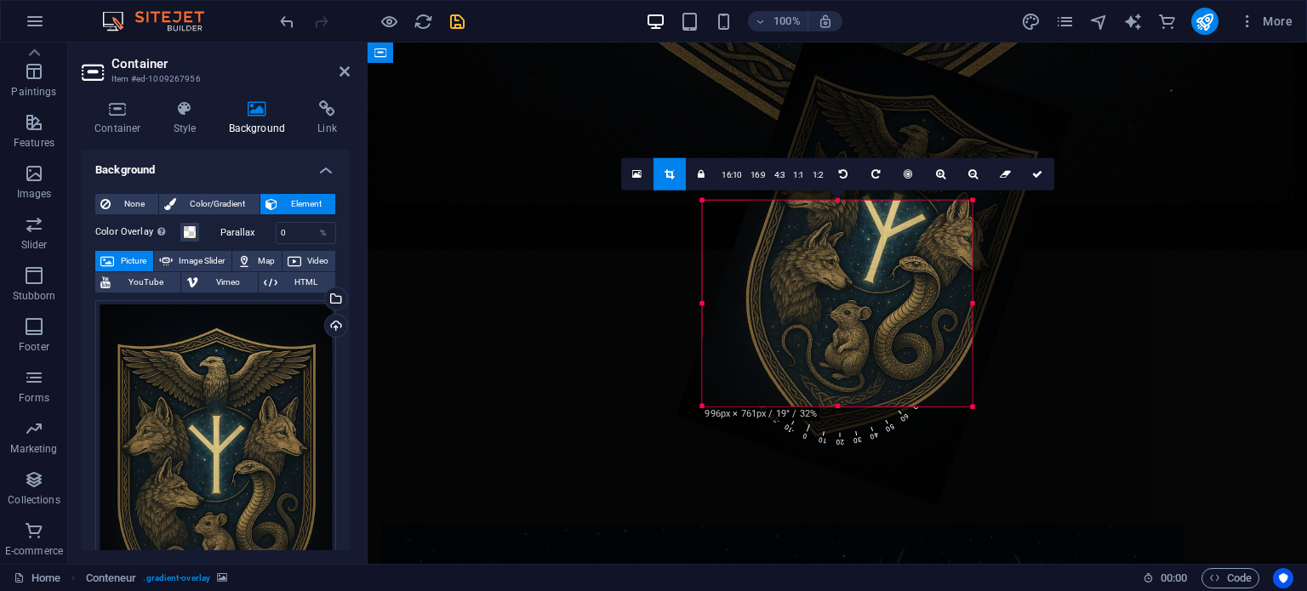
click at [836, 200] on div "180 170 160 150 140 130 120 110 100 90 80 70 60 50 40 30 20 10 0 -10 -20 -30 -4…" at bounding box center [837, 303] width 270 height 207
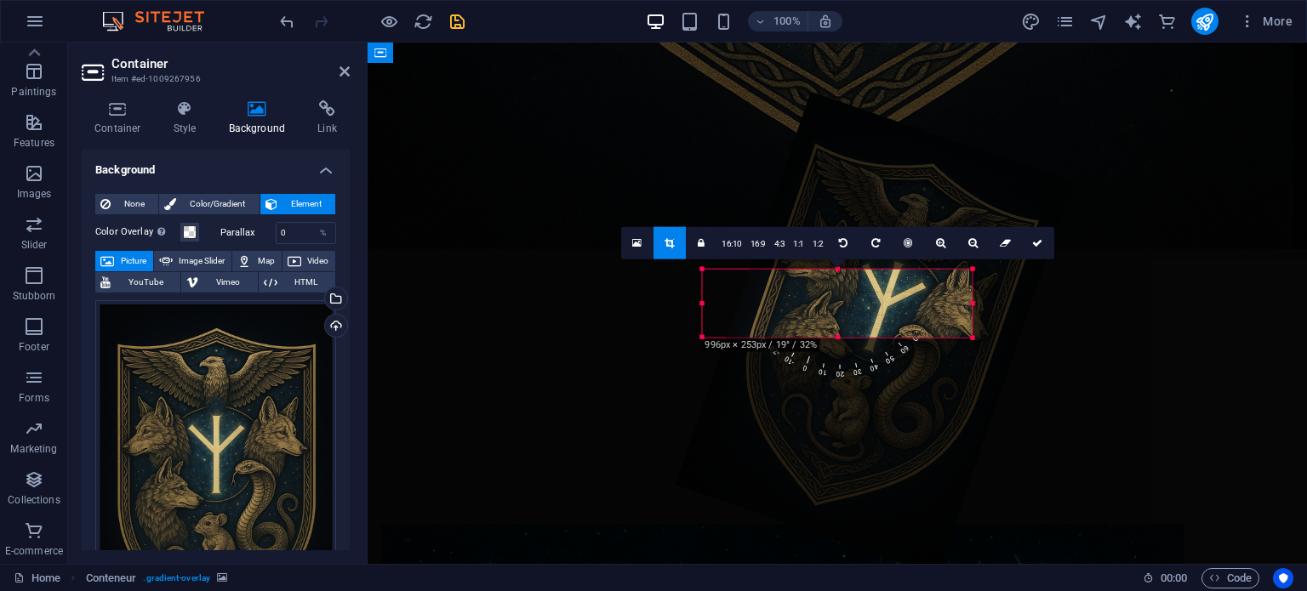
drag, startPoint x: 708, startPoint y: 297, endPoint x: 746, endPoint y: 296, distance: 37.5
click at [746, 296] on div at bounding box center [837, 303] width 270 height 69
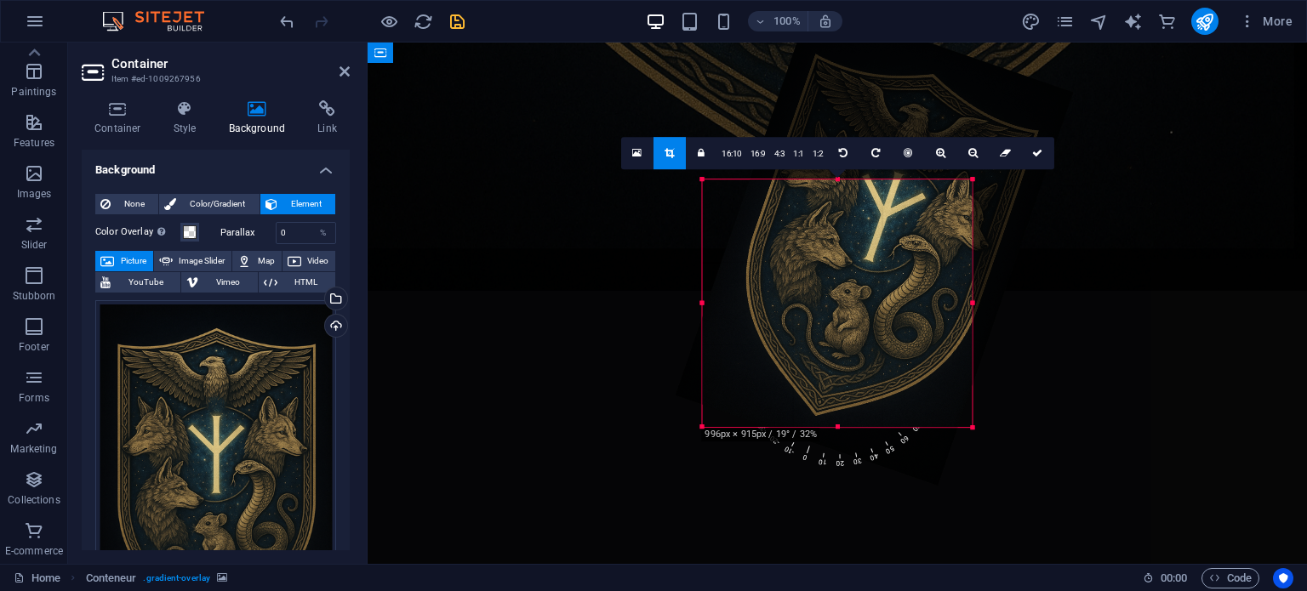
drag, startPoint x: 837, startPoint y: 336, endPoint x: 882, endPoint y: 516, distance: 184.9
click at [882, 516] on div "Drag and drop the element of your choice to replace the existing content. Press…" at bounding box center [838, 304] width 940 height 522
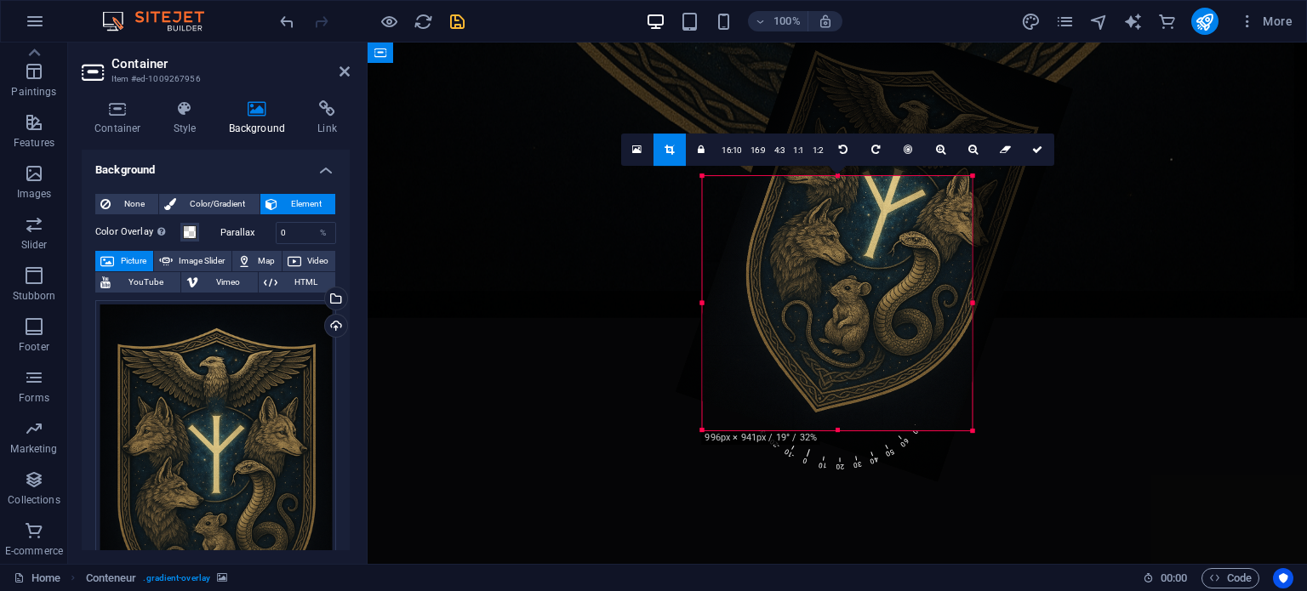
drag, startPoint x: 837, startPoint y: 358, endPoint x: 873, endPoint y: 523, distance: 168.9
click at [873, 523] on div "Drag and drop the element of your choice to replace the existing content. Press…" at bounding box center [838, 304] width 940 height 522
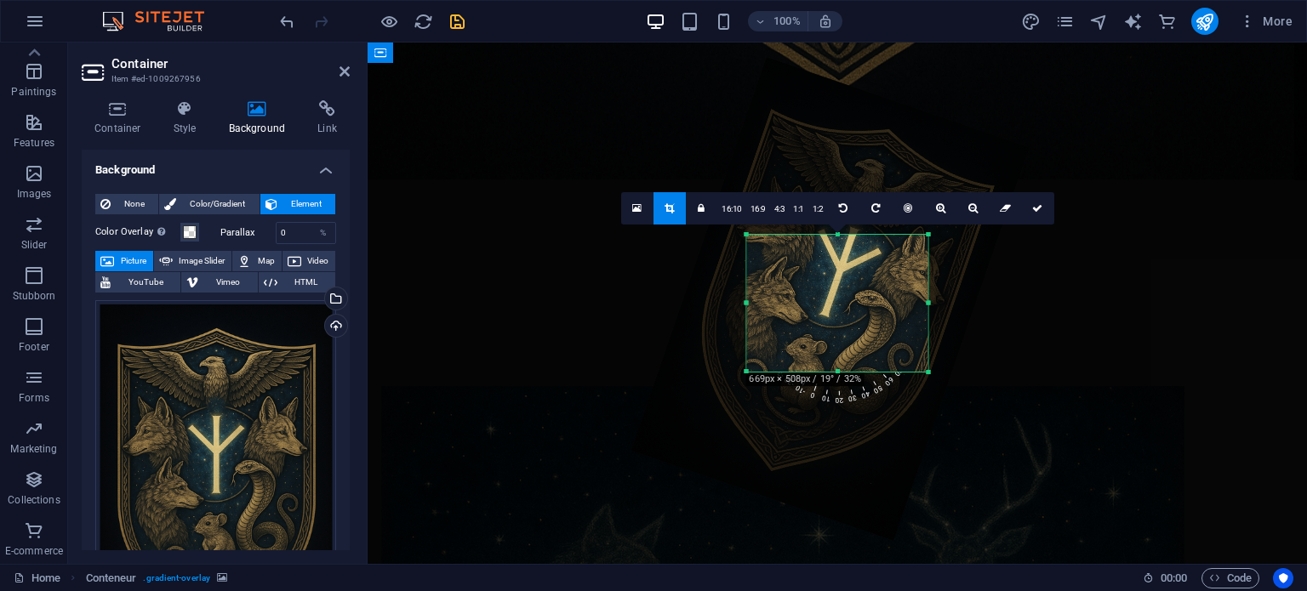
drag, startPoint x: 701, startPoint y: 302, endPoint x: 790, endPoint y: 300, distance: 88.5
click at [790, 300] on div "180 170 160 150 140 130 120 110 100 90 80 70 60 50 40 30 20 10 0 -10 -20 -30 -4…" at bounding box center [836, 304] width 181 height 138
click at [1120, 98] on div "Drag and drop the element of your choice to replace the existing content. Press…" at bounding box center [838, 304] width 940 height 522
click at [1035, 203] on icon at bounding box center [1037, 208] width 10 height 10
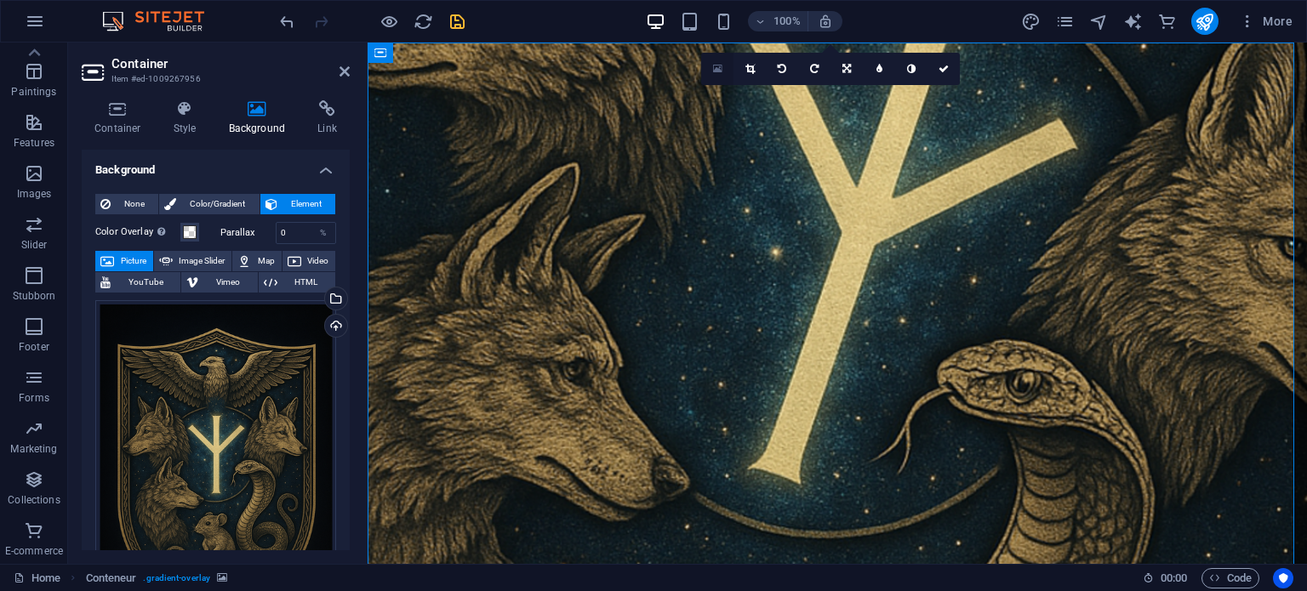
click at [723, 67] on link at bounding box center [717, 69] width 32 height 32
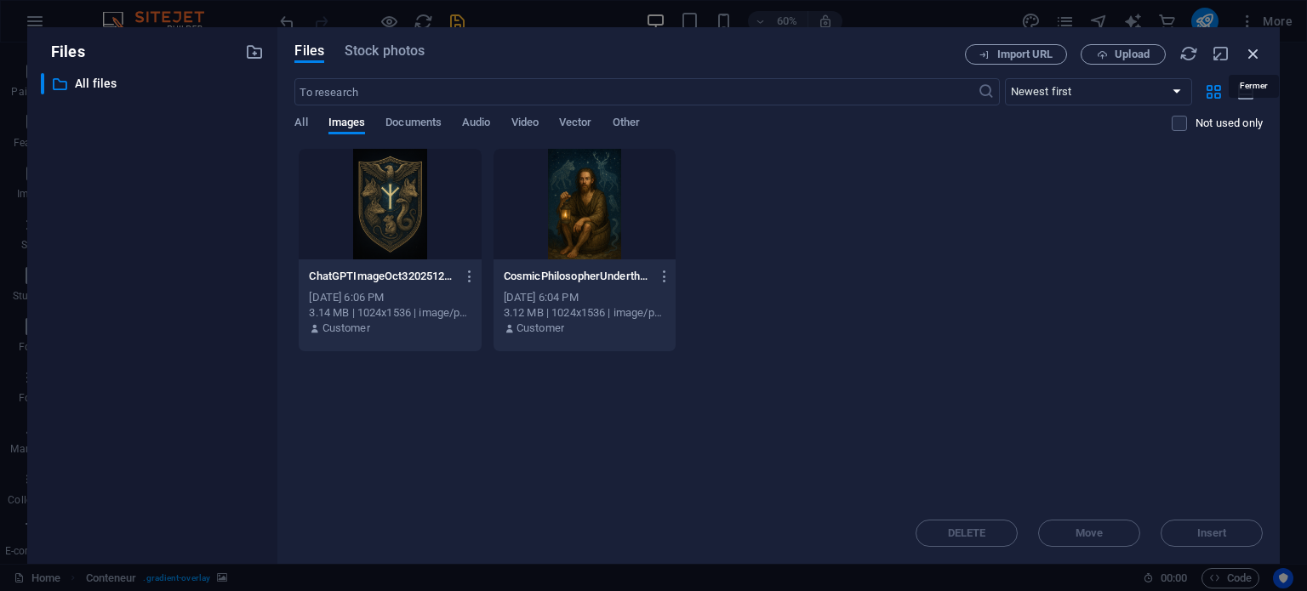
click at [1253, 47] on icon "button" at bounding box center [1253, 53] width 19 height 19
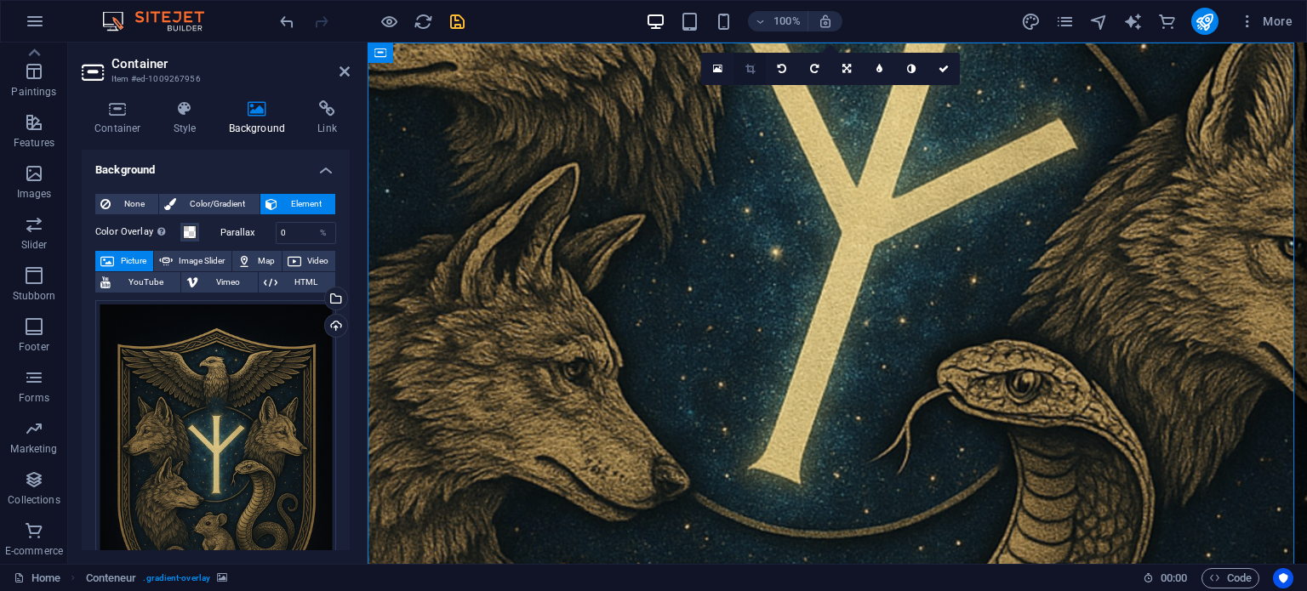
click at [752, 68] on icon at bounding box center [750, 69] width 9 height 10
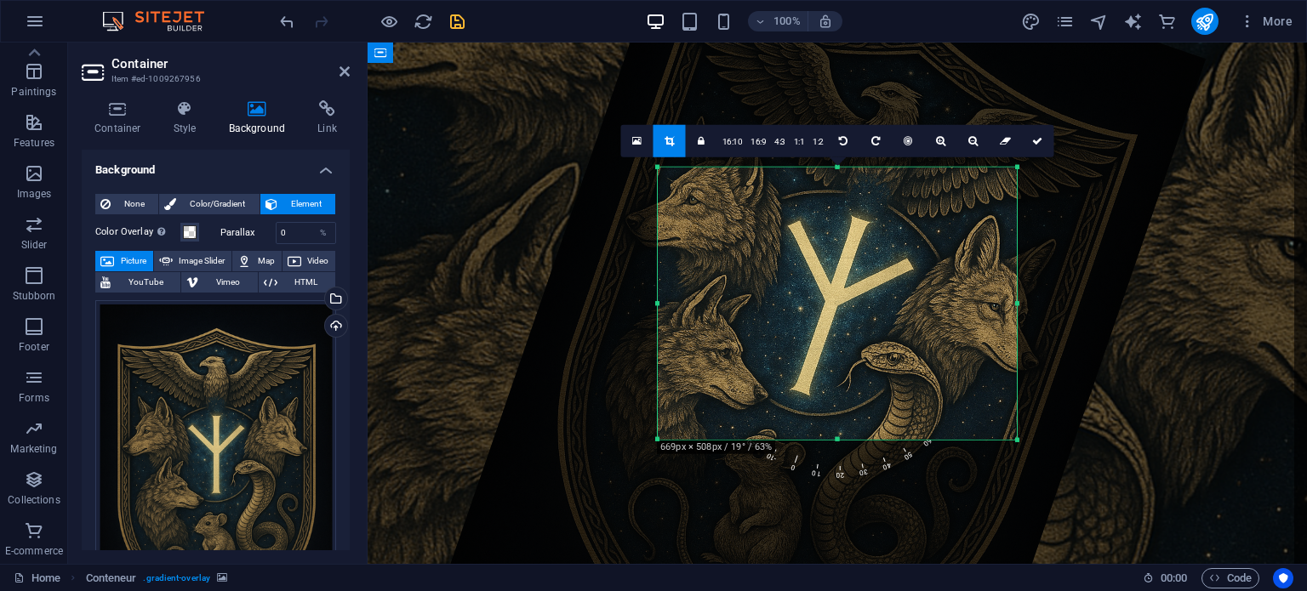
drag, startPoint x: 838, startPoint y: 169, endPoint x: 779, endPoint y: 258, distance: 106.7
click at [827, 232] on div at bounding box center [812, 359] width 788 height 958
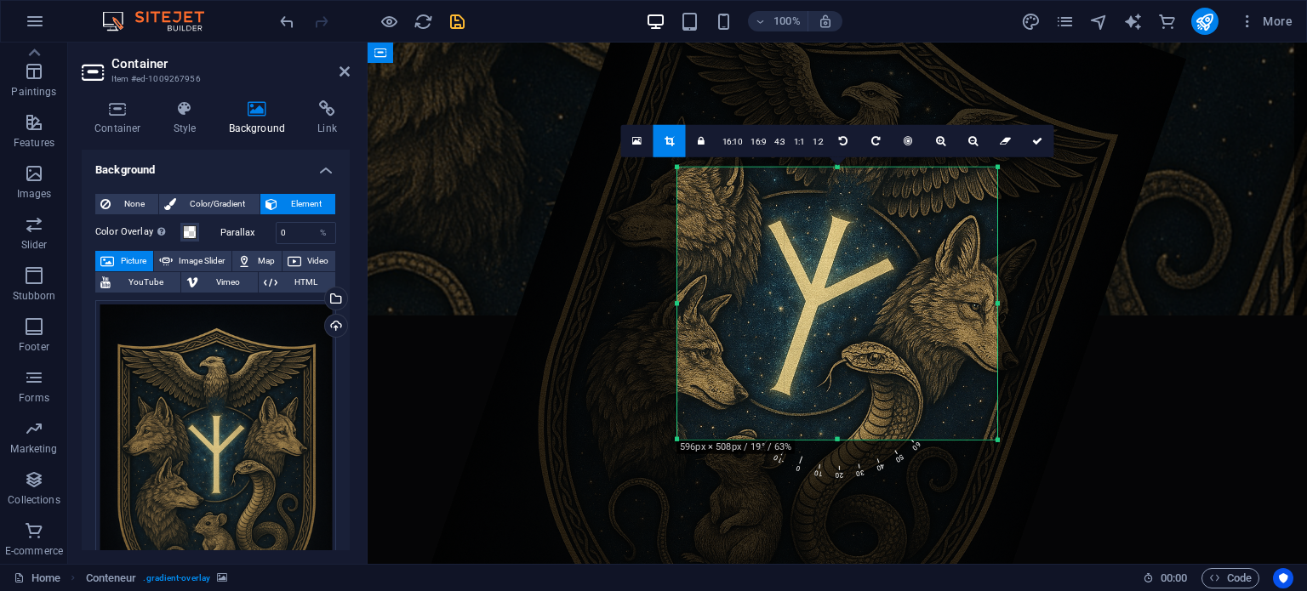
drag, startPoint x: 657, startPoint y: 302, endPoint x: 696, endPoint y: 303, distance: 39.2
click at [696, 303] on div "180 170 160 150 140 130 120 110 100 90 80 70 60 50 40 30 20 10 0 -10 -20 -30 -4…" at bounding box center [837, 303] width 320 height 273
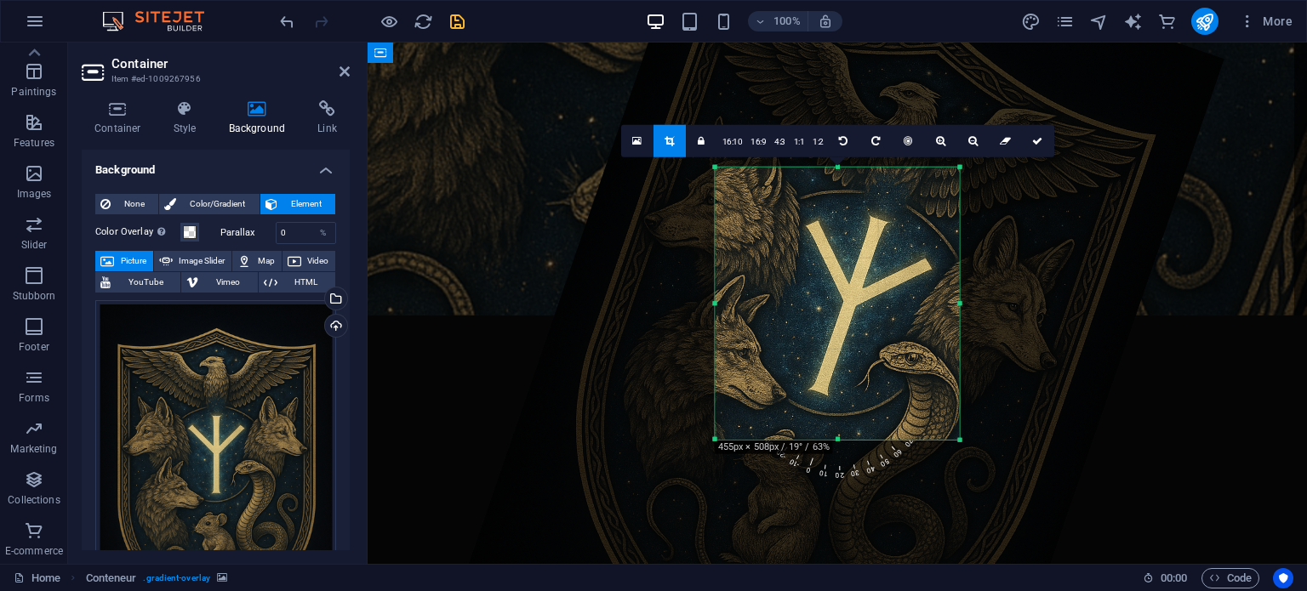
drag, startPoint x: 997, startPoint y: 297, endPoint x: 917, endPoint y: 307, distance: 80.6
click at [922, 304] on div "180 170 160 150 140 130 120 110 100 90 80 70 60 50 40 30 20 10 0 -10 -20 -30 -4…" at bounding box center [838, 303] width 244 height 273
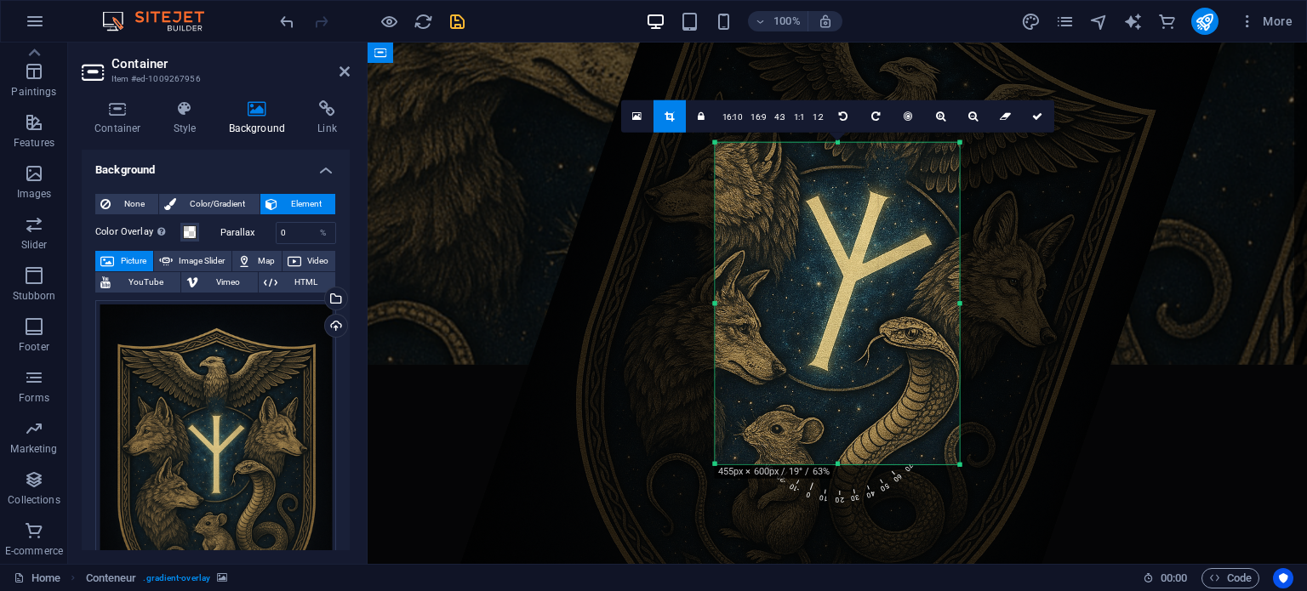
drag, startPoint x: 837, startPoint y: 437, endPoint x: 845, endPoint y: 487, distance: 50.1
click at [845, 465] on div "180 170 160 150 140 130 120 110 100 90 80 70 60 50 40 30 20 10 0 -10 -20 -30 -4…" at bounding box center [838, 303] width 244 height 323
click at [1030, 115] on link at bounding box center [1038, 116] width 32 height 32
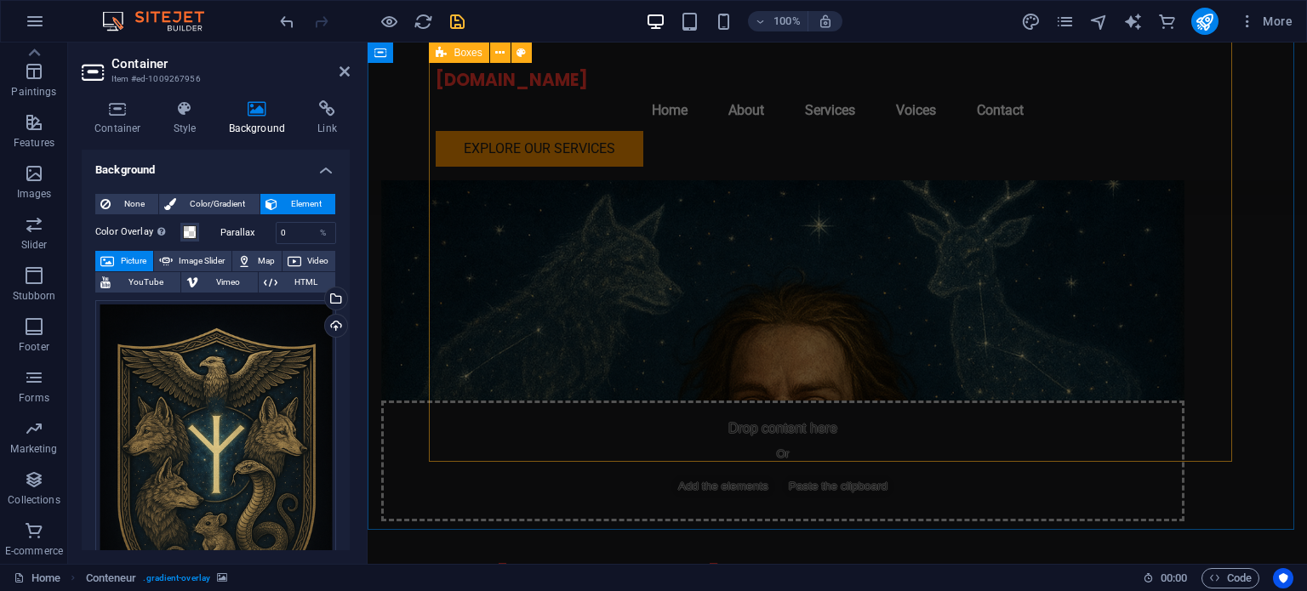
scroll to position [851, 0]
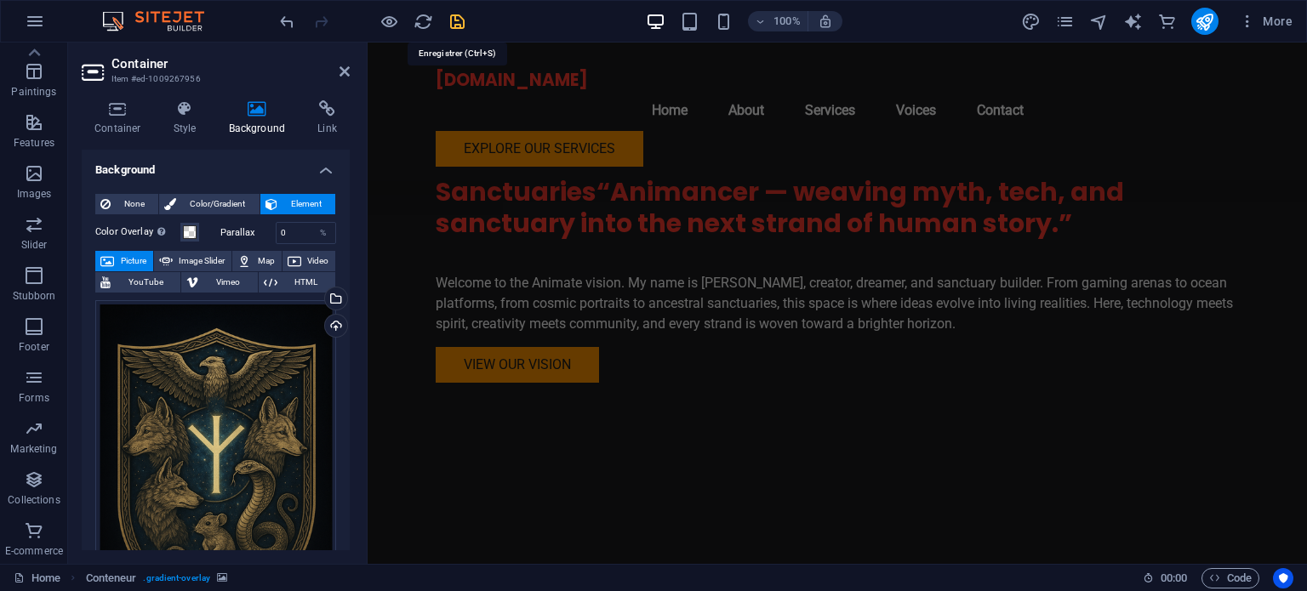
click at [449, 20] on icon "save" at bounding box center [458, 22] width 20 height 20
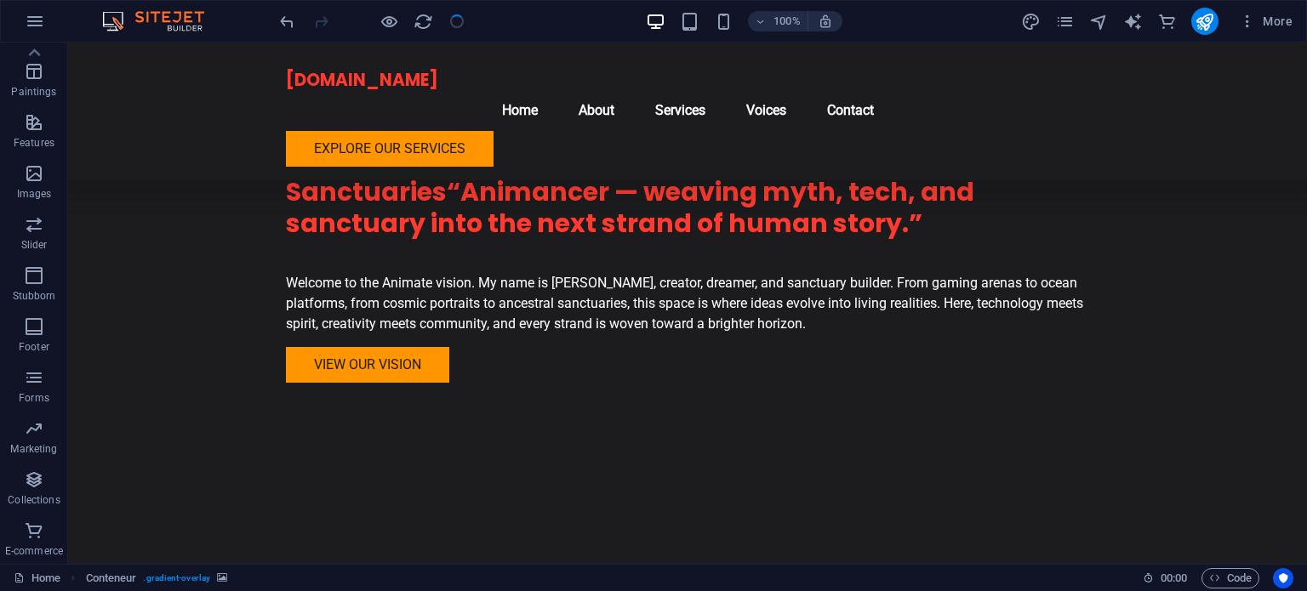
checkbox input "false"
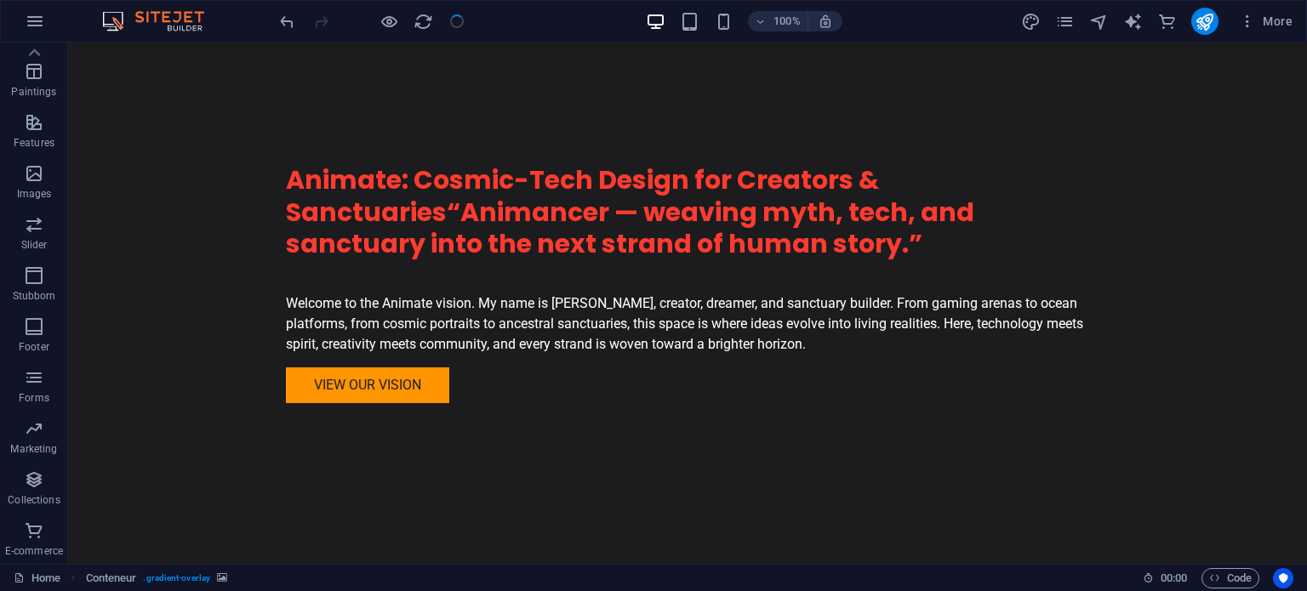
scroll to position [101, 0]
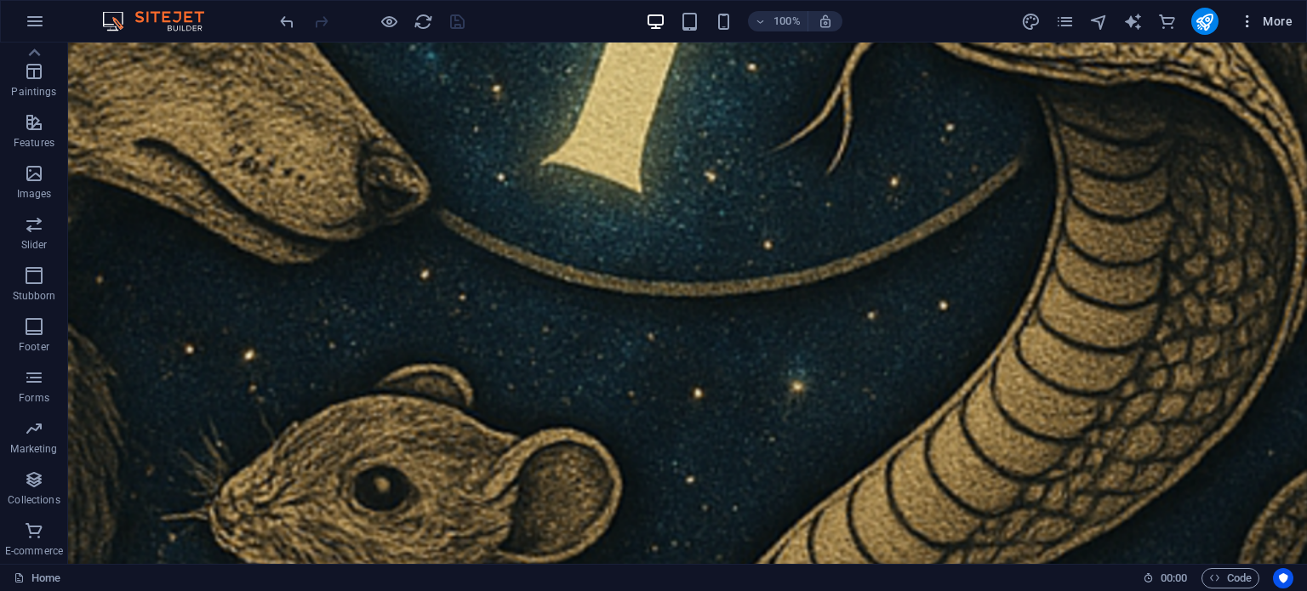
click at [1282, 20] on font "More" at bounding box center [1278, 21] width 30 height 14
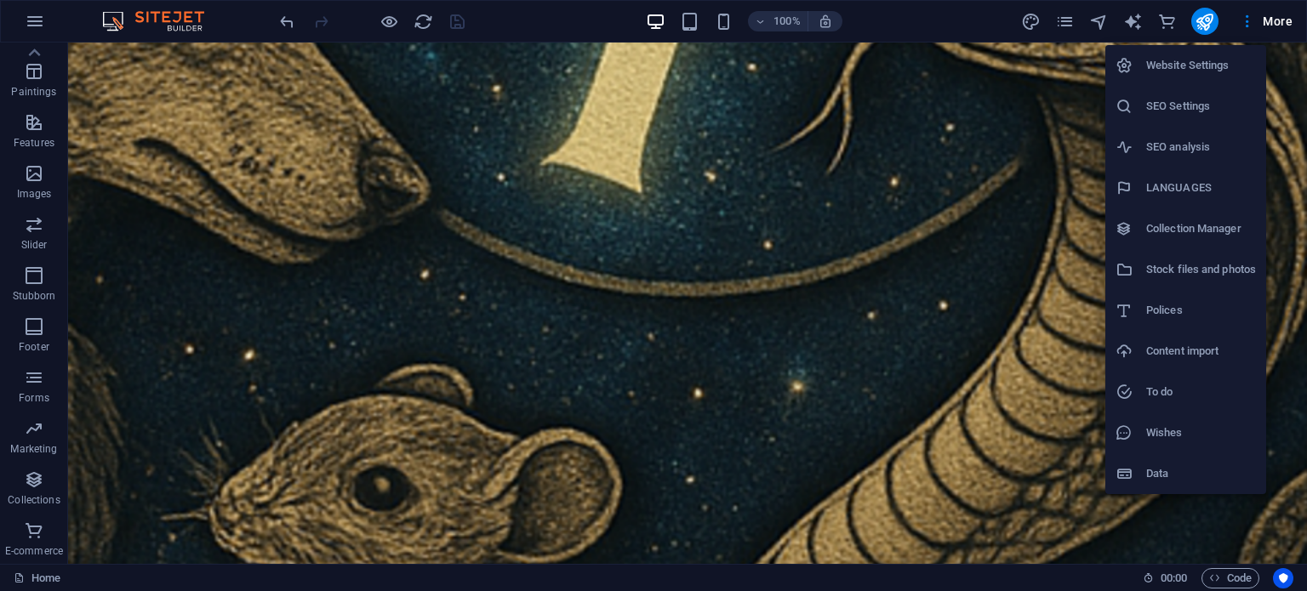
click at [1283, 17] on div at bounding box center [653, 295] width 1307 height 591
